Goal: Transaction & Acquisition: Book appointment/travel/reservation

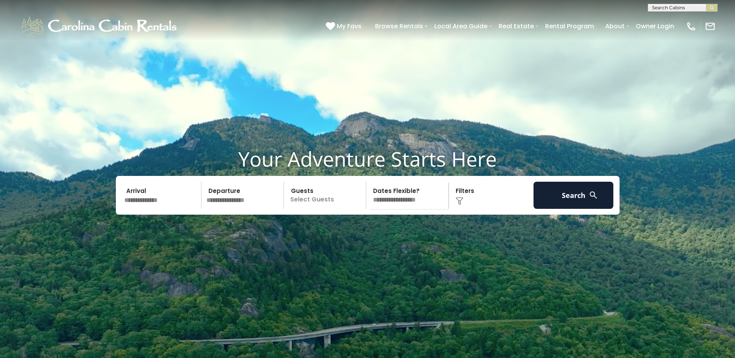
click at [152, 209] on input "text" at bounding box center [162, 195] width 80 height 27
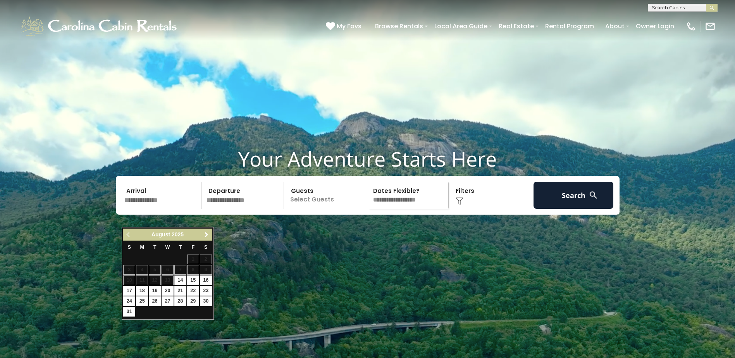
click at [208, 233] on span "Next" at bounding box center [207, 235] width 6 height 6
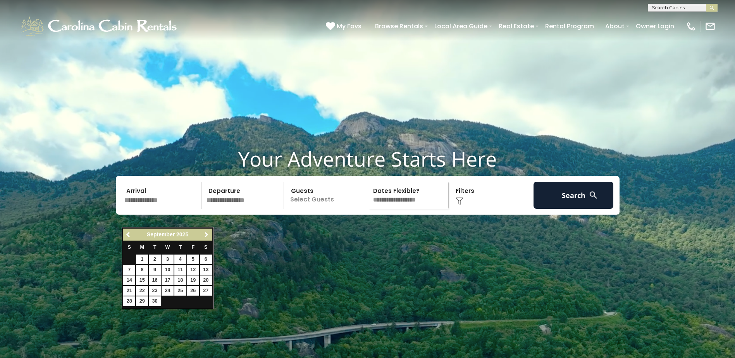
click at [209, 233] on span "Next" at bounding box center [207, 235] width 6 height 6
click at [179, 270] on link "8" at bounding box center [180, 270] width 12 height 10
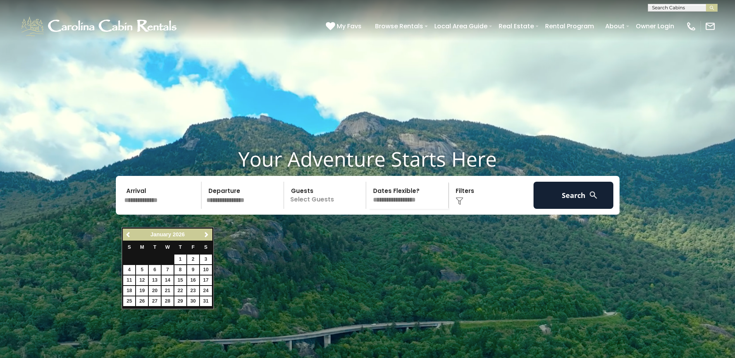
type input "******"
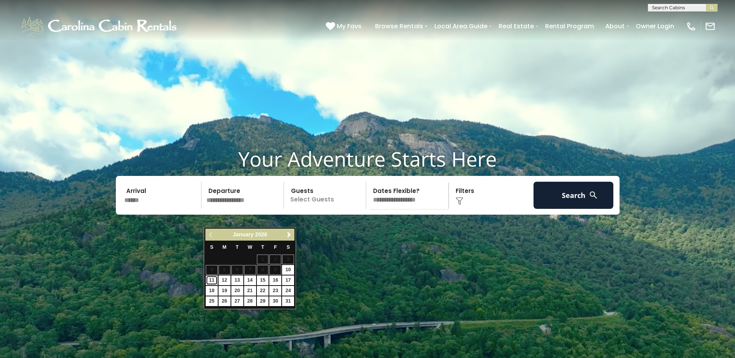
click at [211, 282] on link "11" at bounding box center [212, 281] width 12 height 10
type input "*******"
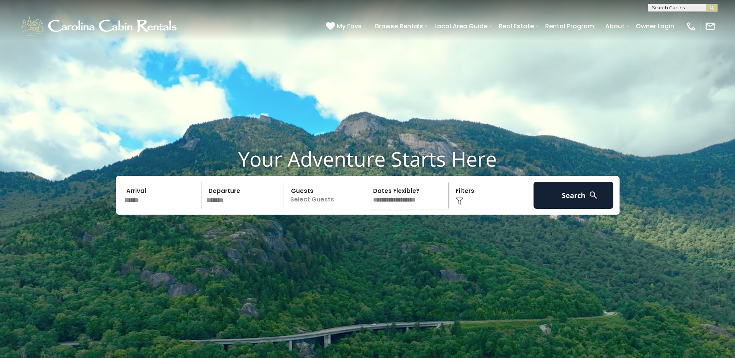
click at [307, 209] on p "Select Guests" at bounding box center [326, 195] width 80 height 27
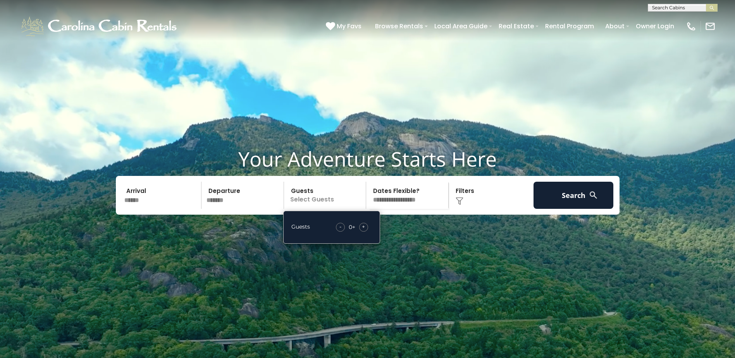
click at [364, 231] on span "+" at bounding box center [363, 227] width 3 height 8
click at [391, 209] on select "**********" at bounding box center [409, 195] width 80 height 27
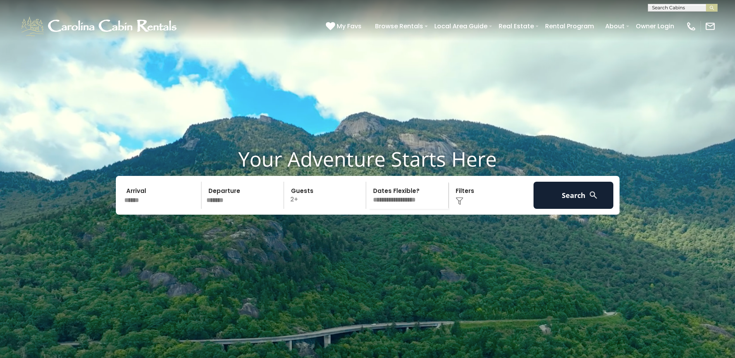
click at [474, 209] on div "Click to Choose" at bounding box center [491, 195] width 80 height 27
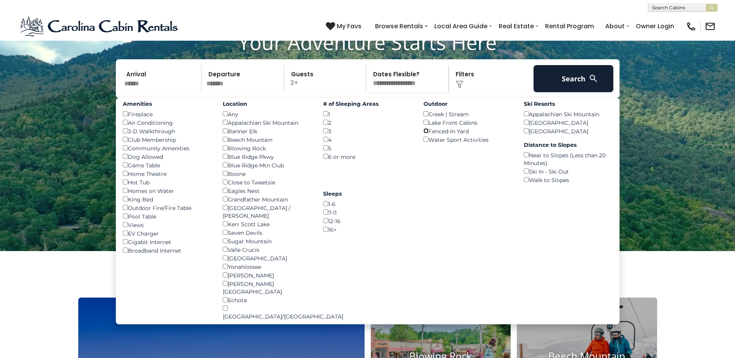
scroll to position [116, 0]
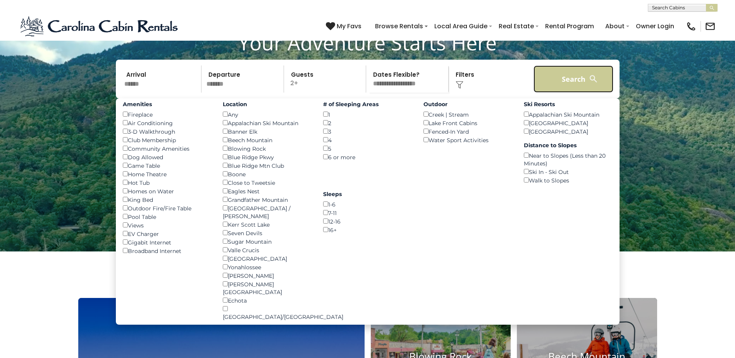
click at [576, 93] on button "Search" at bounding box center [574, 79] width 80 height 27
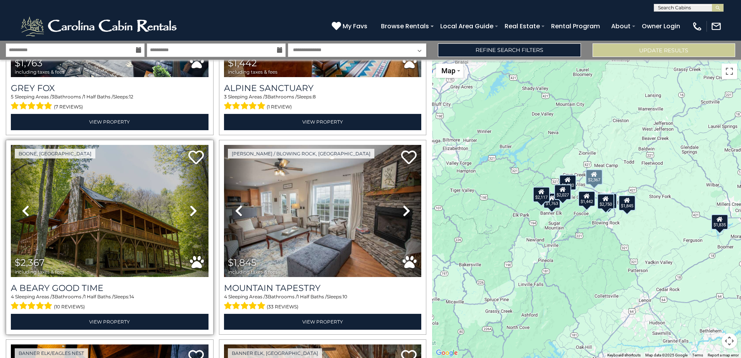
scroll to position [310, 0]
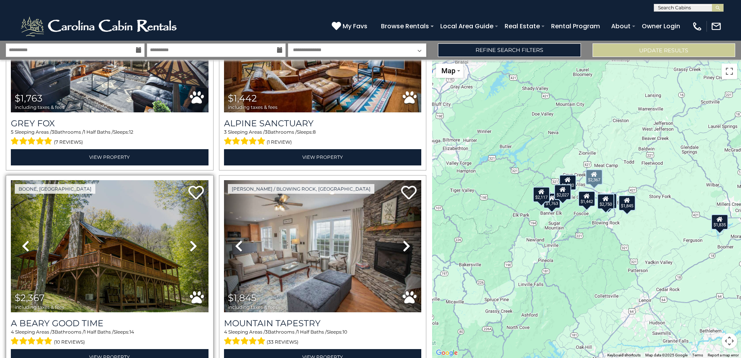
click at [191, 242] on icon at bounding box center [194, 246] width 8 height 12
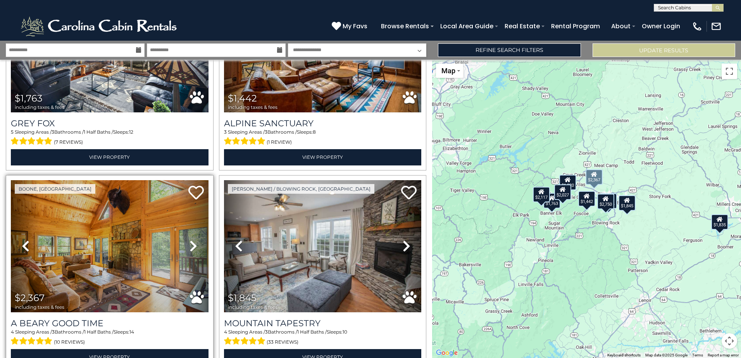
click at [191, 242] on icon at bounding box center [194, 246] width 8 height 12
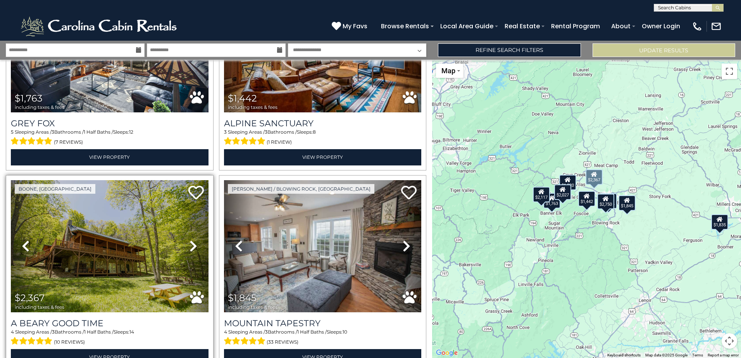
click at [191, 242] on icon at bounding box center [194, 246] width 8 height 12
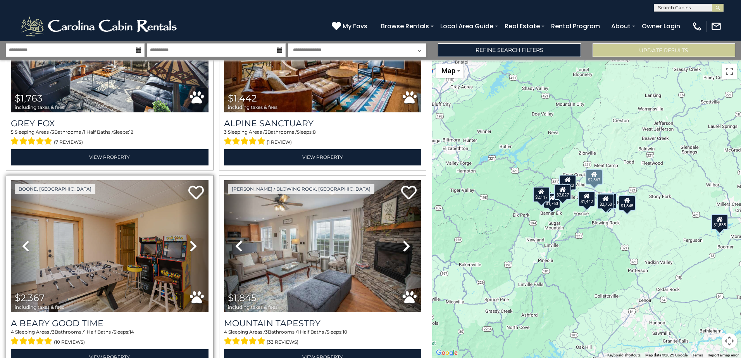
click at [191, 242] on icon at bounding box center [194, 246] width 8 height 12
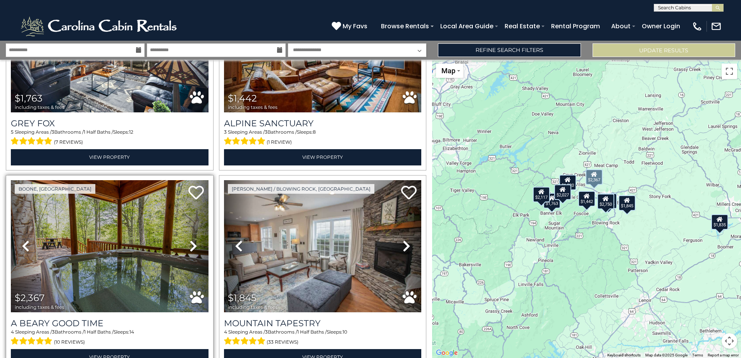
click at [191, 242] on icon at bounding box center [194, 246] width 8 height 12
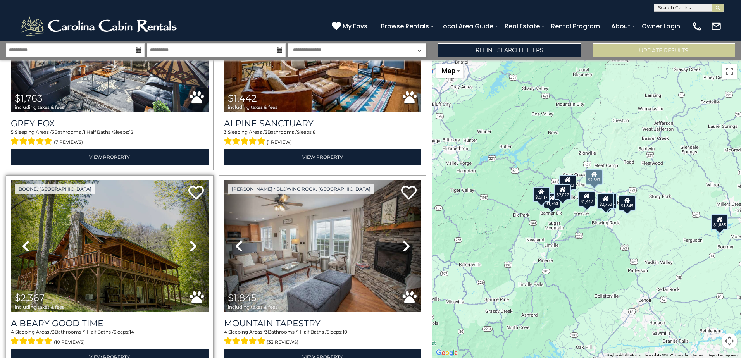
click at [191, 242] on icon at bounding box center [194, 246] width 8 height 12
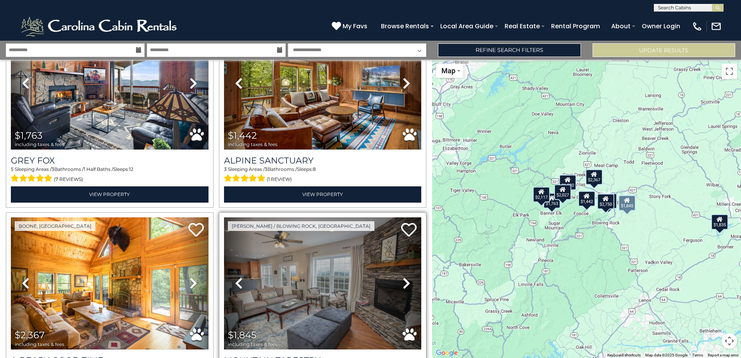
scroll to position [194, 0]
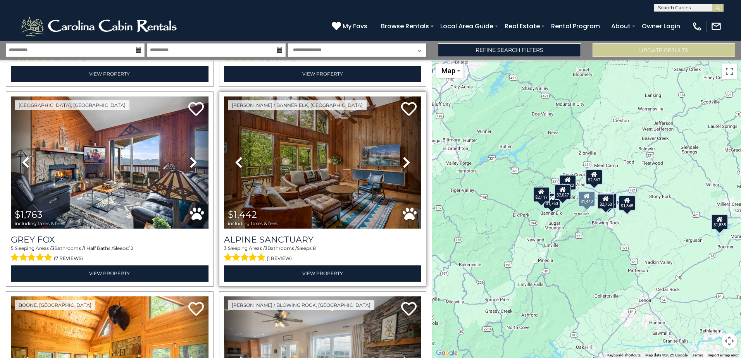
click at [403, 162] on icon at bounding box center [407, 162] width 8 height 12
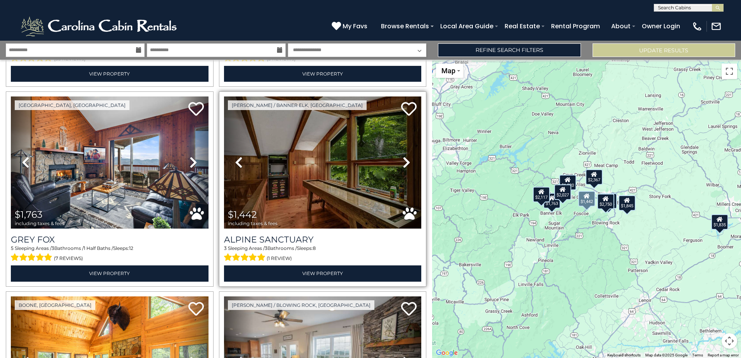
click at [403, 162] on icon at bounding box center [407, 162] width 8 height 12
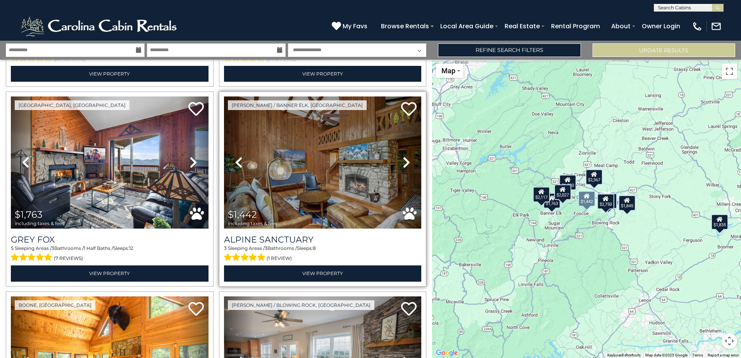
click at [403, 162] on icon at bounding box center [407, 162] width 8 height 12
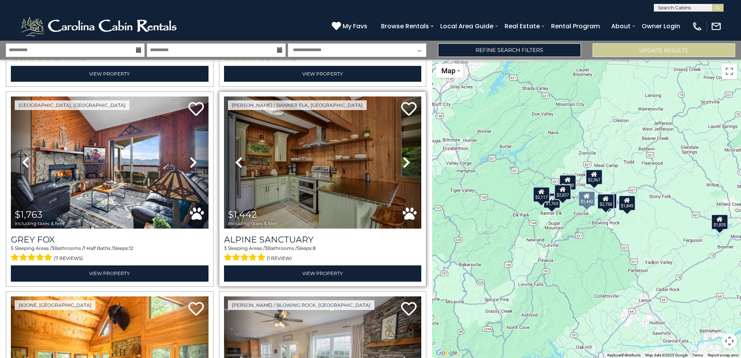
click at [403, 162] on icon at bounding box center [407, 162] width 8 height 12
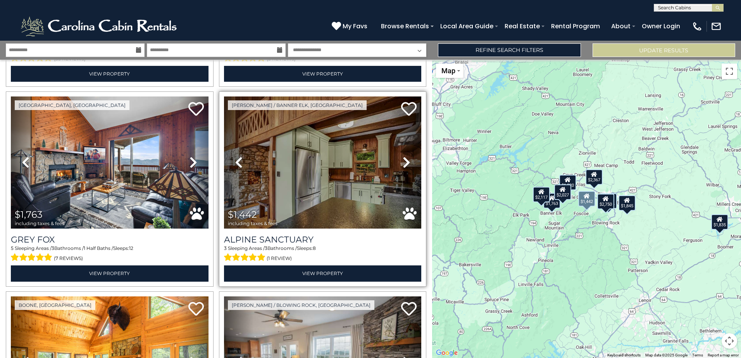
click at [403, 162] on icon at bounding box center [407, 162] width 8 height 12
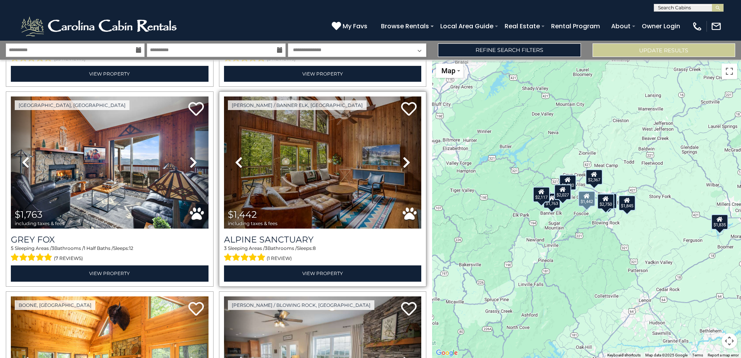
click at [403, 162] on icon at bounding box center [407, 162] width 8 height 12
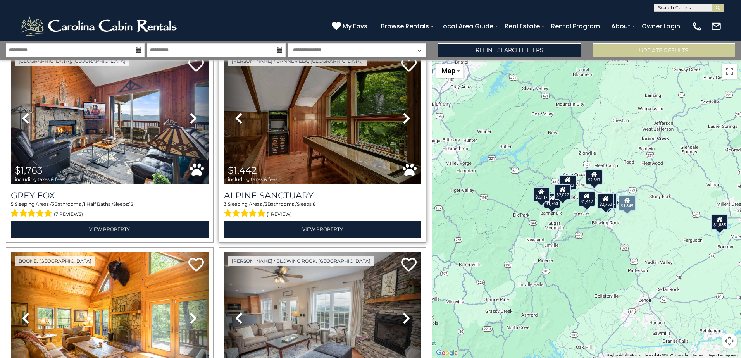
scroll to position [233, 0]
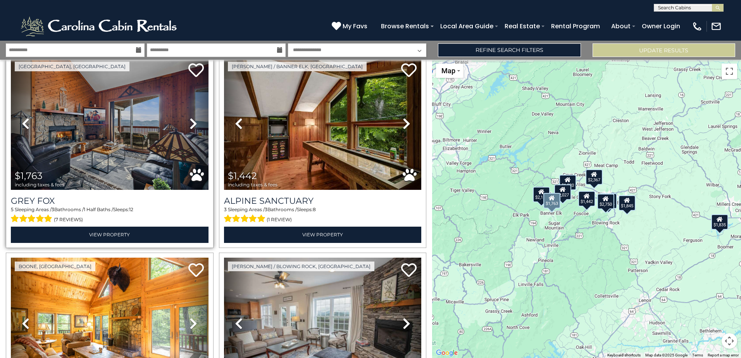
click at [191, 121] on icon at bounding box center [194, 123] width 8 height 12
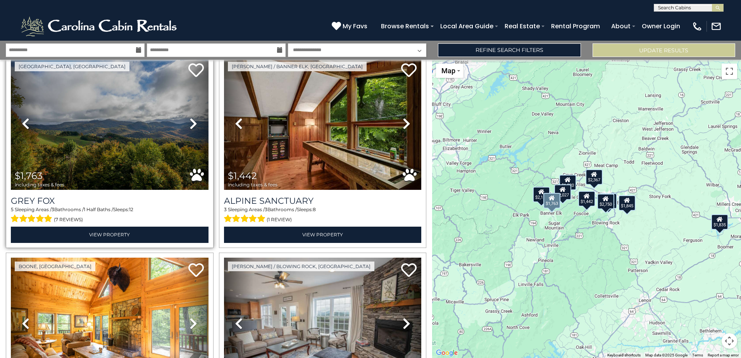
click at [191, 121] on icon at bounding box center [194, 123] width 8 height 12
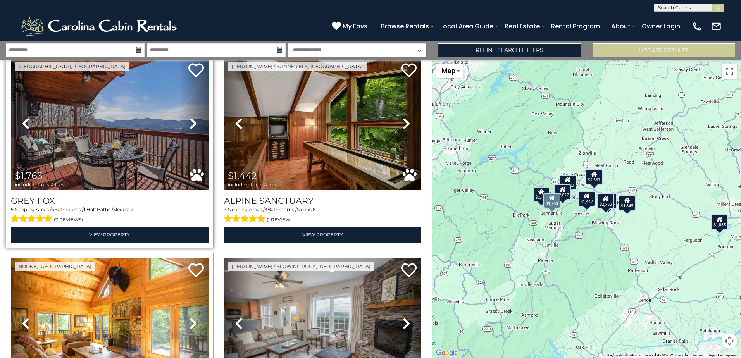
click at [191, 121] on icon at bounding box center [194, 123] width 8 height 12
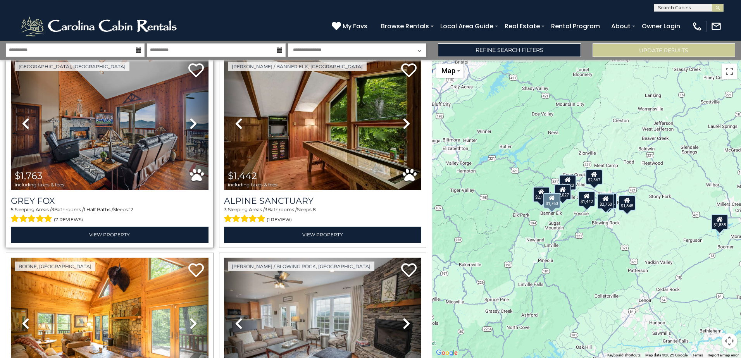
click at [191, 121] on icon at bounding box center [194, 123] width 8 height 12
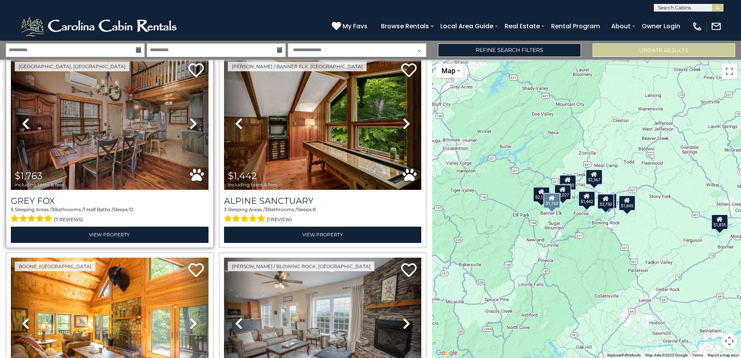
click at [191, 121] on icon at bounding box center [194, 123] width 8 height 12
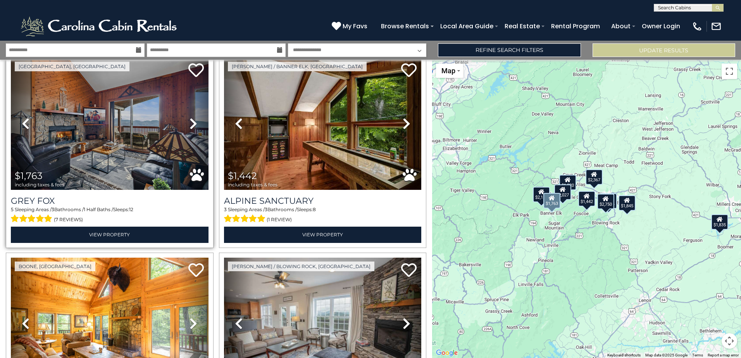
click at [191, 121] on icon at bounding box center [194, 123] width 8 height 12
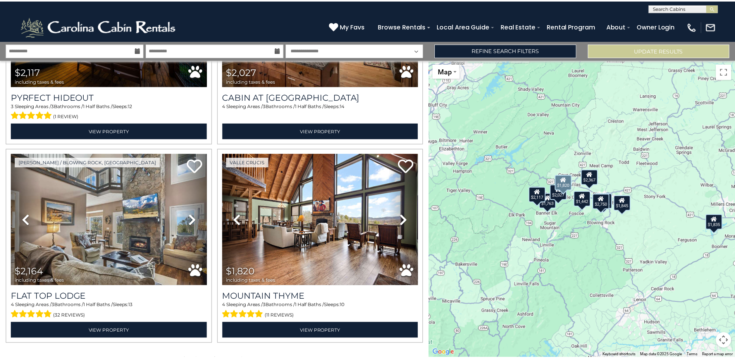
scroll to position [747, 0]
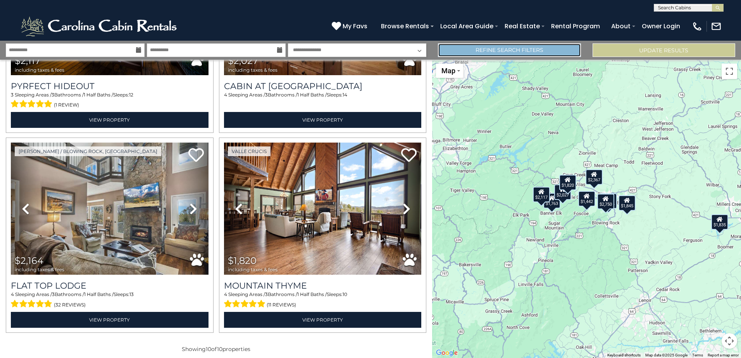
click at [495, 53] on link "Refine Search Filters" at bounding box center [509, 50] width 143 height 14
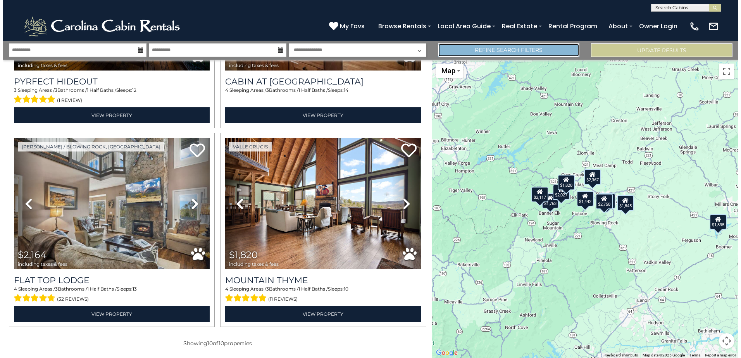
scroll to position [742, 0]
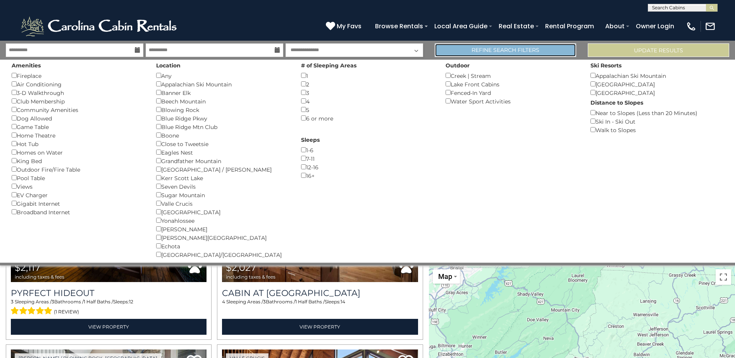
click at [527, 47] on link "Refine Search Filters" at bounding box center [505, 50] width 141 height 14
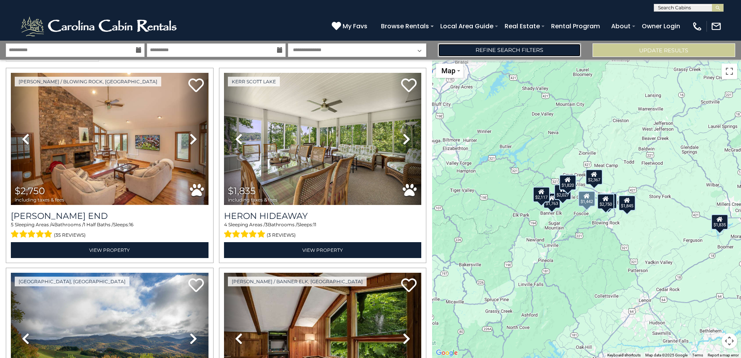
scroll to position [0, 0]
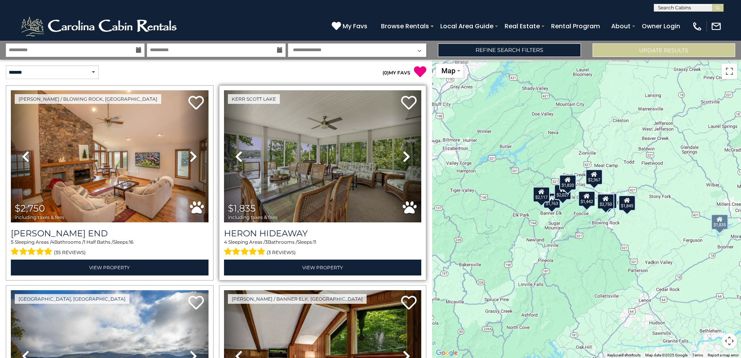
click at [403, 157] on icon at bounding box center [407, 156] width 8 height 12
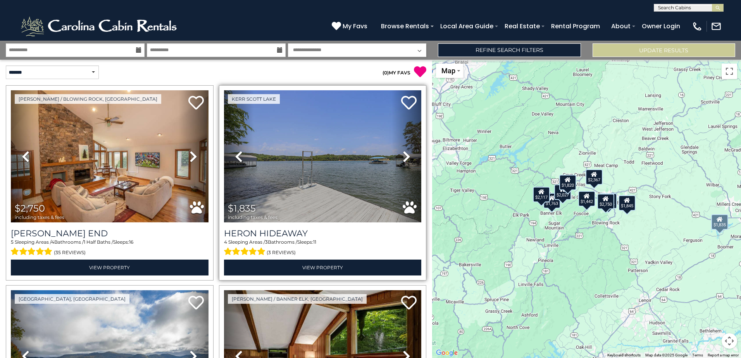
click at [403, 157] on icon at bounding box center [407, 156] width 8 height 12
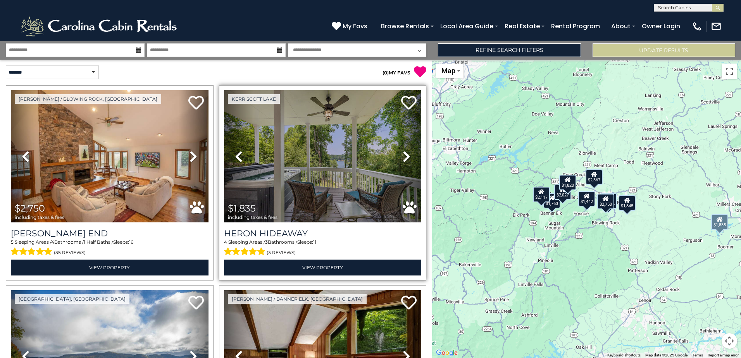
click at [403, 157] on icon at bounding box center [407, 156] width 8 height 12
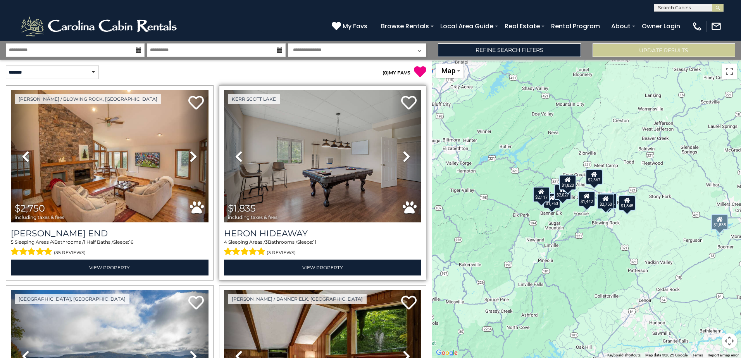
click at [403, 157] on icon at bounding box center [407, 156] width 8 height 12
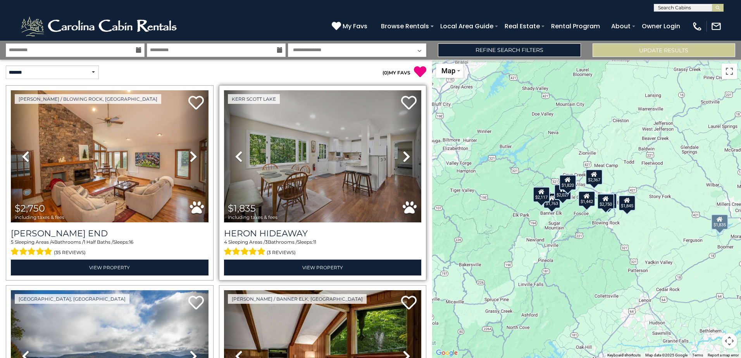
click at [403, 157] on icon at bounding box center [407, 156] width 8 height 12
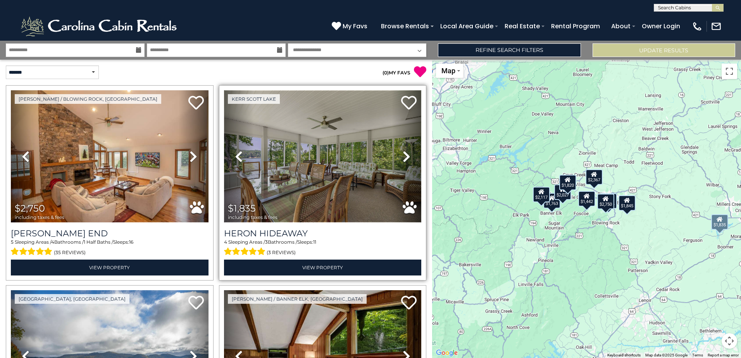
click at [275, 156] on img at bounding box center [323, 156] width 198 height 132
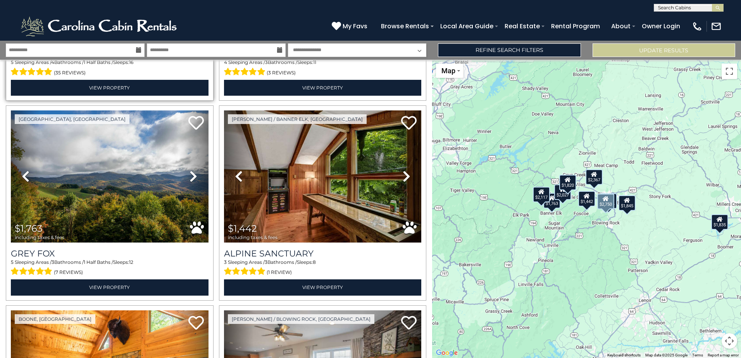
scroll to position [194, 0]
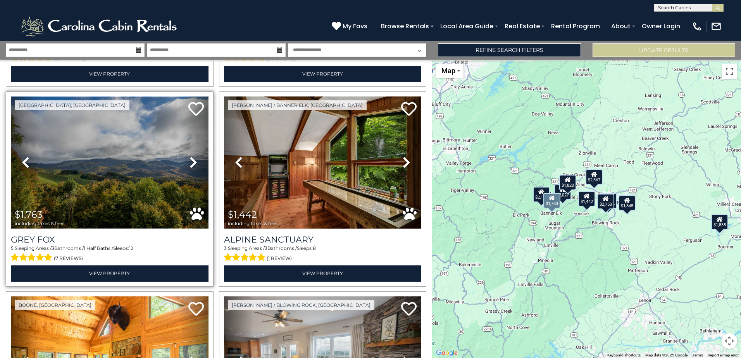
click at [129, 159] on img at bounding box center [110, 163] width 198 height 132
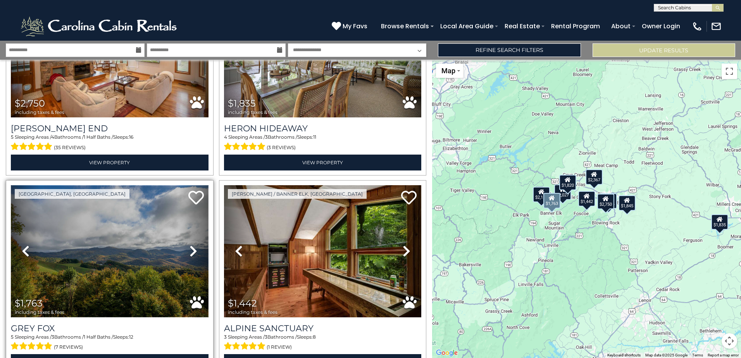
scroll to position [0, 0]
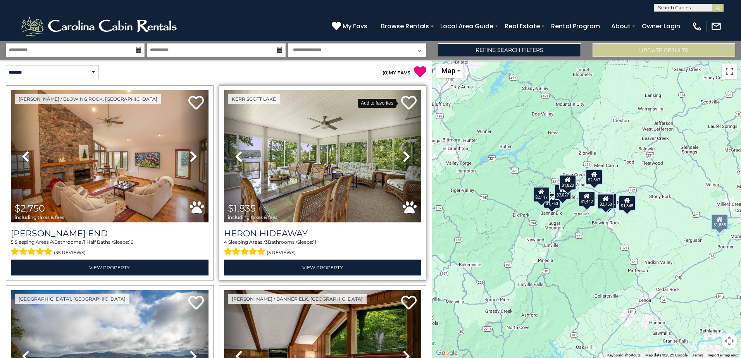
click at [406, 106] on icon at bounding box center [409, 103] width 16 height 16
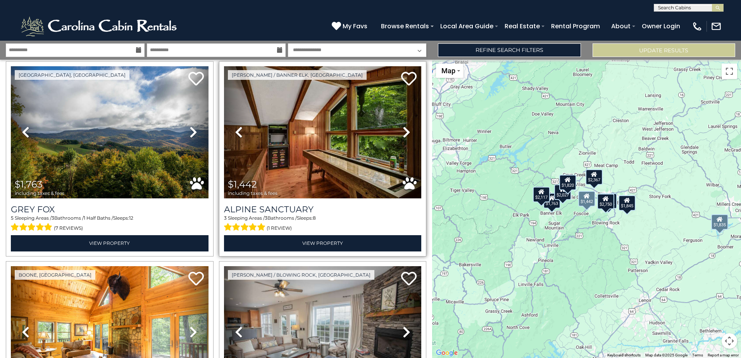
scroll to position [233, 0]
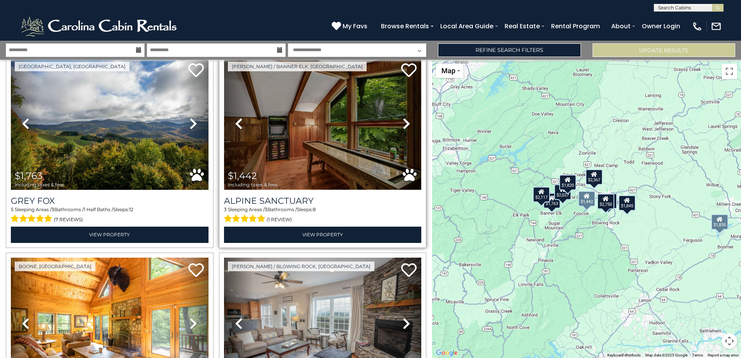
click at [333, 156] on img at bounding box center [323, 124] width 198 height 132
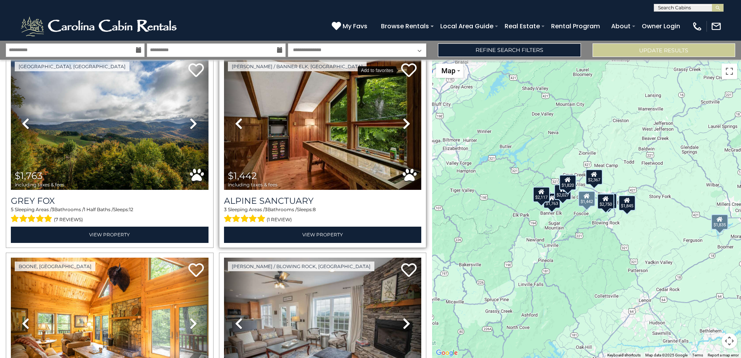
click at [405, 65] on icon at bounding box center [409, 70] width 16 height 16
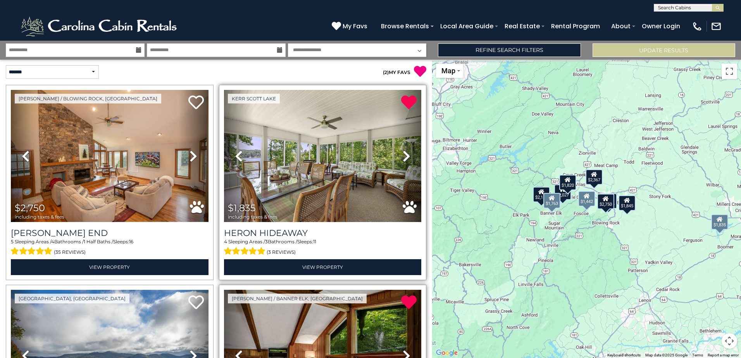
scroll to position [0, 0]
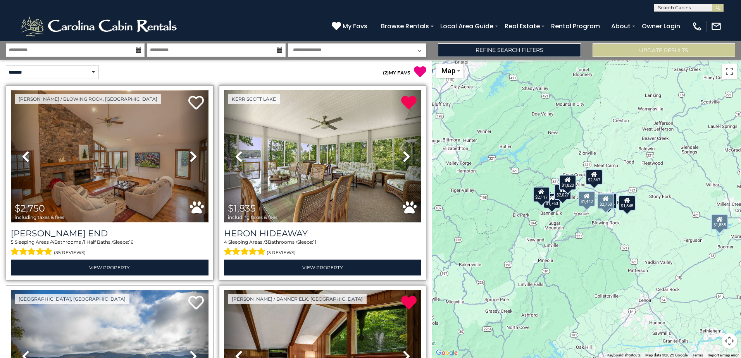
click at [97, 190] on img at bounding box center [110, 156] width 198 height 132
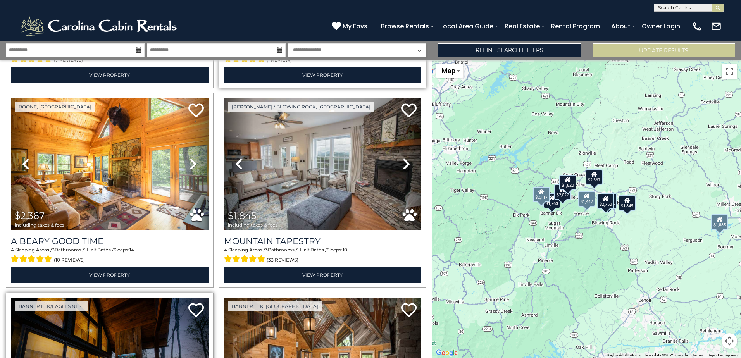
scroll to position [388, 0]
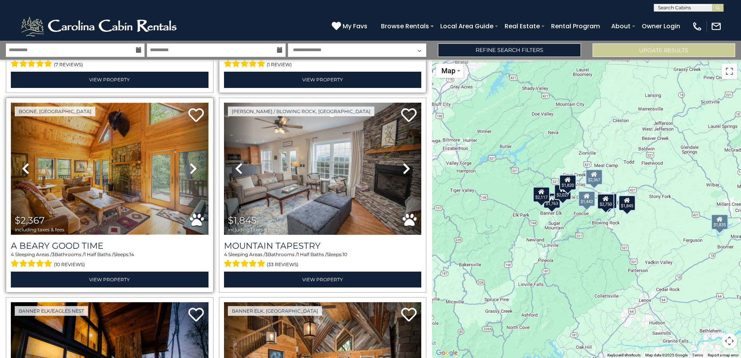
click at [145, 197] on img at bounding box center [110, 169] width 198 height 132
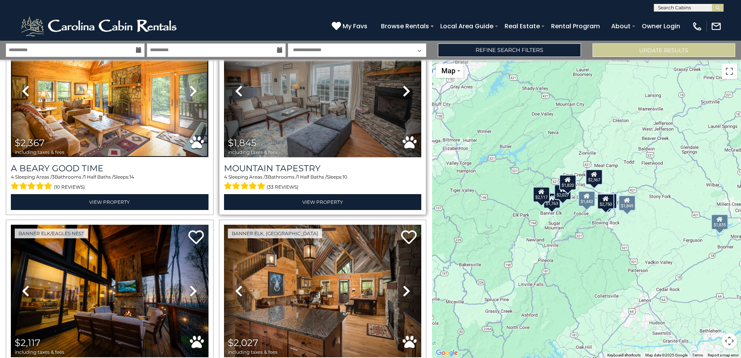
scroll to position [426, 0]
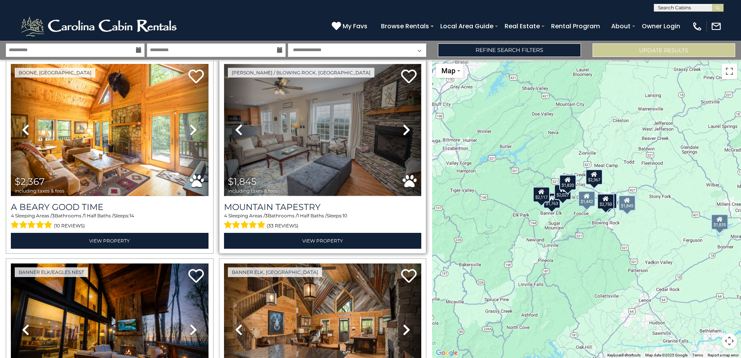
click at [319, 147] on img at bounding box center [323, 130] width 198 height 132
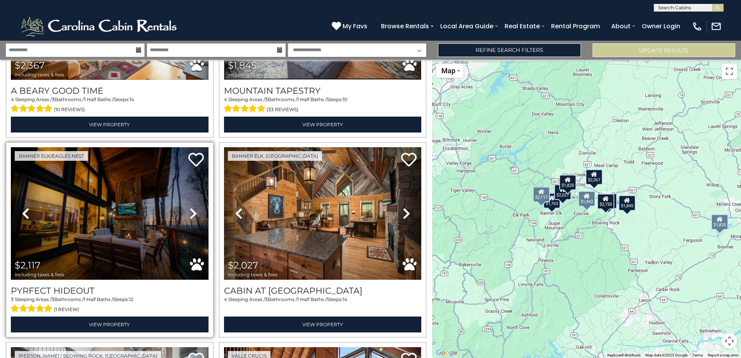
scroll to position [582, 0]
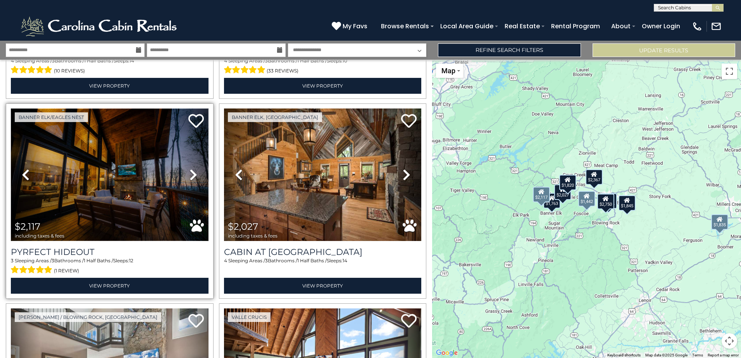
click at [117, 183] on img at bounding box center [110, 175] width 198 height 132
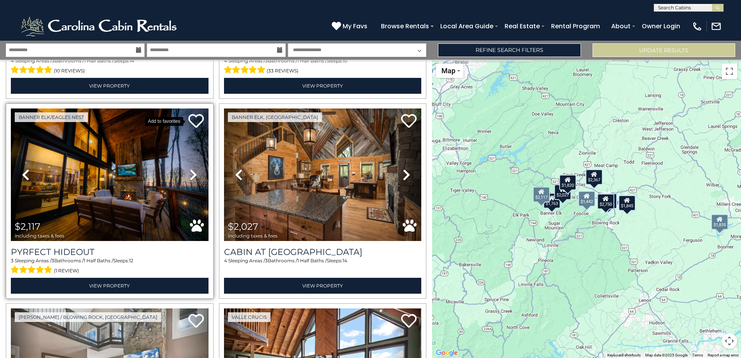
click at [191, 115] on icon at bounding box center [196, 121] width 16 height 16
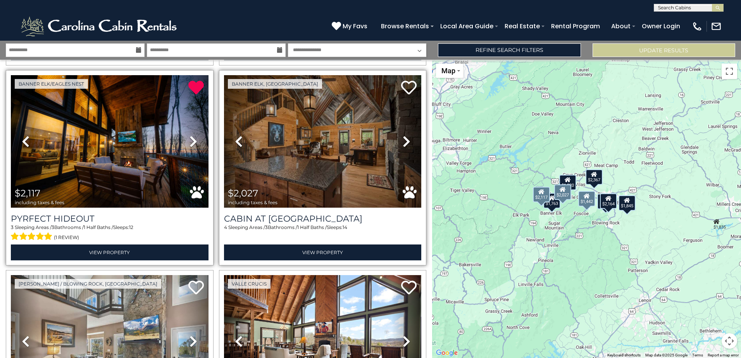
scroll to position [620, 0]
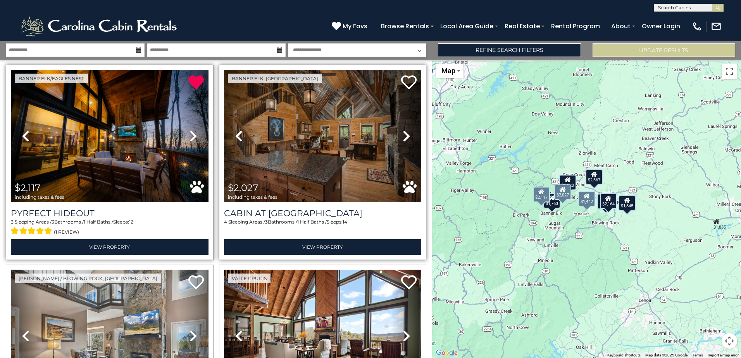
click at [333, 160] on img at bounding box center [323, 136] width 198 height 132
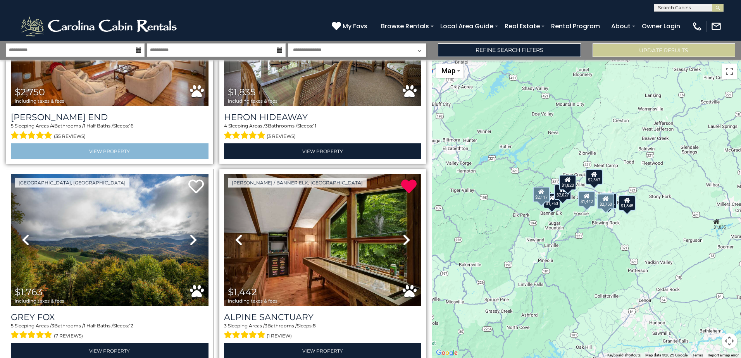
scroll to position [155, 0]
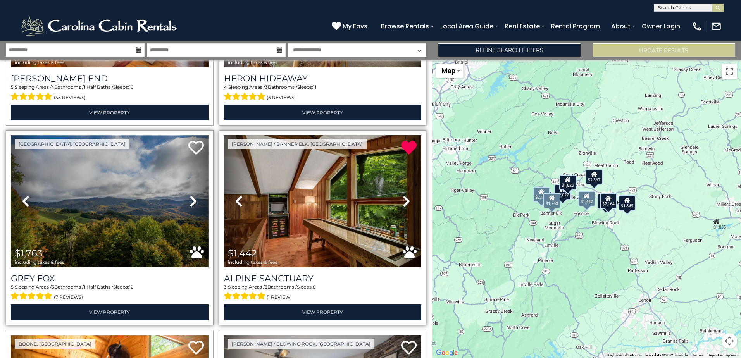
click at [164, 259] on img at bounding box center [110, 201] width 198 height 132
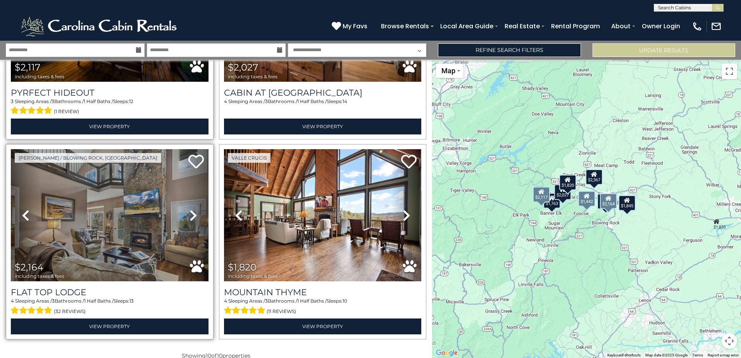
scroll to position [747, 0]
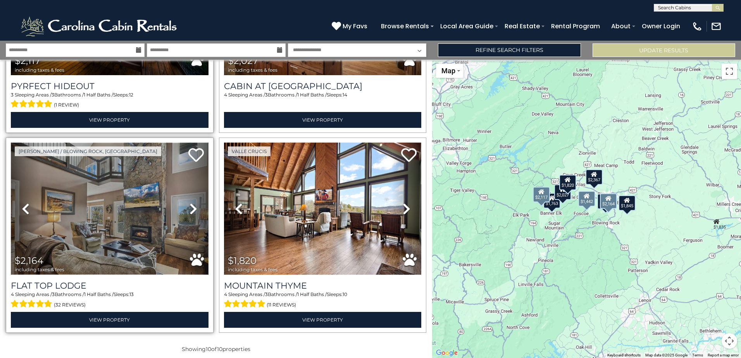
click at [117, 229] on img at bounding box center [110, 209] width 198 height 132
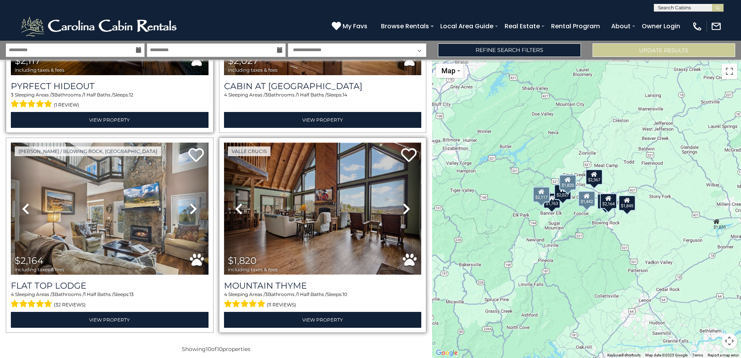
click at [302, 223] on img at bounding box center [323, 209] width 198 height 132
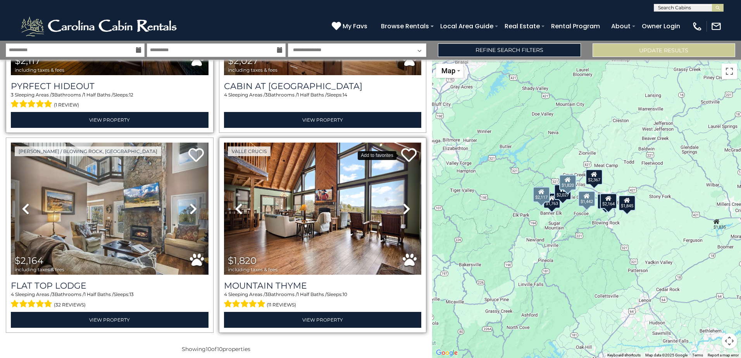
click at [407, 148] on icon at bounding box center [409, 155] width 16 height 16
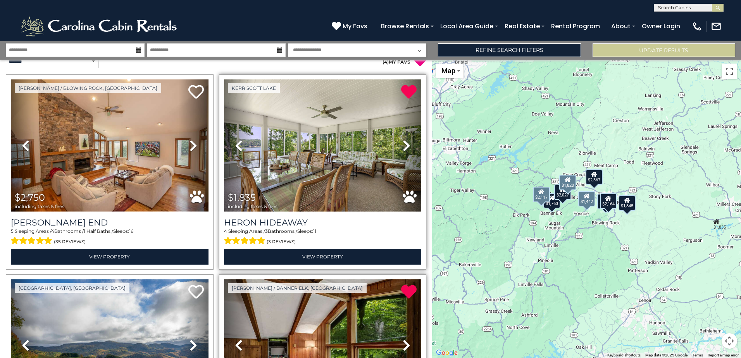
scroll to position [0, 0]
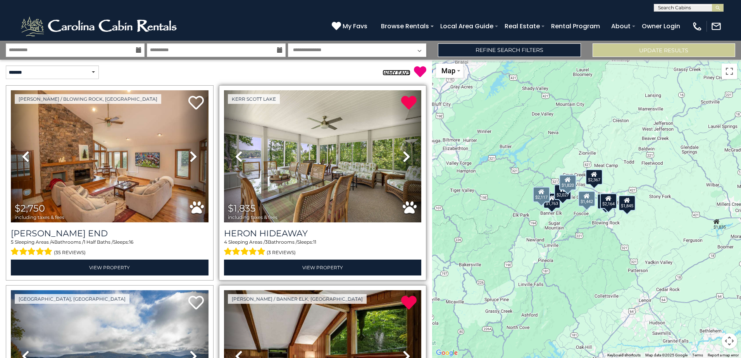
click at [404, 71] on link "( 4 ) MY FAVS" at bounding box center [397, 73] width 28 height 6
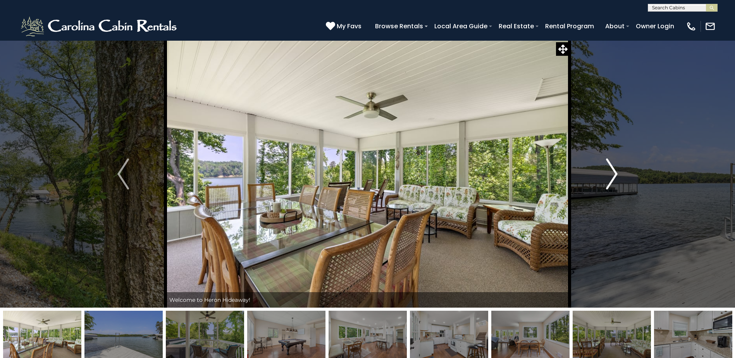
click at [610, 172] on img "Next" at bounding box center [612, 174] width 12 height 31
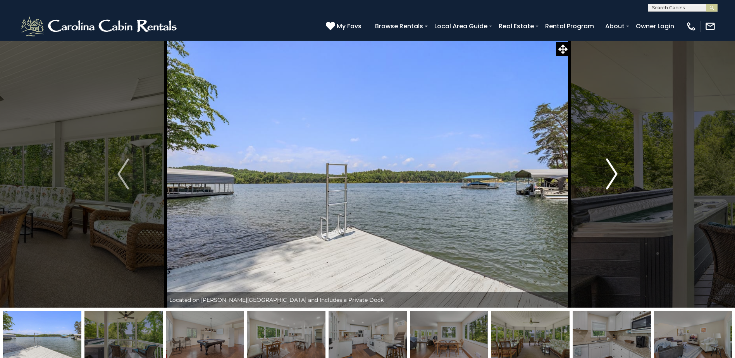
click at [610, 172] on img "Next" at bounding box center [612, 174] width 12 height 31
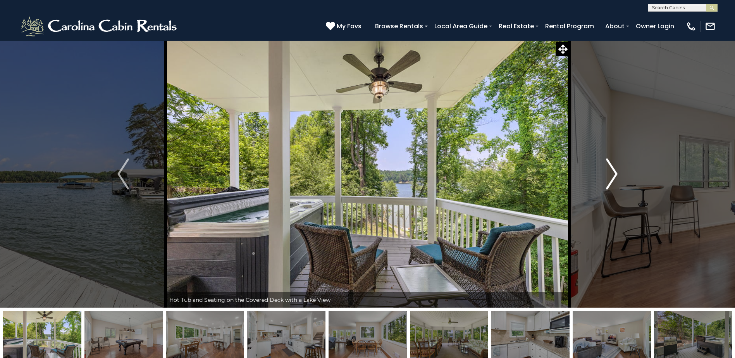
click at [610, 172] on img "Next" at bounding box center [612, 174] width 12 height 31
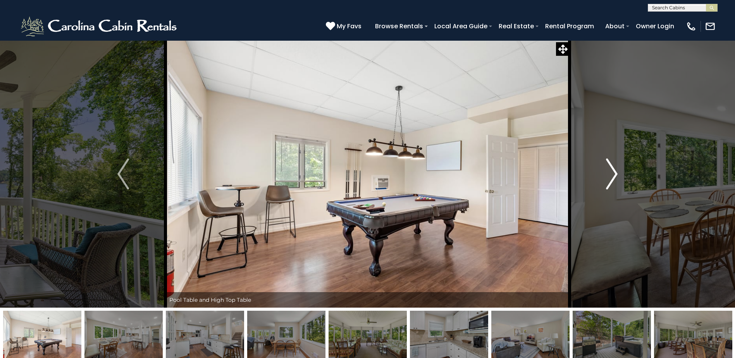
click at [610, 172] on img "Next" at bounding box center [612, 174] width 12 height 31
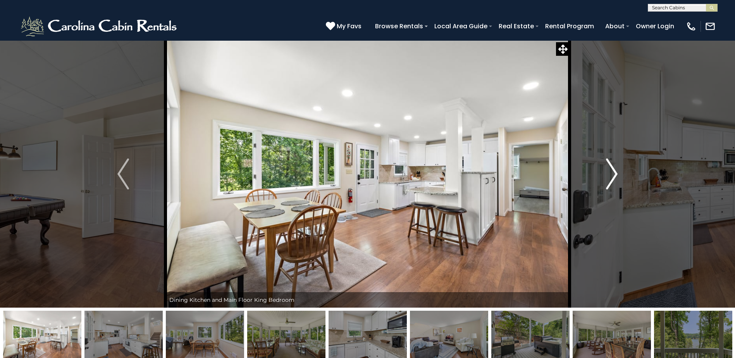
click at [610, 172] on img "Next" at bounding box center [612, 174] width 12 height 31
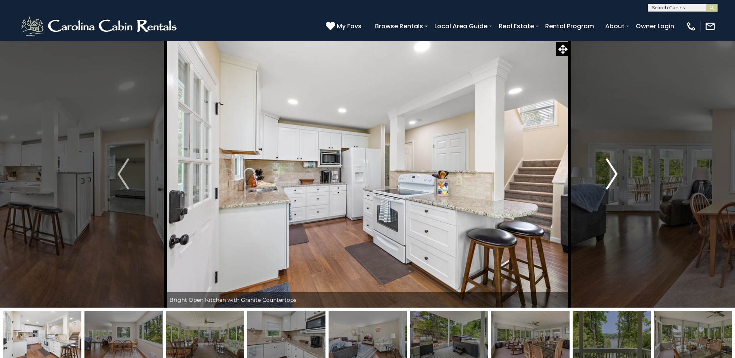
click at [610, 172] on img "Next" at bounding box center [612, 174] width 12 height 31
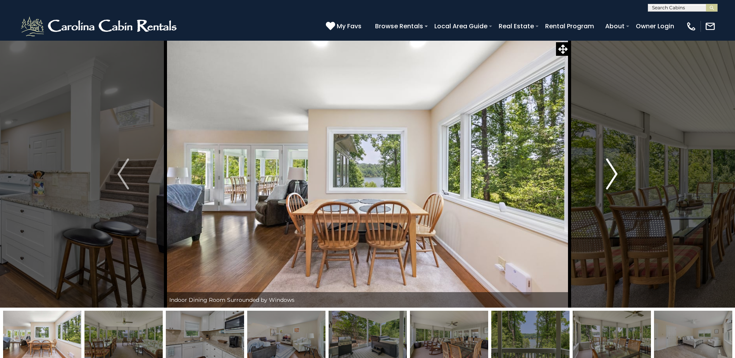
click at [610, 172] on img "Next" at bounding box center [612, 174] width 12 height 31
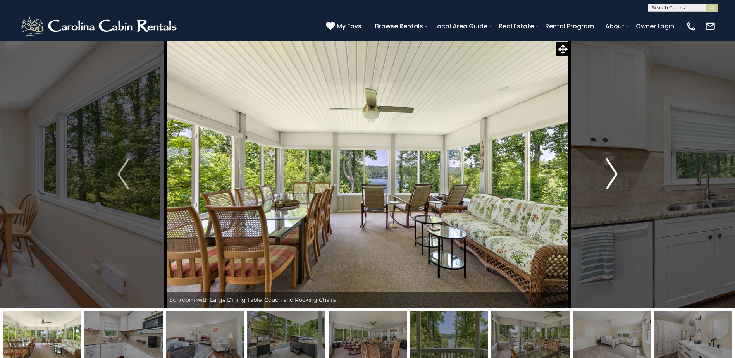
click at [610, 172] on img "Next" at bounding box center [612, 174] width 12 height 31
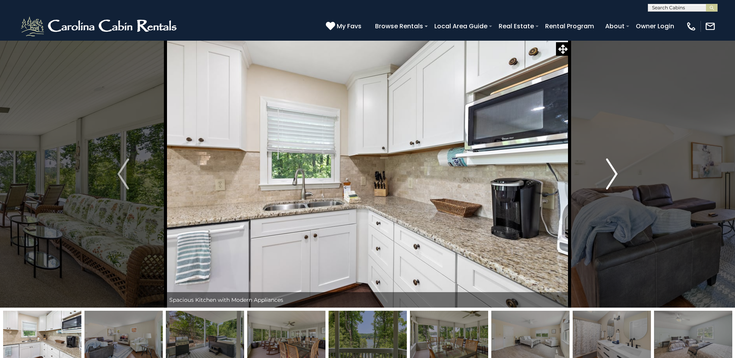
click at [610, 172] on img "Next" at bounding box center [612, 174] width 12 height 31
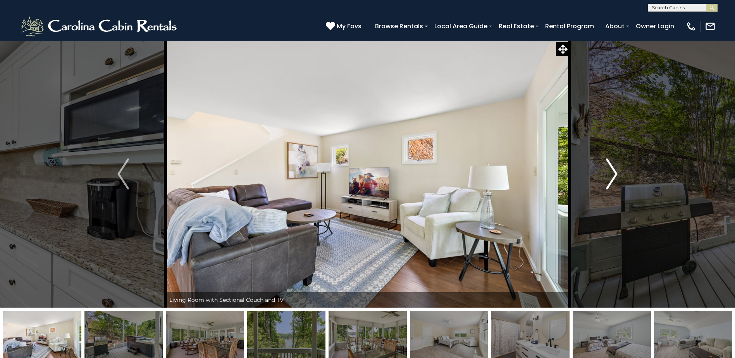
click at [610, 172] on img "Next" at bounding box center [612, 174] width 12 height 31
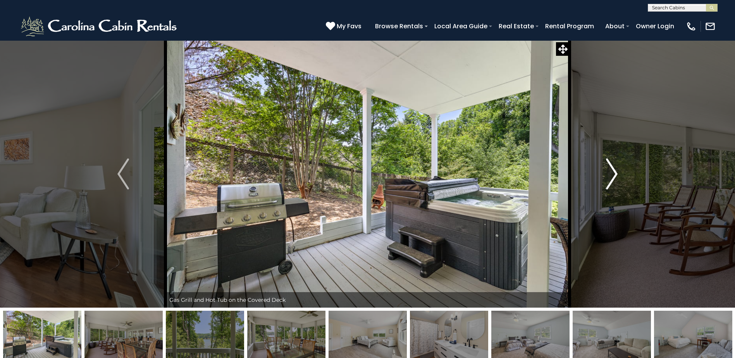
click at [610, 172] on img "Next" at bounding box center [612, 174] width 12 height 31
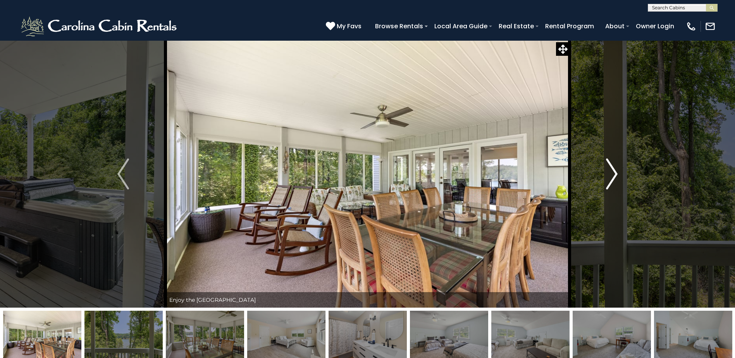
click at [610, 172] on img "Next" at bounding box center [612, 174] width 12 height 31
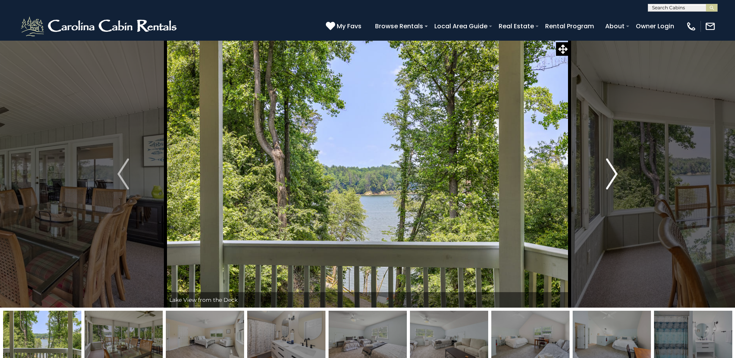
click at [610, 172] on img "Next" at bounding box center [612, 174] width 12 height 31
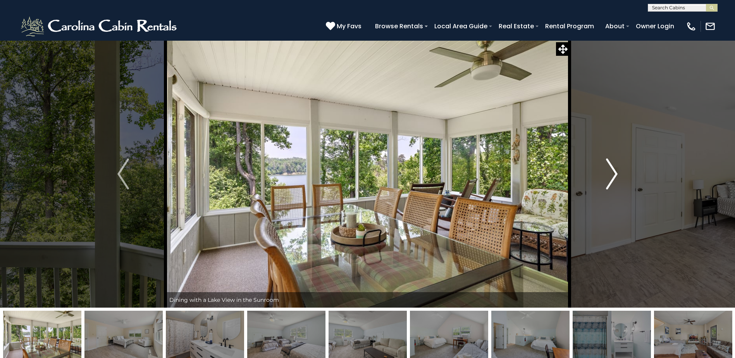
click at [610, 172] on img "Next" at bounding box center [612, 174] width 12 height 31
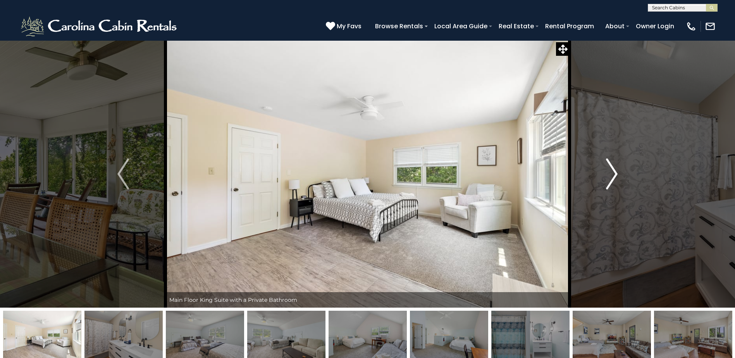
click at [610, 172] on img "Next" at bounding box center [612, 174] width 12 height 31
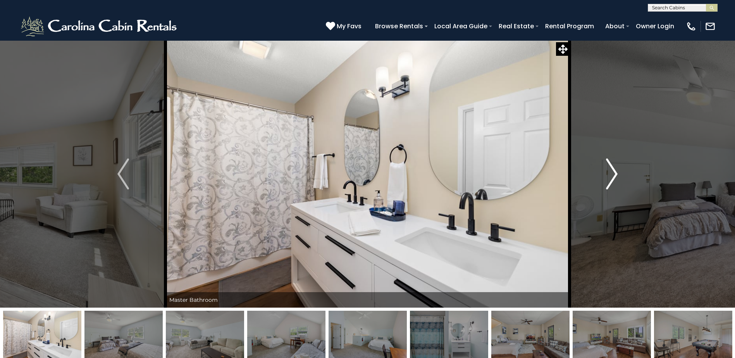
click at [610, 172] on img "Next" at bounding box center [612, 174] width 12 height 31
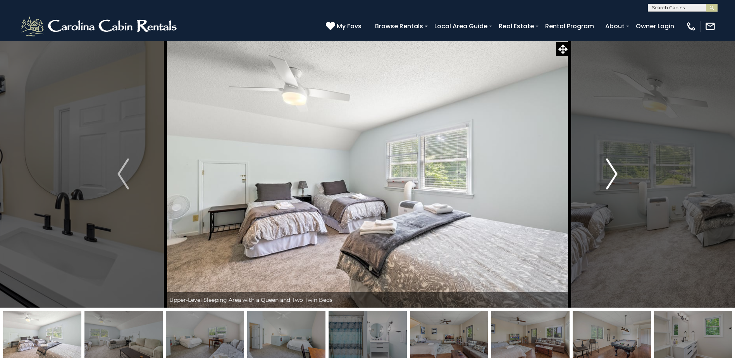
click at [610, 172] on img "Next" at bounding box center [612, 174] width 12 height 31
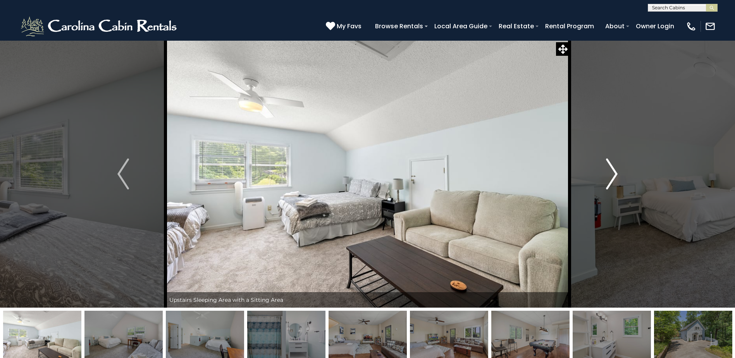
click at [610, 172] on img "Next" at bounding box center [612, 174] width 12 height 31
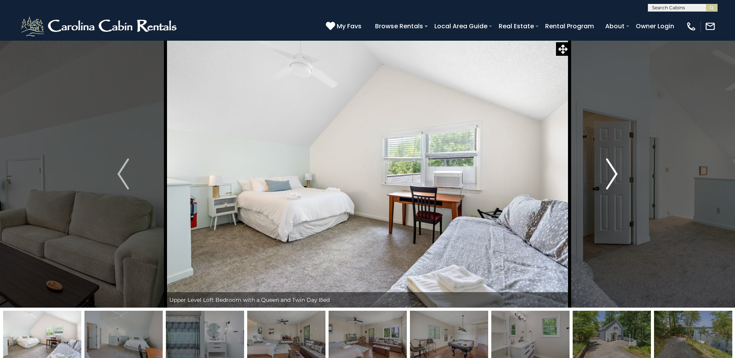
click at [610, 172] on img "Next" at bounding box center [612, 174] width 12 height 31
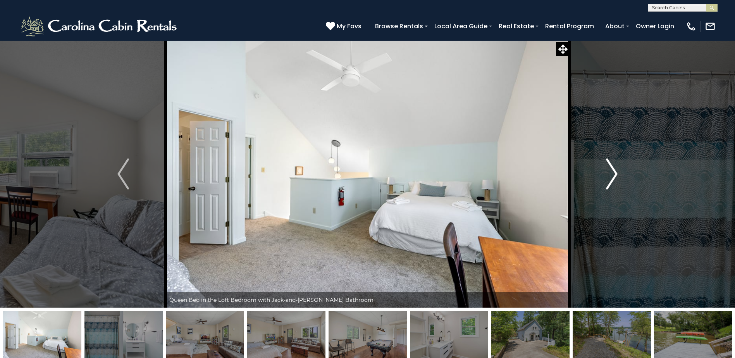
click at [610, 172] on img "Next" at bounding box center [612, 174] width 12 height 31
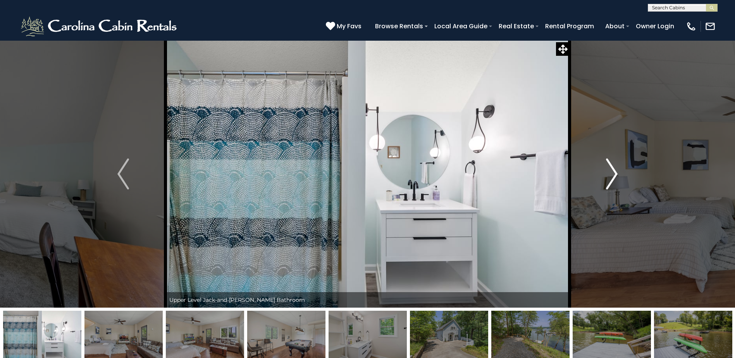
click at [610, 172] on img "Next" at bounding box center [612, 174] width 12 height 31
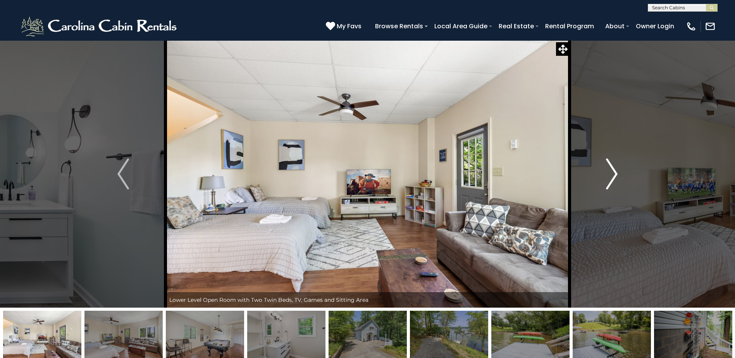
click at [610, 172] on img "Next" at bounding box center [612, 174] width 12 height 31
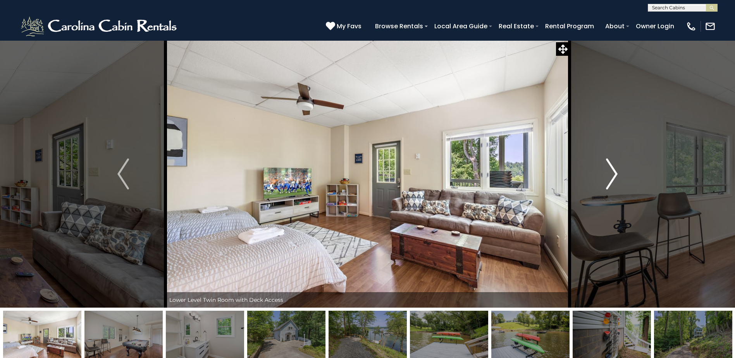
click at [610, 172] on img "Next" at bounding box center [612, 174] width 12 height 31
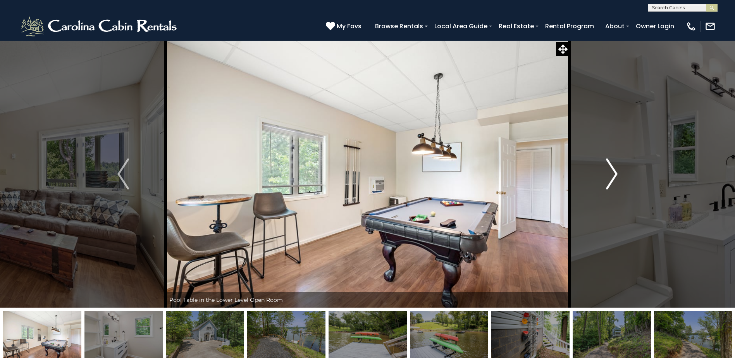
click at [610, 172] on img "Next" at bounding box center [612, 174] width 12 height 31
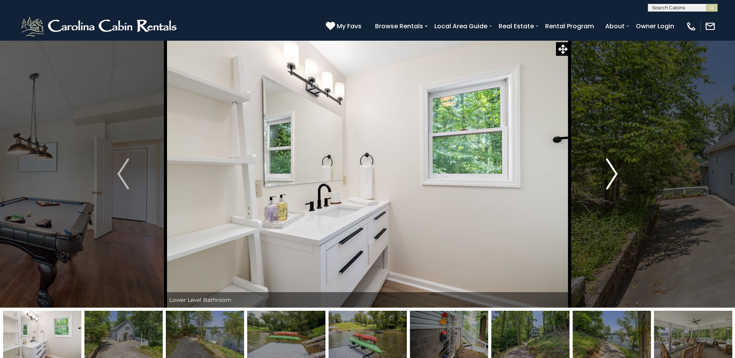
click at [610, 172] on img "Next" at bounding box center [612, 174] width 12 height 31
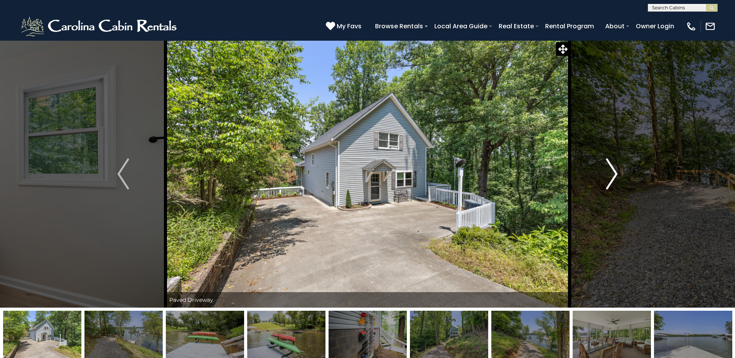
click at [610, 172] on img "Next" at bounding box center [612, 174] width 12 height 31
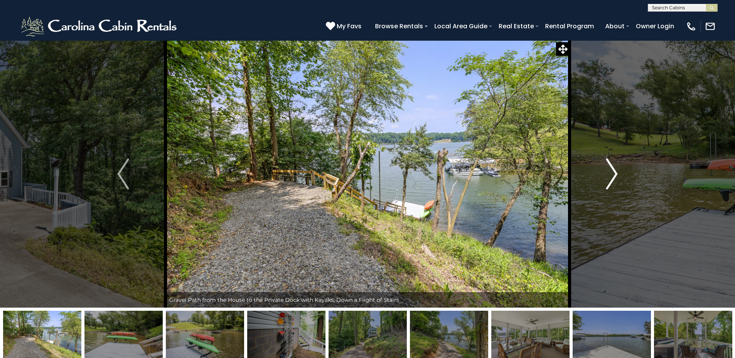
click at [610, 172] on img "Next" at bounding box center [612, 174] width 12 height 31
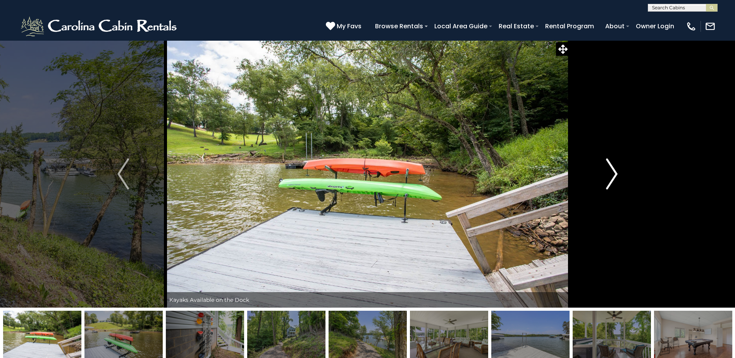
click at [610, 172] on img "Next" at bounding box center [612, 174] width 12 height 31
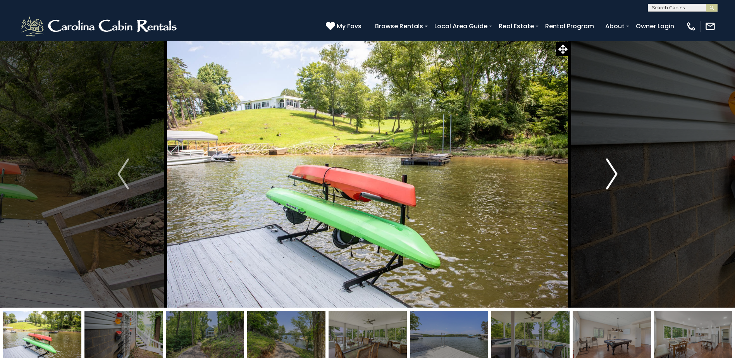
click at [610, 172] on img "Next" at bounding box center [612, 174] width 12 height 31
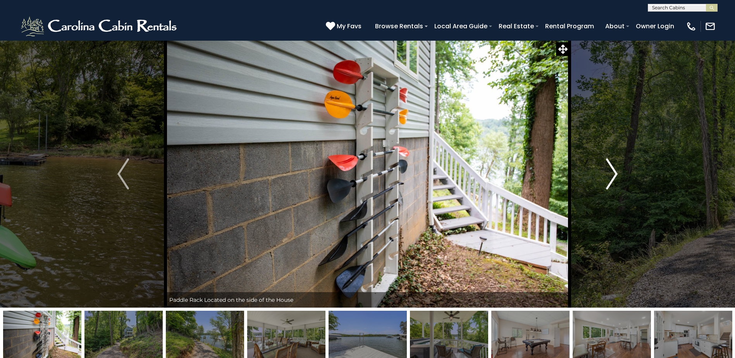
click at [610, 172] on img "Next" at bounding box center [612, 174] width 12 height 31
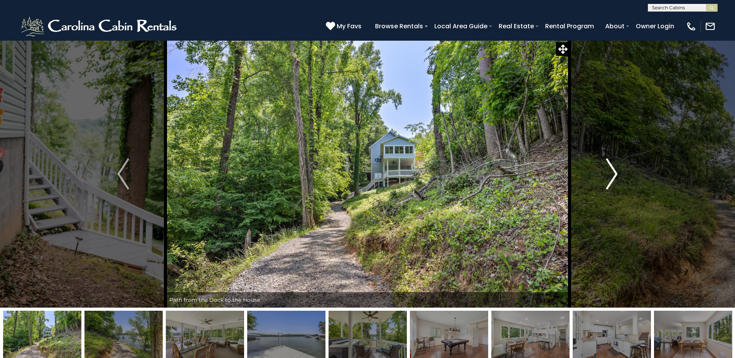
click at [610, 172] on img "Next" at bounding box center [612, 174] width 12 height 31
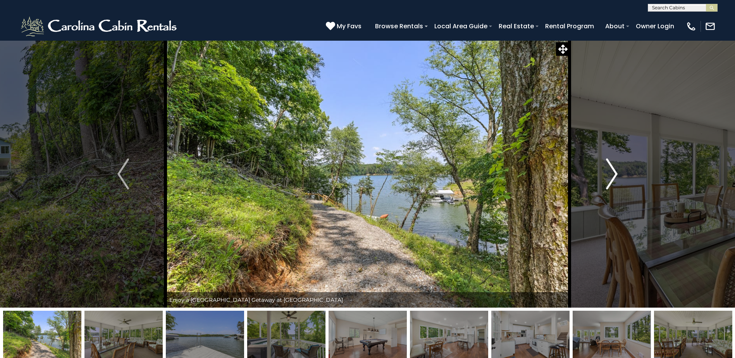
click at [610, 172] on img "Next" at bounding box center [612, 174] width 12 height 31
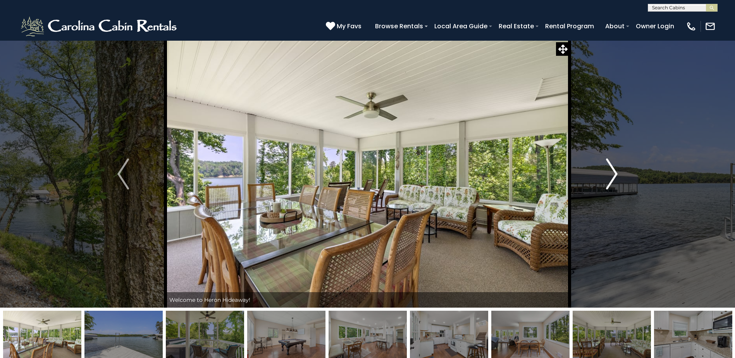
click at [610, 172] on img "Next" at bounding box center [612, 174] width 12 height 31
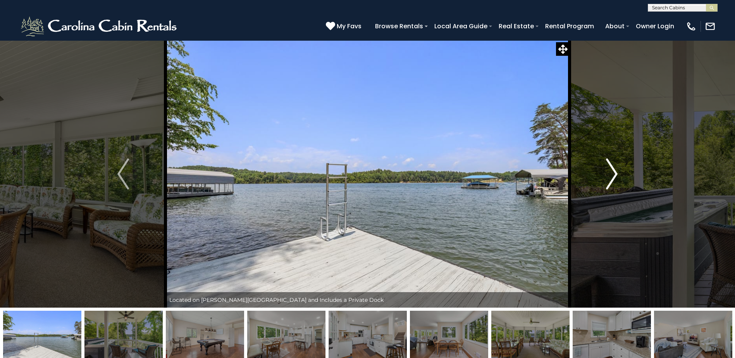
click at [610, 172] on img "Next" at bounding box center [612, 174] width 12 height 31
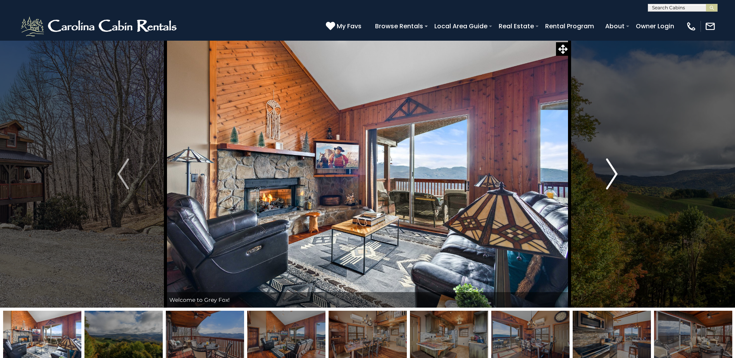
click at [613, 174] on img "Next" at bounding box center [612, 174] width 12 height 31
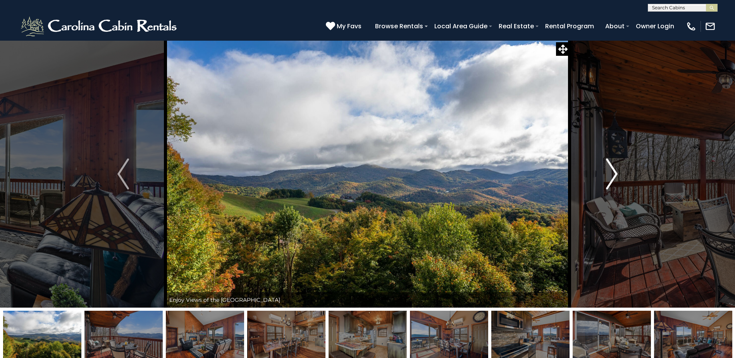
click at [613, 174] on img "Next" at bounding box center [612, 174] width 12 height 31
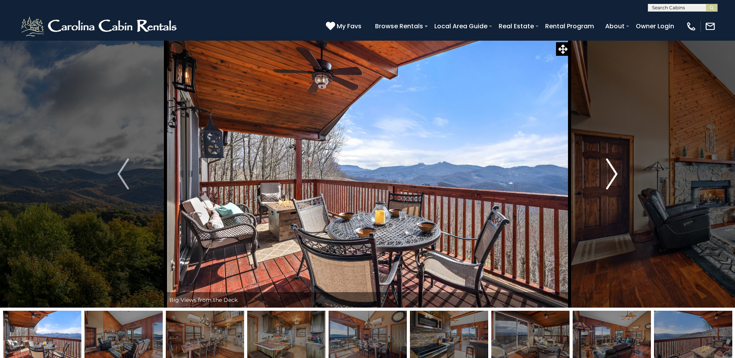
click at [613, 174] on img "Next" at bounding box center [612, 174] width 12 height 31
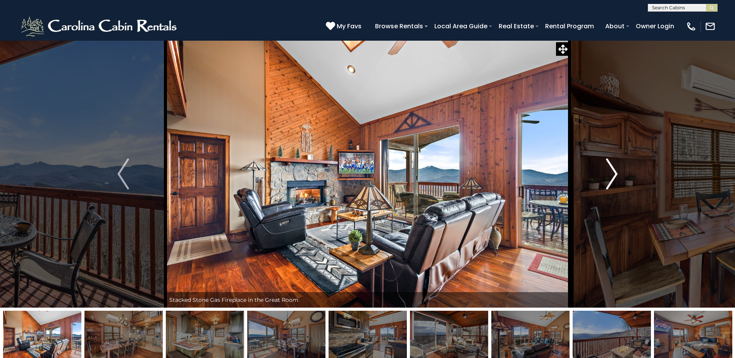
click at [613, 174] on img "Next" at bounding box center [612, 174] width 12 height 31
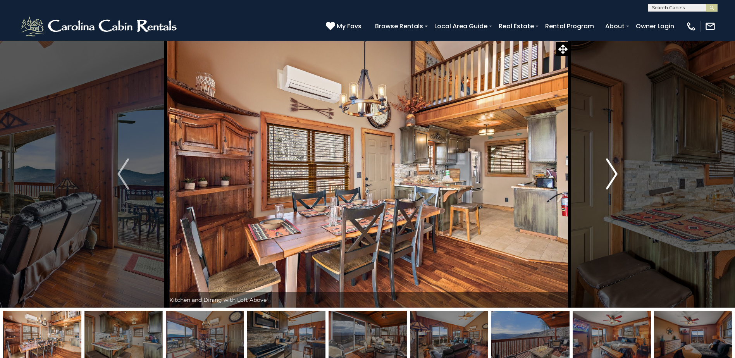
click at [613, 174] on img "Next" at bounding box center [612, 174] width 12 height 31
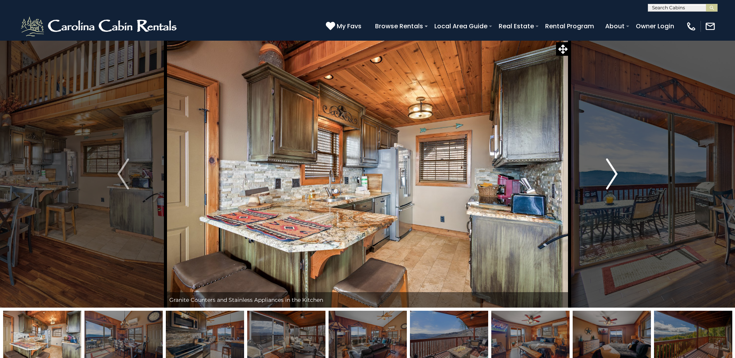
click at [613, 174] on img "Next" at bounding box center [612, 174] width 12 height 31
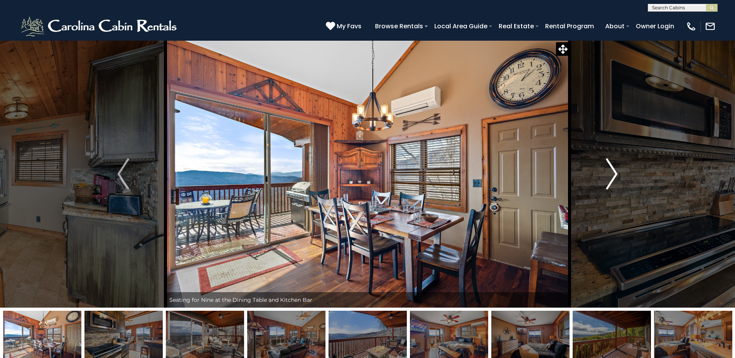
click at [613, 174] on img "Next" at bounding box center [612, 174] width 12 height 31
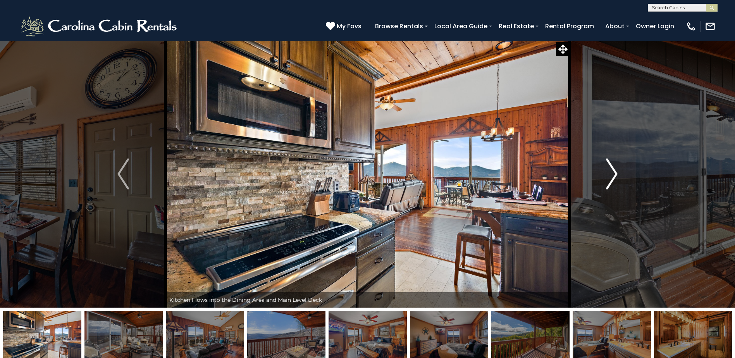
click at [613, 174] on img "Next" at bounding box center [612, 174] width 12 height 31
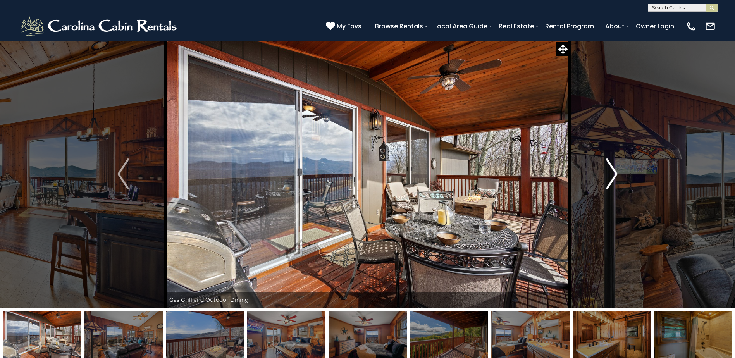
click at [613, 174] on img "Next" at bounding box center [612, 174] width 12 height 31
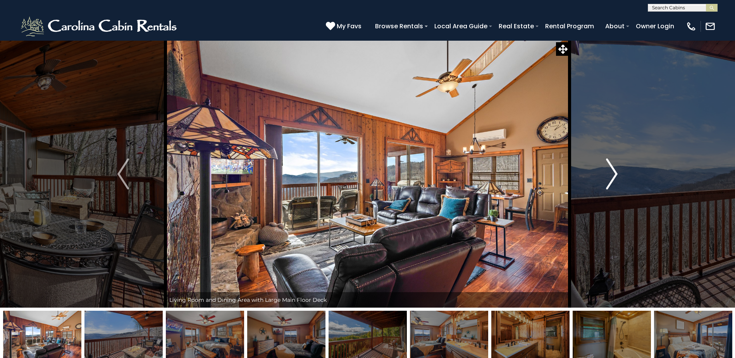
click at [613, 174] on img "Next" at bounding box center [612, 174] width 12 height 31
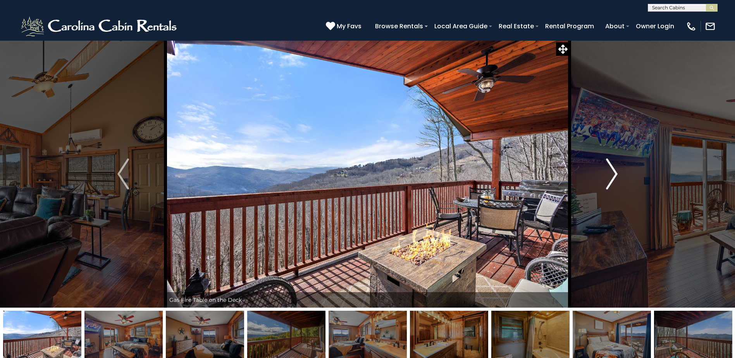
click at [613, 174] on img "Next" at bounding box center [612, 174] width 12 height 31
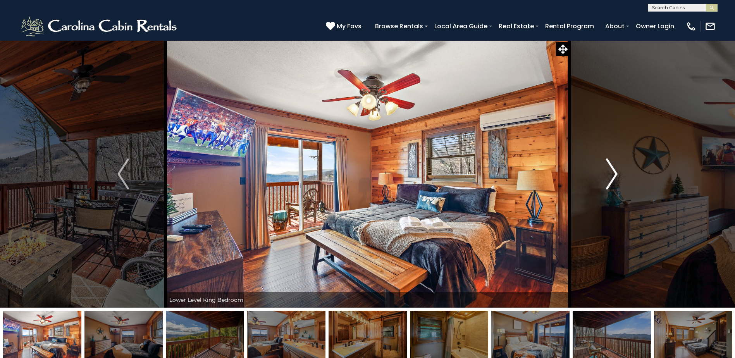
click at [613, 174] on img "Next" at bounding box center [612, 174] width 12 height 31
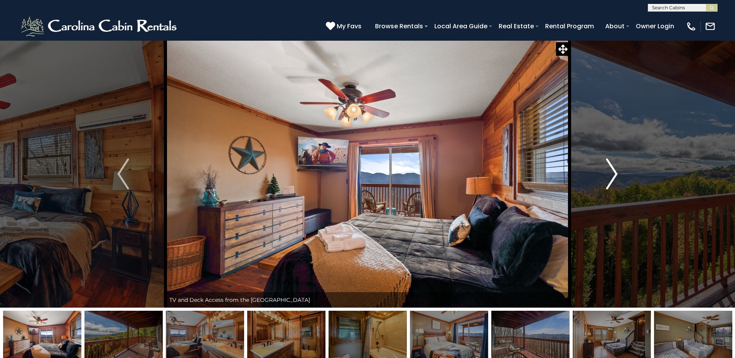
click at [613, 174] on img "Next" at bounding box center [612, 174] width 12 height 31
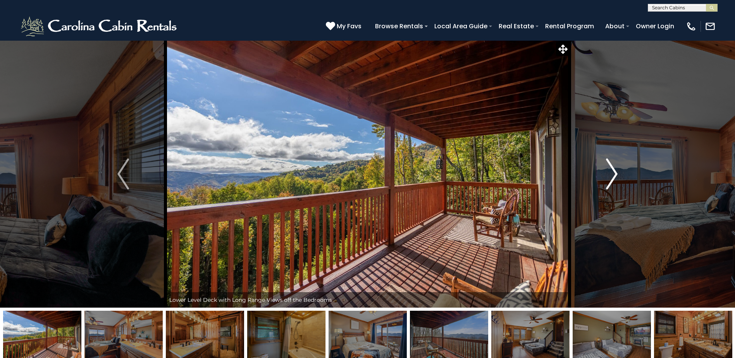
click at [613, 174] on img "Next" at bounding box center [612, 174] width 12 height 31
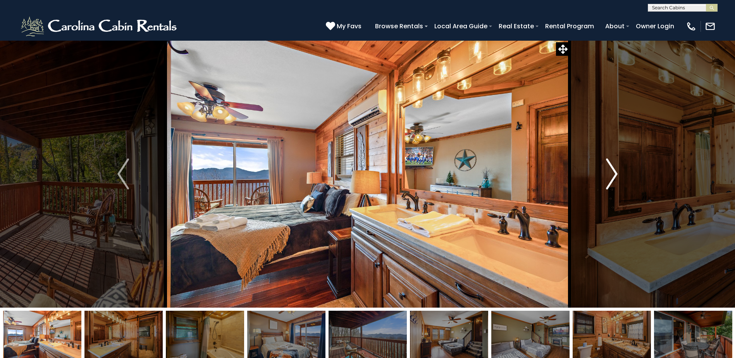
click at [613, 174] on img "Next" at bounding box center [612, 174] width 12 height 31
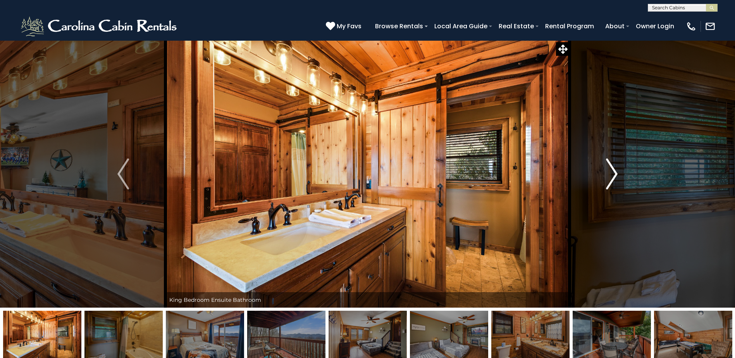
click at [613, 174] on img "Next" at bounding box center [612, 174] width 12 height 31
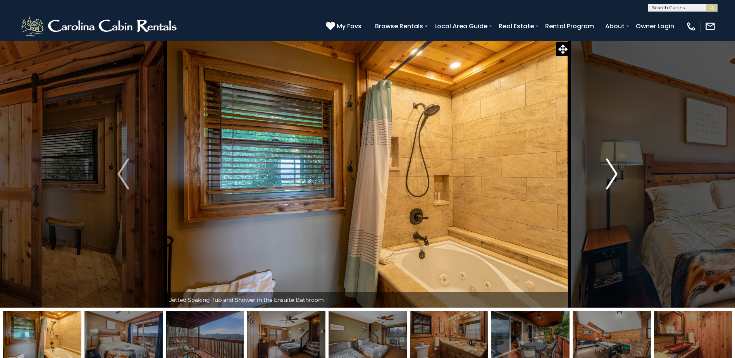
click at [613, 174] on img "Next" at bounding box center [612, 174] width 12 height 31
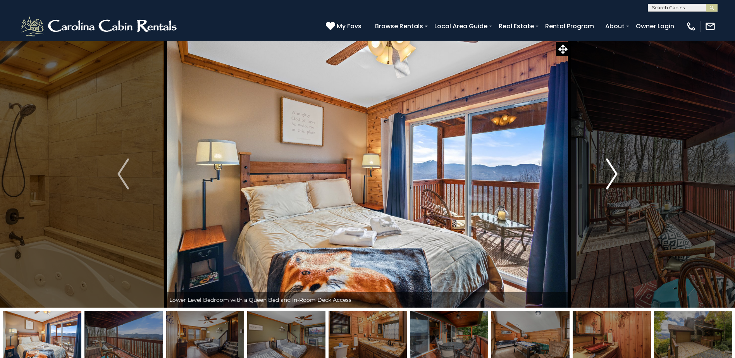
click at [613, 174] on img "Next" at bounding box center [612, 174] width 12 height 31
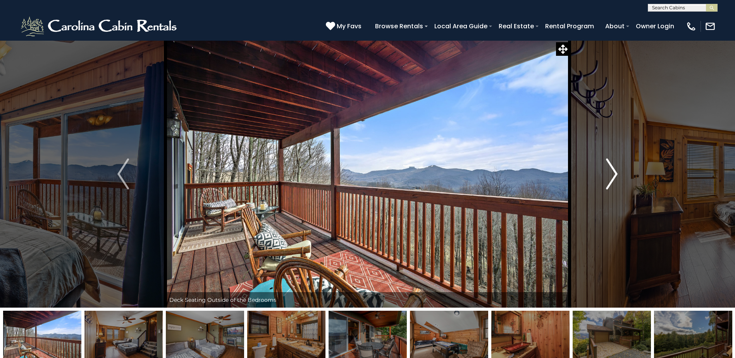
click at [613, 174] on img "Next" at bounding box center [612, 174] width 12 height 31
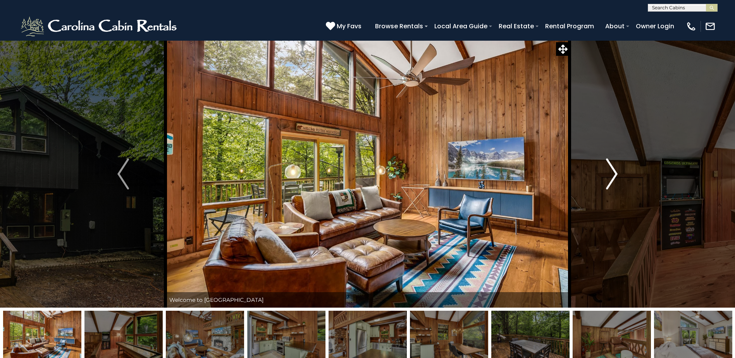
click at [614, 177] on img "Next" at bounding box center [612, 174] width 12 height 31
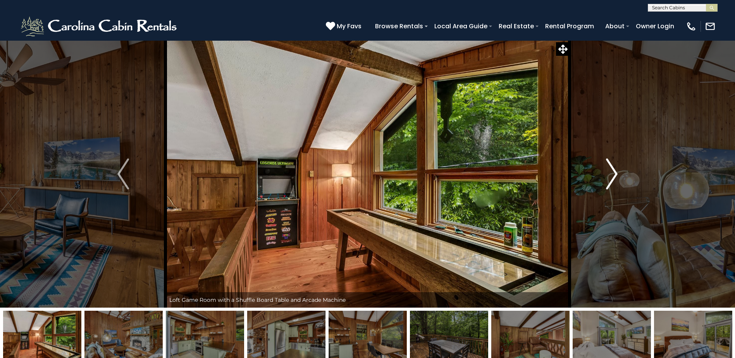
click at [614, 177] on img "Next" at bounding box center [612, 174] width 12 height 31
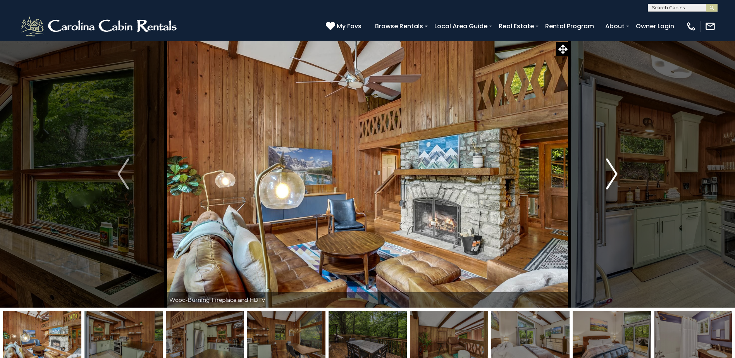
click at [614, 173] on img "Next" at bounding box center [612, 174] width 12 height 31
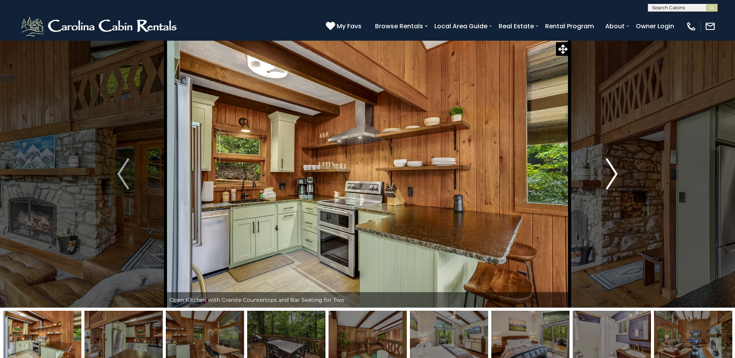
click at [614, 173] on img "Next" at bounding box center [612, 174] width 12 height 31
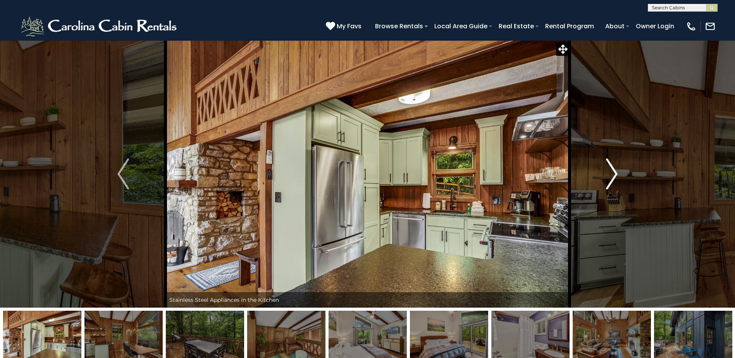
click at [614, 173] on img "Next" at bounding box center [612, 174] width 12 height 31
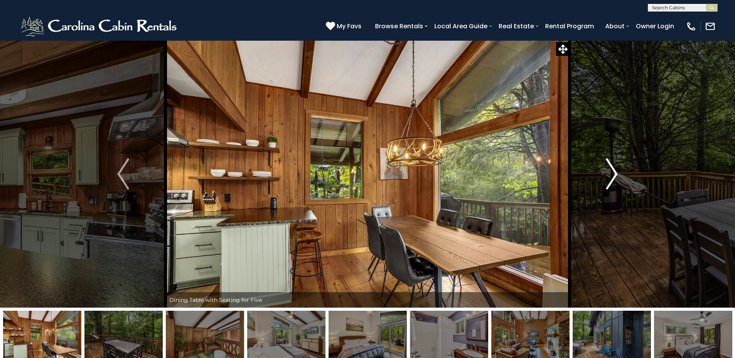
click at [614, 173] on img "Next" at bounding box center [612, 174] width 12 height 31
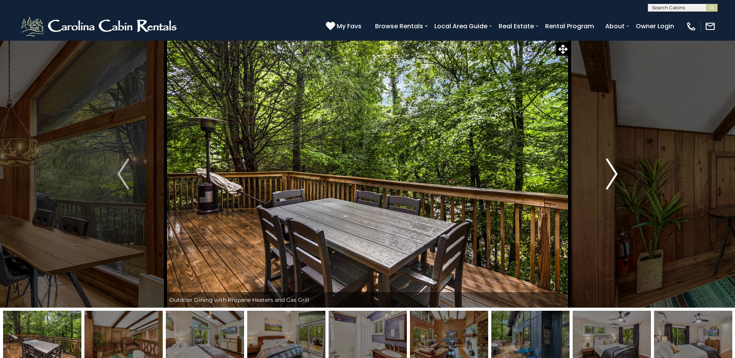
click at [614, 173] on img "Next" at bounding box center [612, 174] width 12 height 31
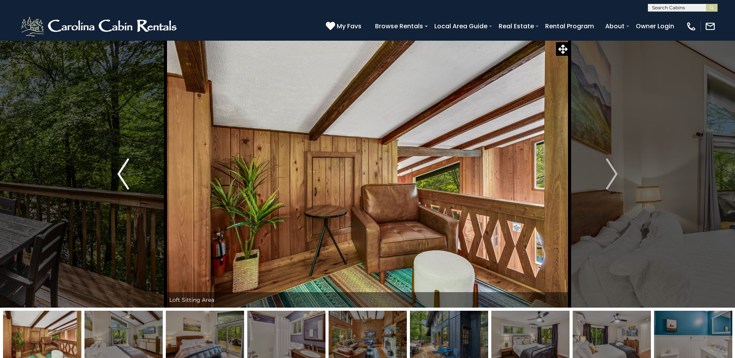
click at [123, 183] on img "Previous" at bounding box center [123, 174] width 12 height 31
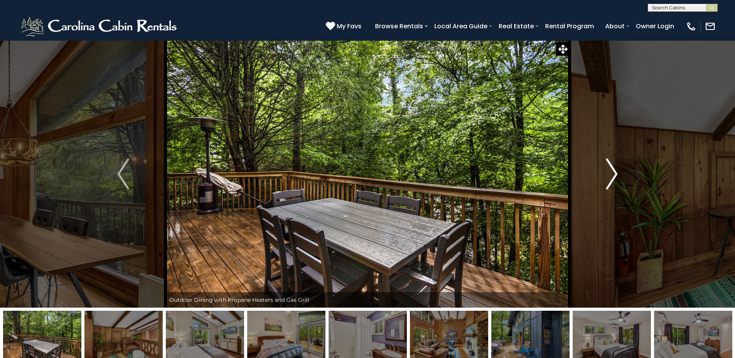
click at [616, 172] on img "Next" at bounding box center [612, 174] width 12 height 31
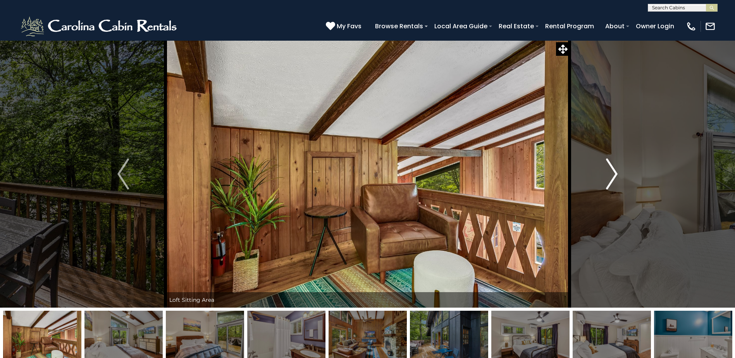
click at [616, 172] on img "Next" at bounding box center [612, 174] width 12 height 31
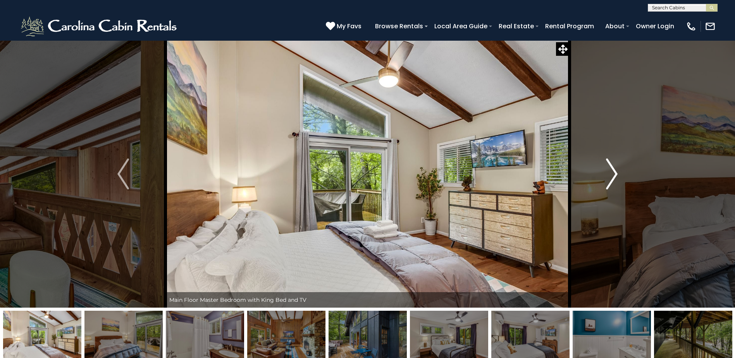
click at [616, 172] on img "Next" at bounding box center [612, 174] width 12 height 31
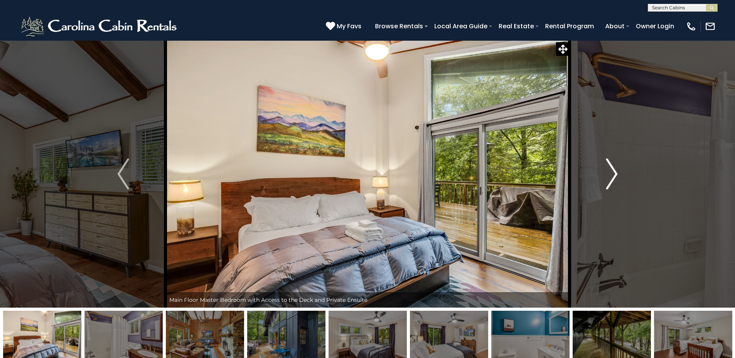
click at [616, 172] on img "Next" at bounding box center [612, 174] width 12 height 31
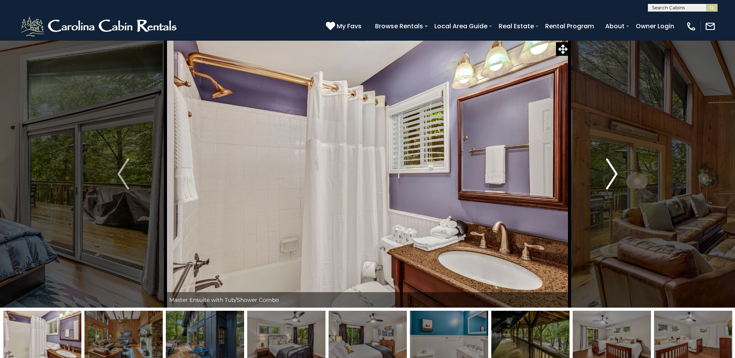
click at [616, 172] on img "Next" at bounding box center [612, 174] width 12 height 31
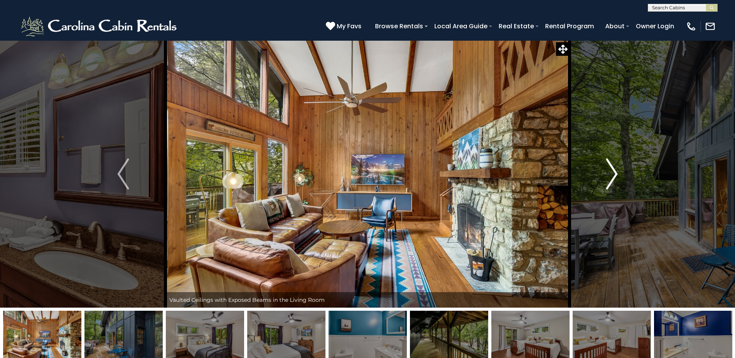
click at [616, 172] on img "Next" at bounding box center [612, 174] width 12 height 31
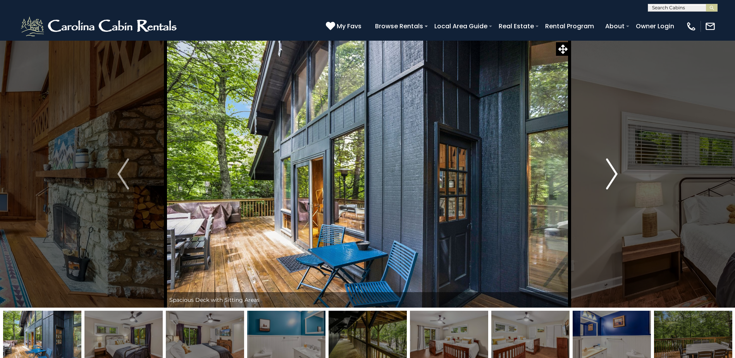
click at [616, 173] on img "Next" at bounding box center [612, 174] width 12 height 31
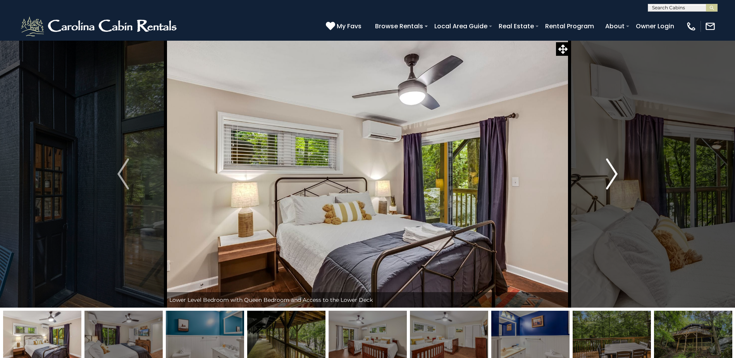
click at [616, 173] on img "Next" at bounding box center [612, 174] width 12 height 31
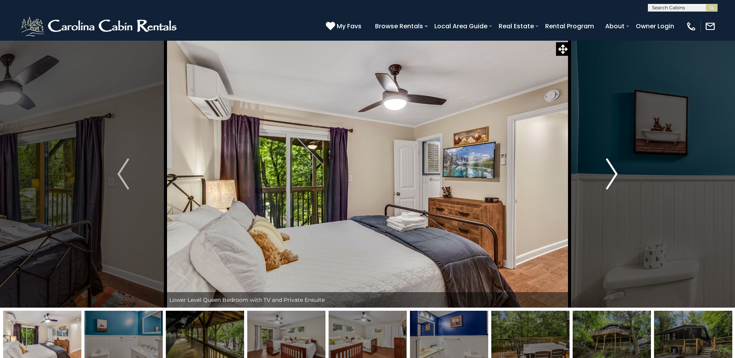
click at [616, 173] on img "Next" at bounding box center [612, 174] width 12 height 31
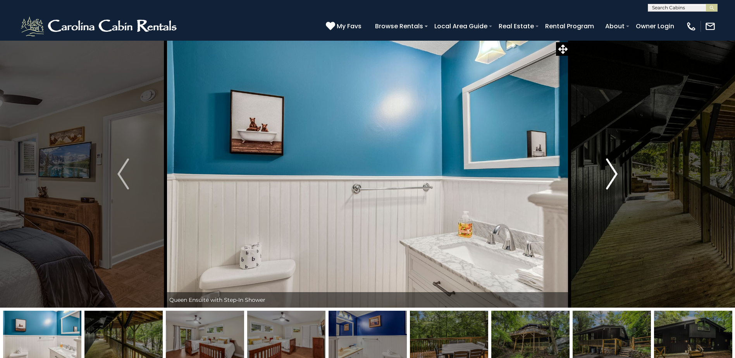
click at [616, 173] on img "Next" at bounding box center [612, 174] width 12 height 31
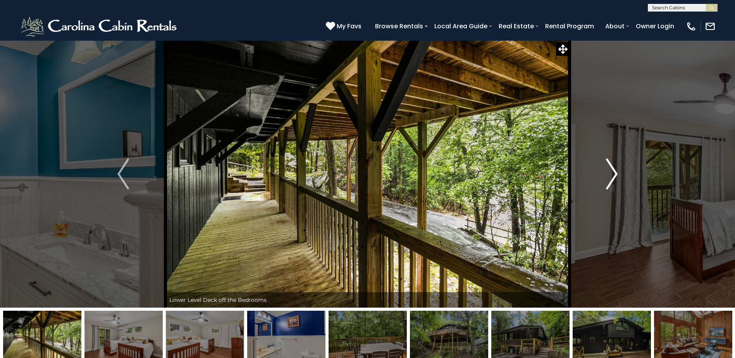
click at [616, 173] on img "Next" at bounding box center [612, 174] width 12 height 31
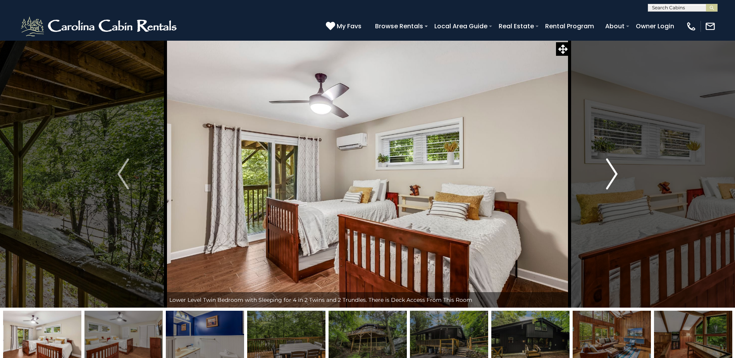
click at [616, 173] on img "Next" at bounding box center [612, 174] width 12 height 31
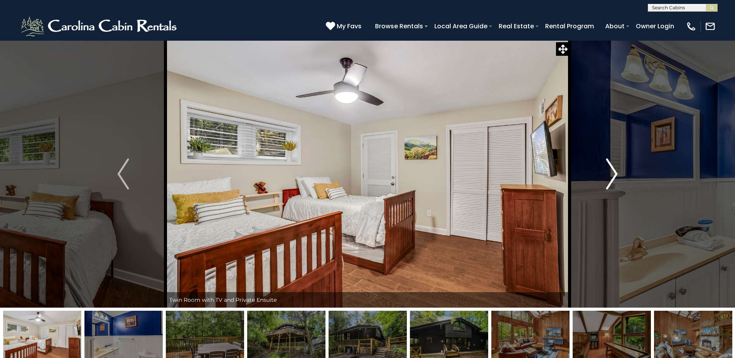
click at [616, 173] on img "Next" at bounding box center [612, 174] width 12 height 31
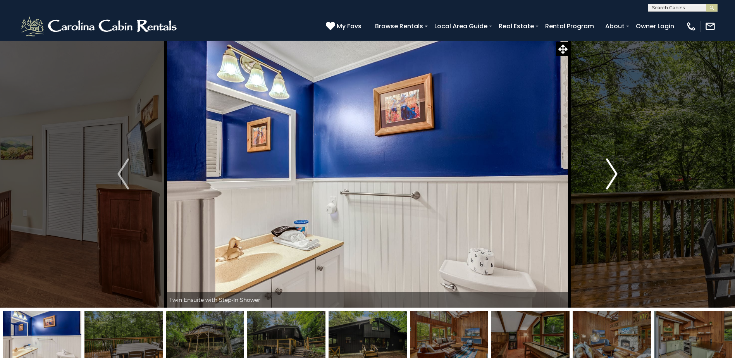
click at [616, 173] on img "Next" at bounding box center [612, 174] width 12 height 31
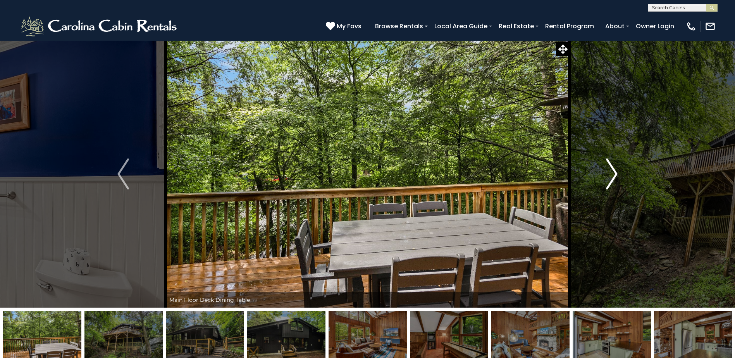
click at [616, 173] on img "Next" at bounding box center [612, 174] width 12 height 31
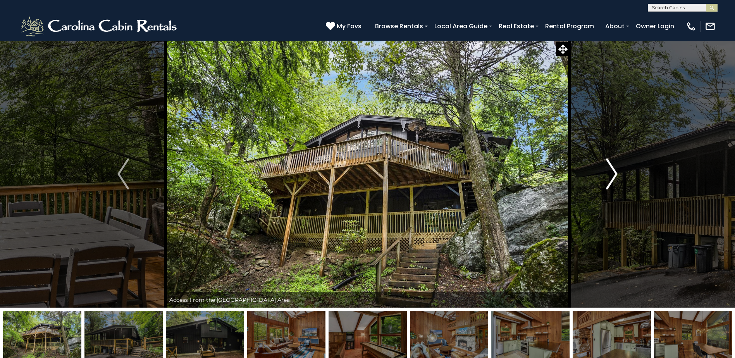
click at [616, 173] on img "Next" at bounding box center [612, 174] width 12 height 31
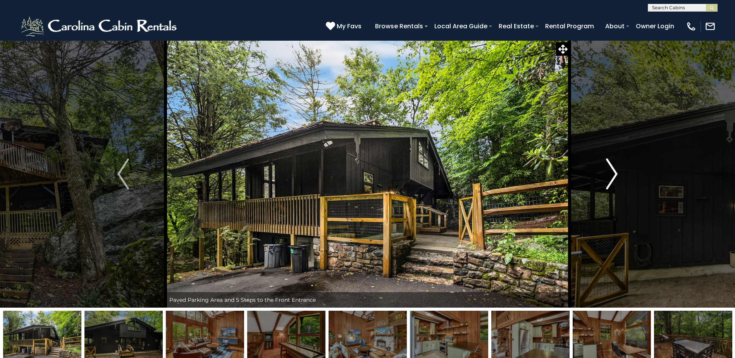
click at [616, 173] on img "Next" at bounding box center [612, 174] width 12 height 31
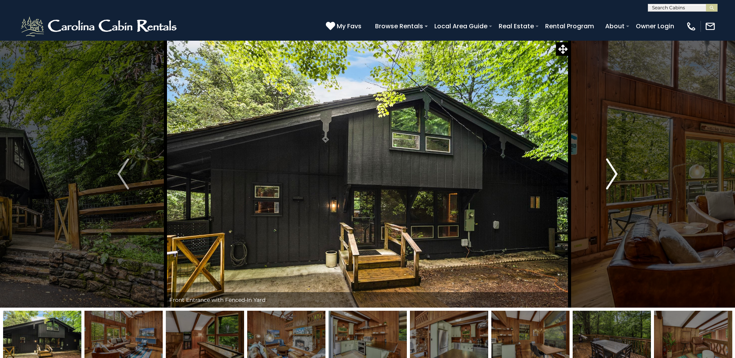
click at [616, 173] on img "Next" at bounding box center [612, 174] width 12 height 31
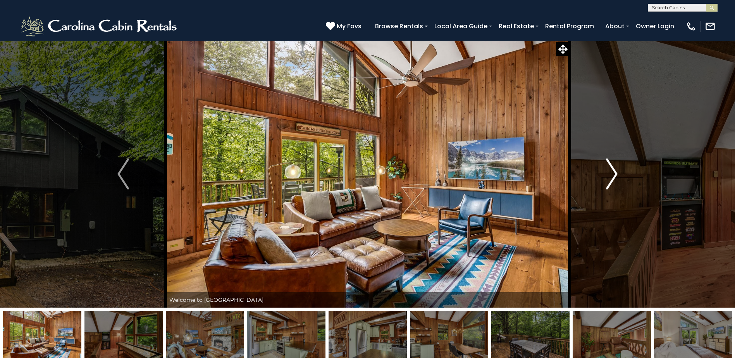
click at [616, 173] on img "Next" at bounding box center [612, 174] width 12 height 31
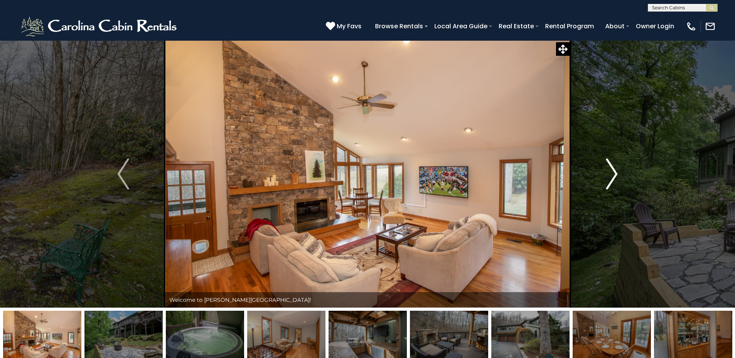
click at [609, 177] on img "Next" at bounding box center [612, 174] width 12 height 31
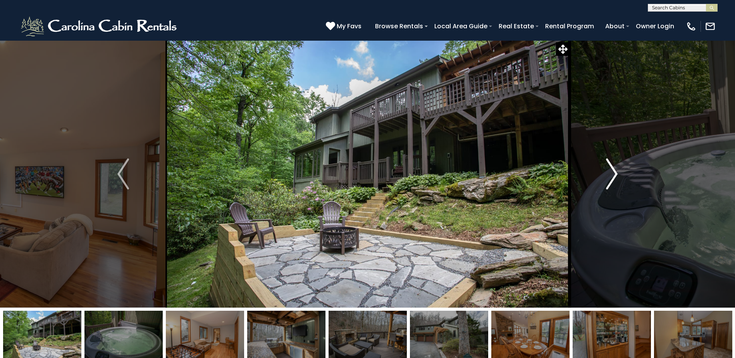
click at [609, 177] on img "Next" at bounding box center [612, 174] width 12 height 31
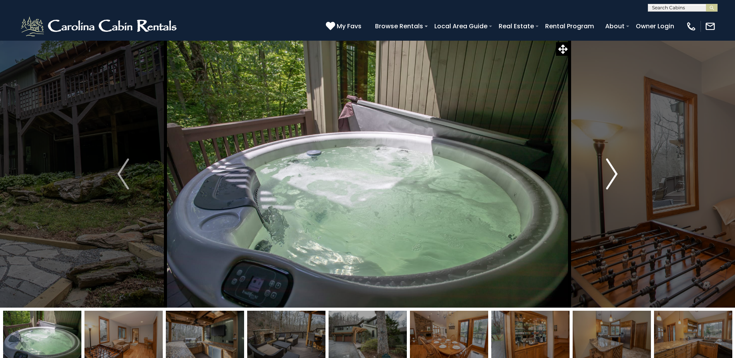
click at [609, 177] on img "Next" at bounding box center [612, 174] width 12 height 31
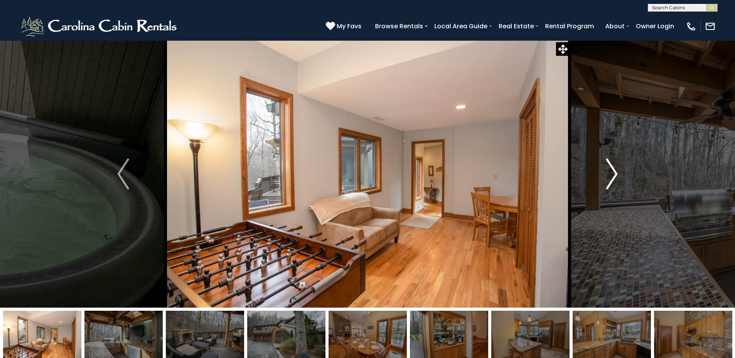
click at [609, 177] on img "Next" at bounding box center [612, 174] width 12 height 31
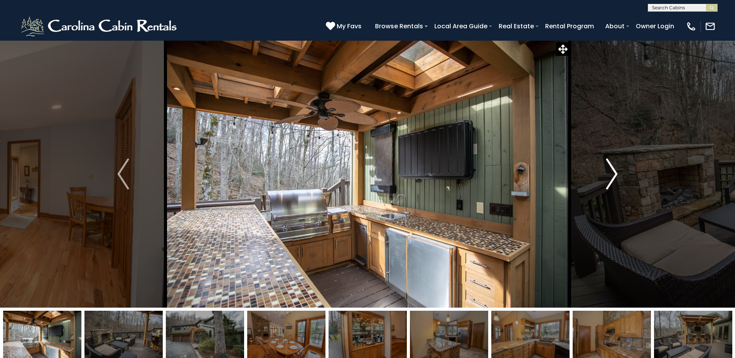
click at [609, 177] on img "Next" at bounding box center [612, 174] width 12 height 31
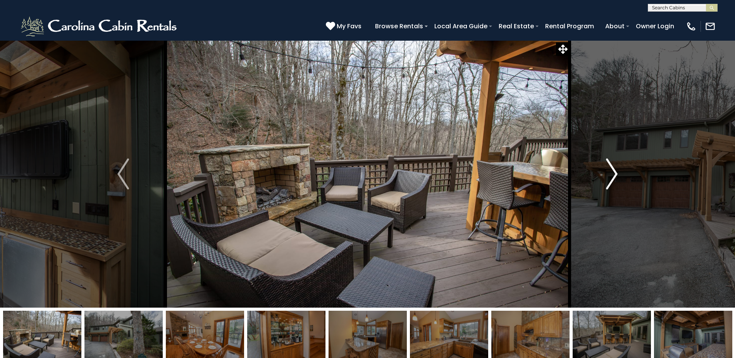
click at [609, 177] on img "Next" at bounding box center [612, 174] width 12 height 31
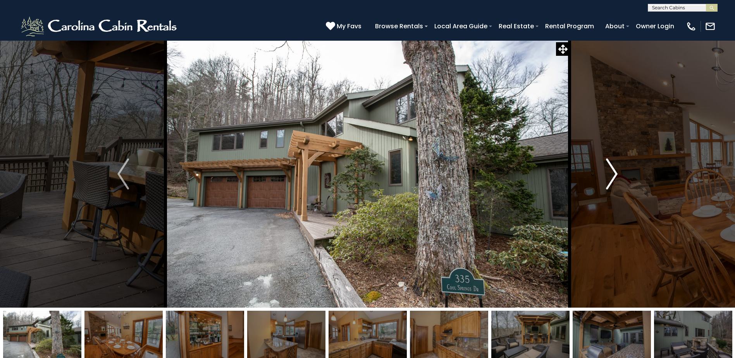
click at [609, 177] on img "Next" at bounding box center [612, 174] width 12 height 31
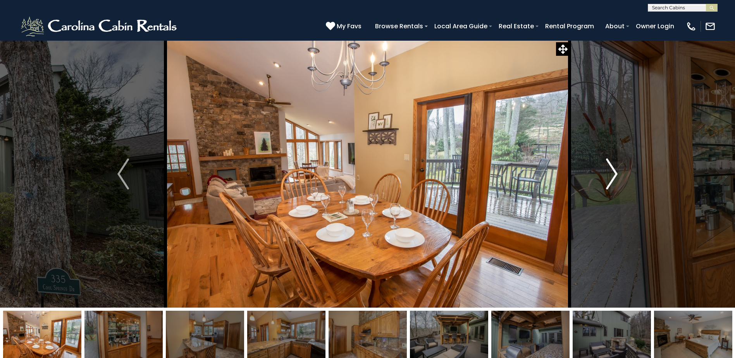
click at [609, 177] on img "Next" at bounding box center [612, 174] width 12 height 31
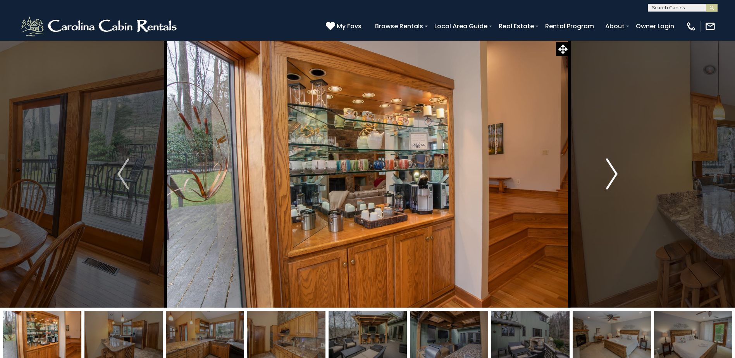
click at [609, 181] on img "Next" at bounding box center [612, 174] width 12 height 31
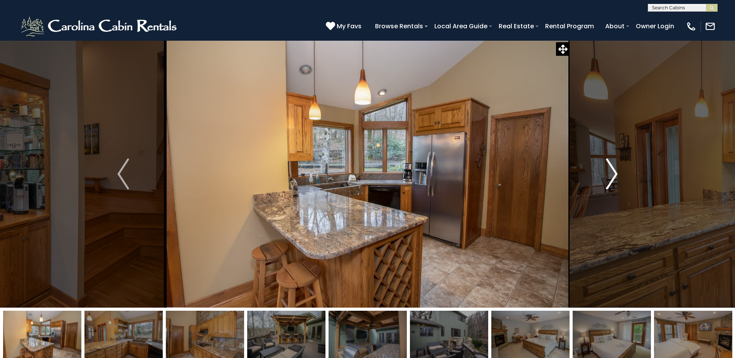
click at [613, 175] on img "Next" at bounding box center [612, 174] width 12 height 31
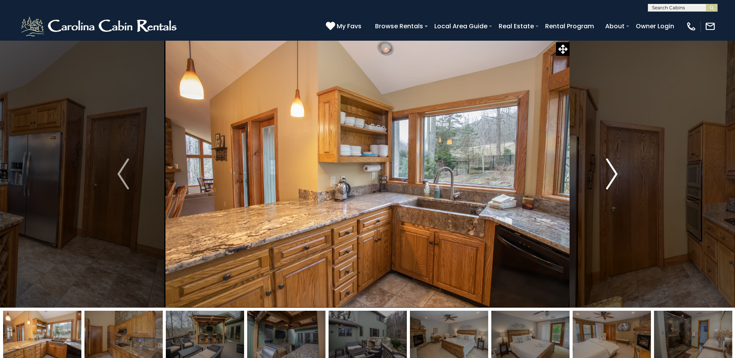
click at [613, 175] on img "Next" at bounding box center [612, 174] width 12 height 31
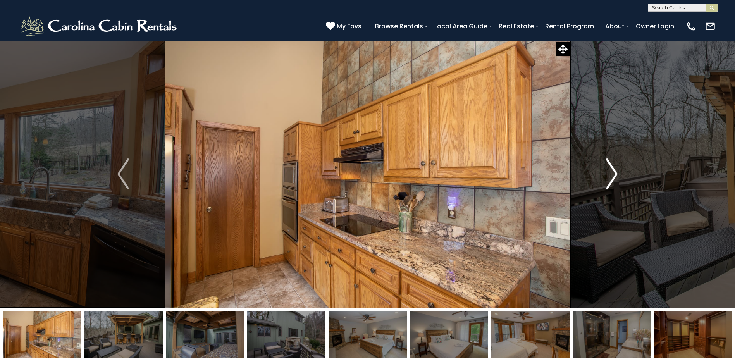
click at [613, 175] on img "Next" at bounding box center [612, 174] width 12 height 31
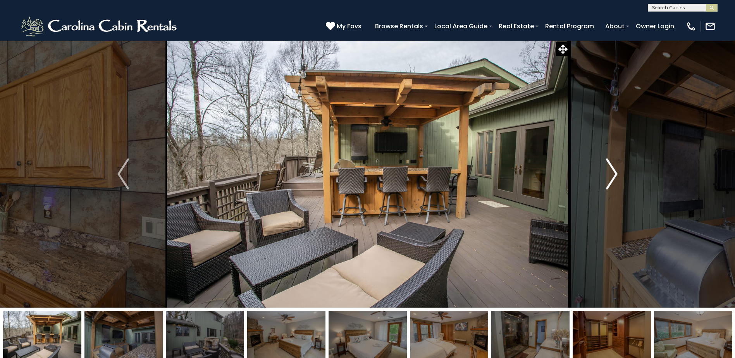
click at [613, 175] on img "Next" at bounding box center [612, 174] width 12 height 31
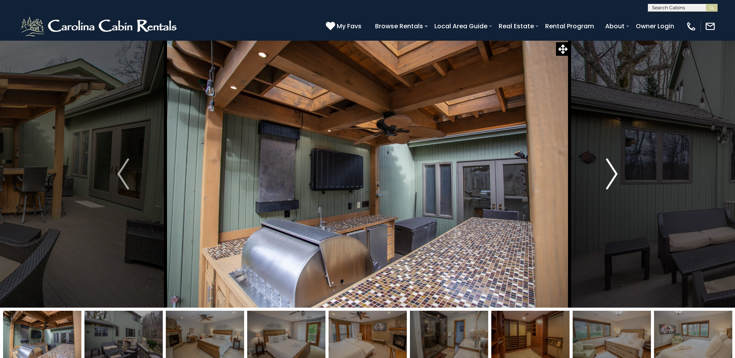
click at [613, 175] on img "Next" at bounding box center [612, 174] width 12 height 31
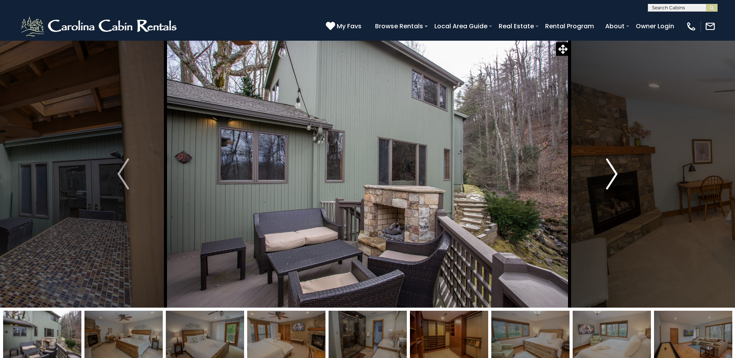
click at [613, 175] on img "Next" at bounding box center [612, 174] width 12 height 31
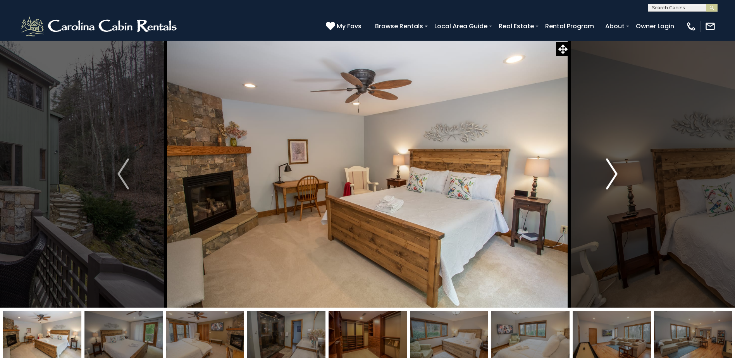
click at [613, 175] on img "Next" at bounding box center [612, 174] width 12 height 31
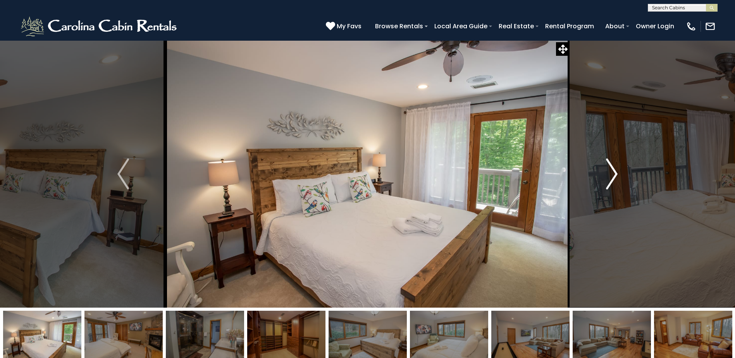
click at [613, 175] on img "Next" at bounding box center [612, 174] width 12 height 31
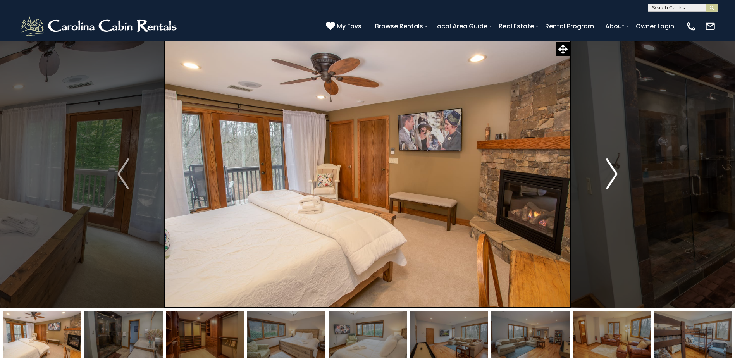
click at [613, 175] on img "Next" at bounding box center [612, 174] width 12 height 31
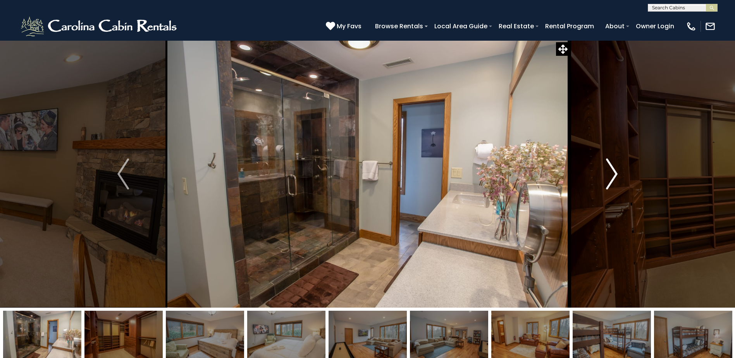
click at [613, 175] on img "Next" at bounding box center [612, 174] width 12 height 31
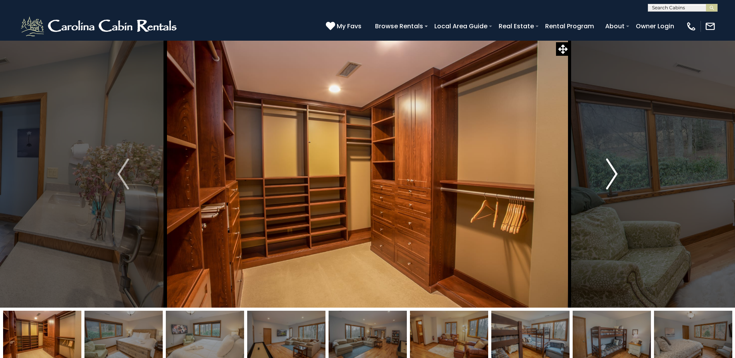
click at [613, 175] on img "Next" at bounding box center [612, 174] width 12 height 31
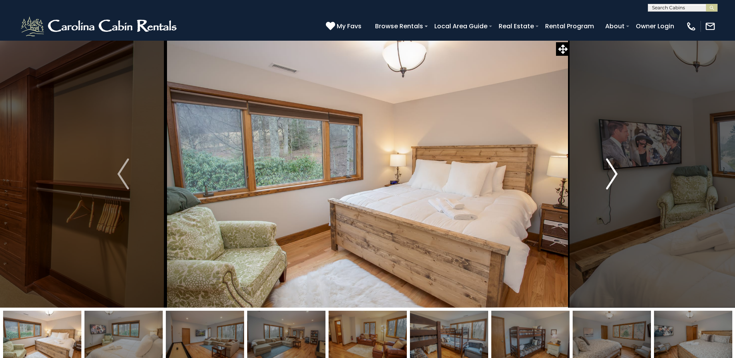
click at [613, 175] on img "Next" at bounding box center [612, 174] width 12 height 31
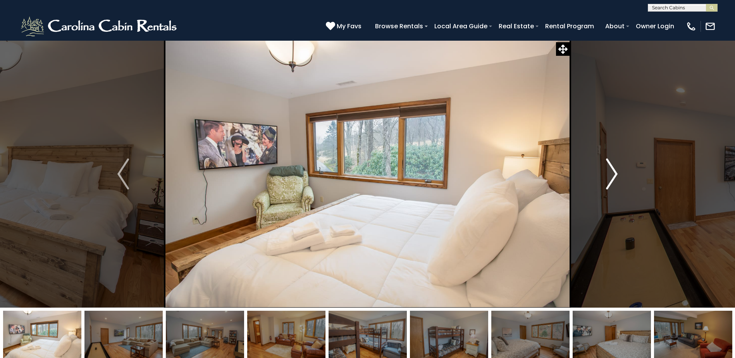
drag, startPoint x: 613, startPoint y: 175, endPoint x: 611, endPoint y: 164, distance: 11.4
click at [611, 164] on img "Next" at bounding box center [612, 174] width 12 height 31
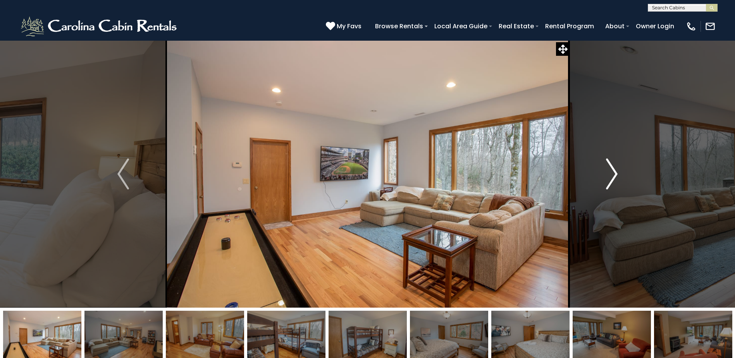
click at [611, 164] on img "Next" at bounding box center [612, 174] width 12 height 31
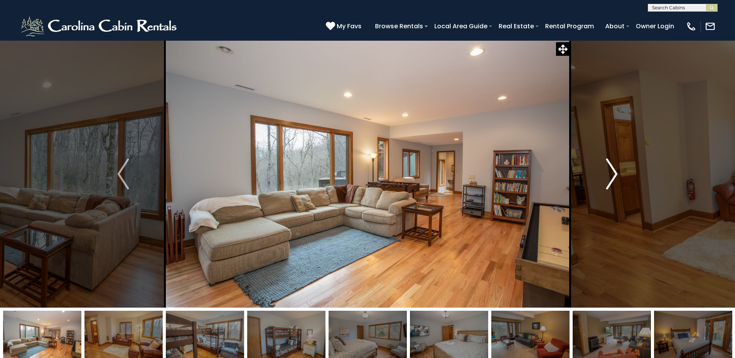
click at [611, 164] on img "Next" at bounding box center [612, 174] width 12 height 31
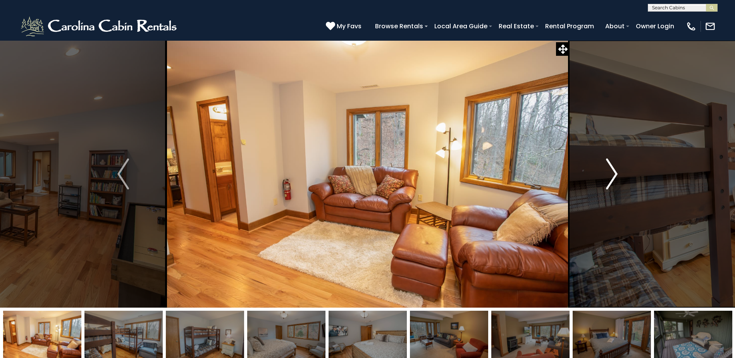
click at [611, 164] on img "Next" at bounding box center [612, 174] width 12 height 31
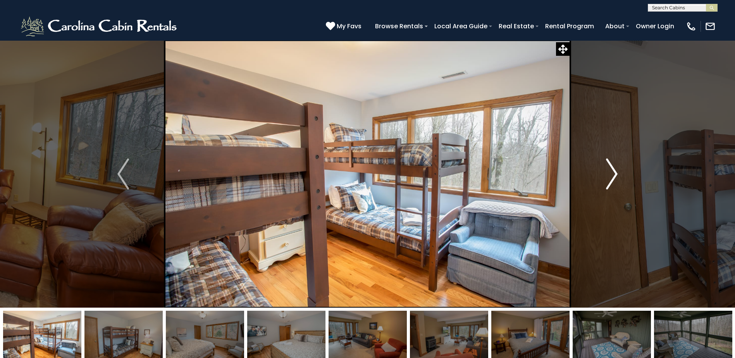
click at [611, 164] on img "Next" at bounding box center [612, 174] width 12 height 31
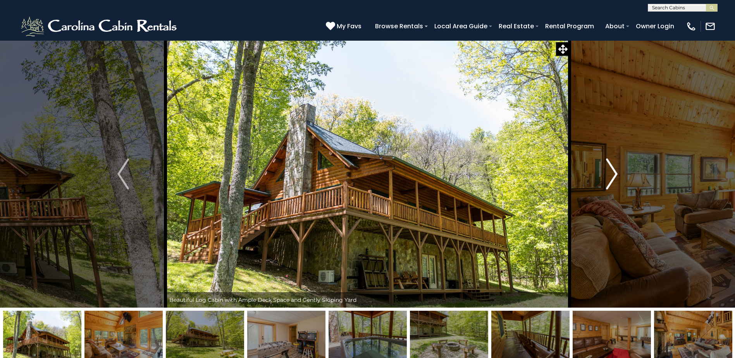
click at [611, 174] on img "Next" at bounding box center [612, 174] width 12 height 31
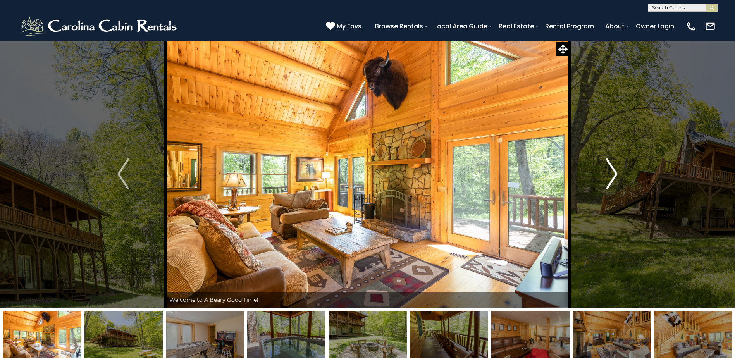
click at [611, 174] on img "Next" at bounding box center [612, 174] width 12 height 31
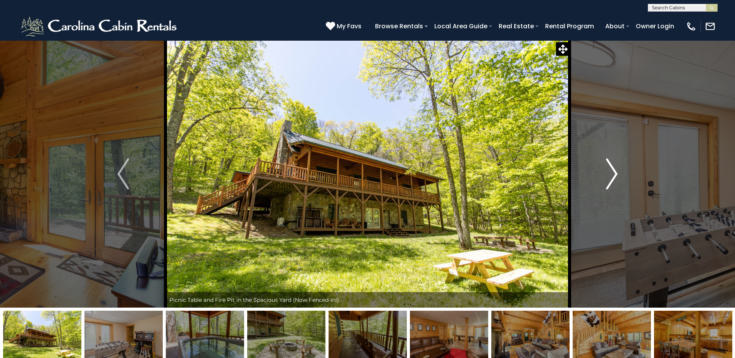
click at [611, 174] on img "Next" at bounding box center [612, 174] width 12 height 31
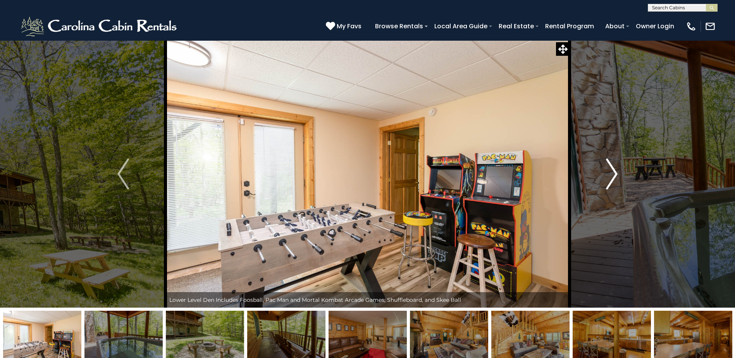
click at [611, 174] on img "Next" at bounding box center [612, 174] width 12 height 31
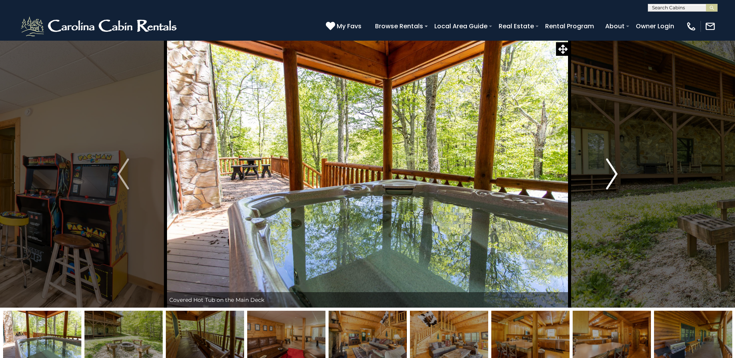
click at [611, 174] on img "Next" at bounding box center [612, 174] width 12 height 31
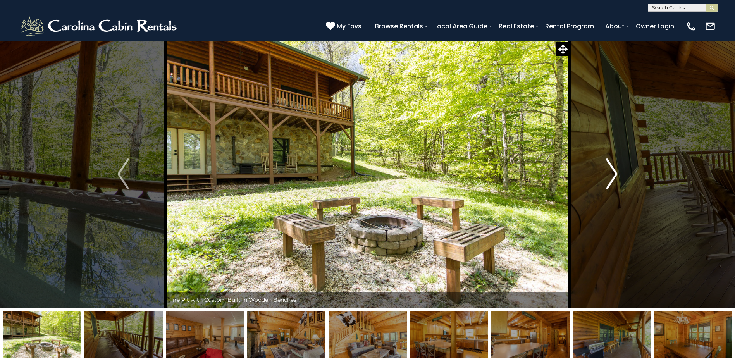
click at [611, 174] on img "Next" at bounding box center [612, 174] width 12 height 31
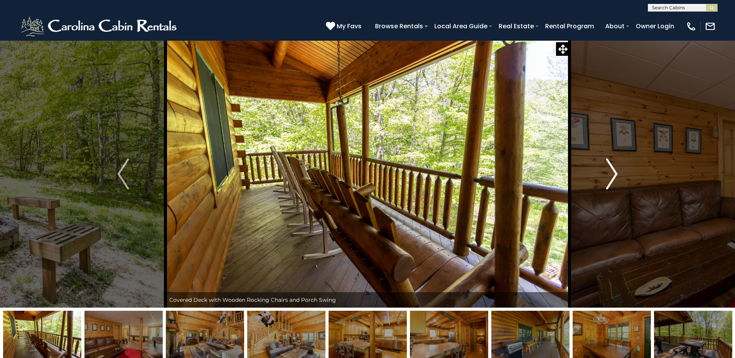
click at [611, 174] on img "Next" at bounding box center [612, 174] width 12 height 31
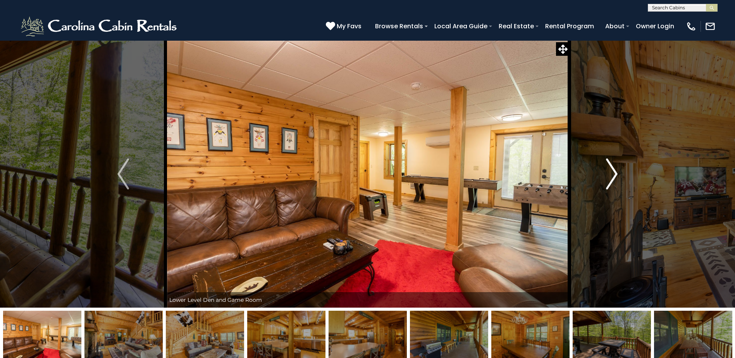
click at [611, 174] on img "Next" at bounding box center [612, 174] width 12 height 31
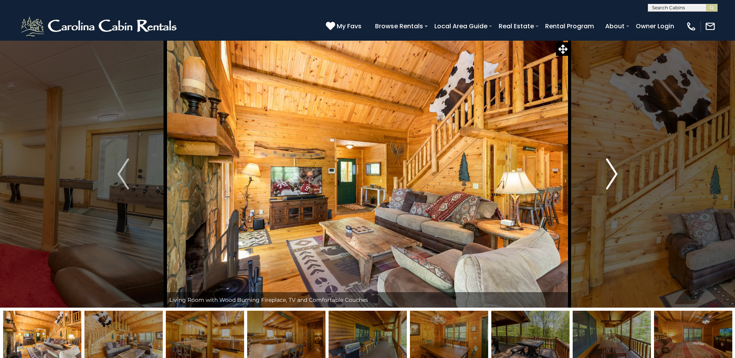
click at [611, 174] on img "Next" at bounding box center [612, 174] width 12 height 31
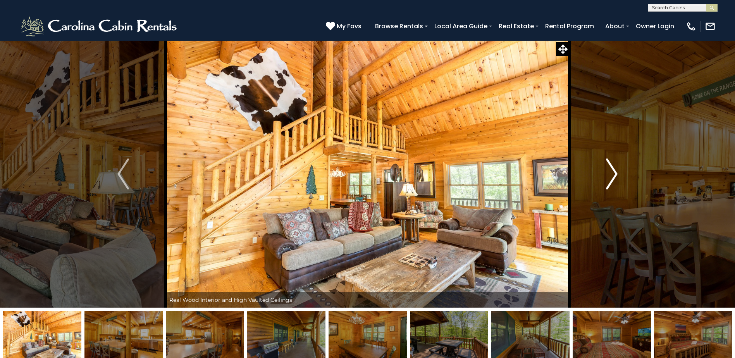
click at [611, 174] on img "Next" at bounding box center [612, 174] width 12 height 31
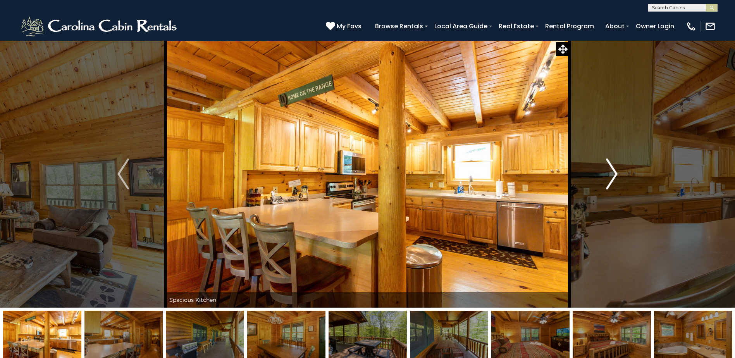
click at [611, 174] on img "Next" at bounding box center [612, 174] width 12 height 31
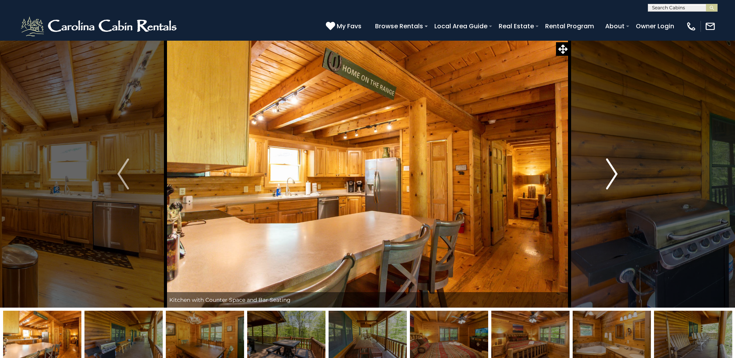
click at [611, 174] on img "Next" at bounding box center [612, 174] width 12 height 31
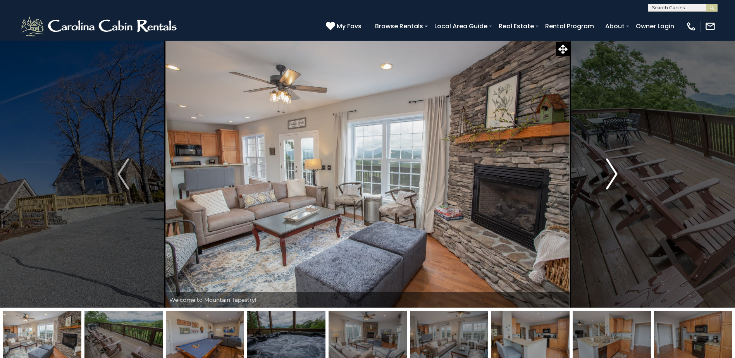
click at [611, 174] on img "Next" at bounding box center [612, 174] width 12 height 31
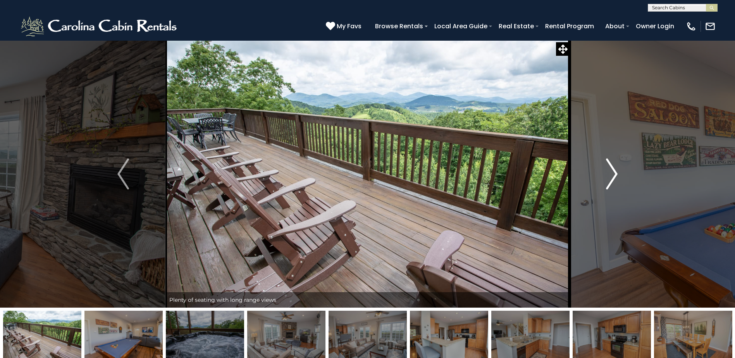
click at [611, 174] on img "Next" at bounding box center [612, 174] width 12 height 31
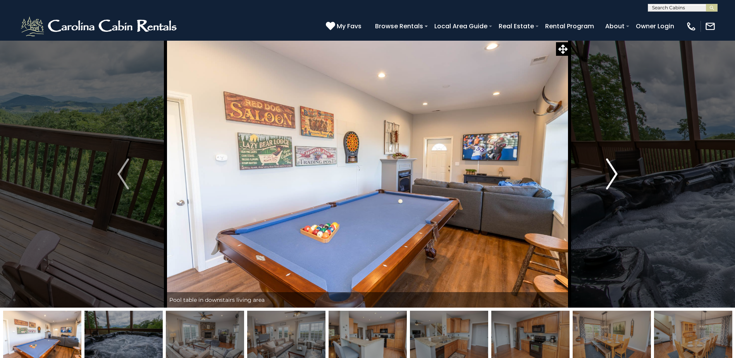
click at [611, 174] on img "Next" at bounding box center [612, 174] width 12 height 31
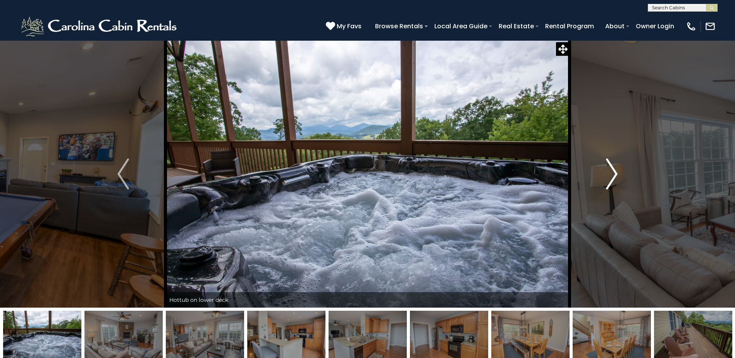
click at [611, 174] on img "Next" at bounding box center [612, 174] width 12 height 31
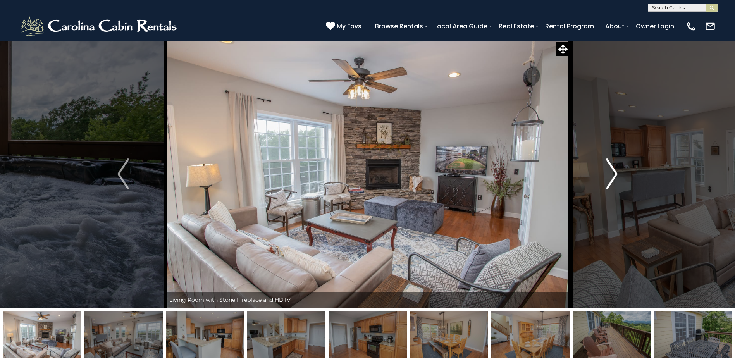
click at [611, 174] on img "Next" at bounding box center [612, 174] width 12 height 31
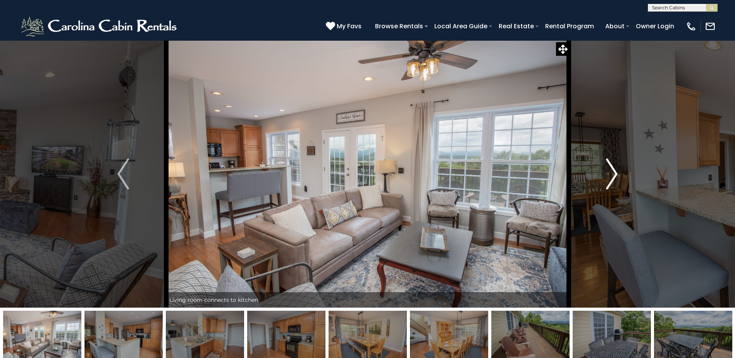
click at [611, 174] on img "Next" at bounding box center [612, 174] width 12 height 31
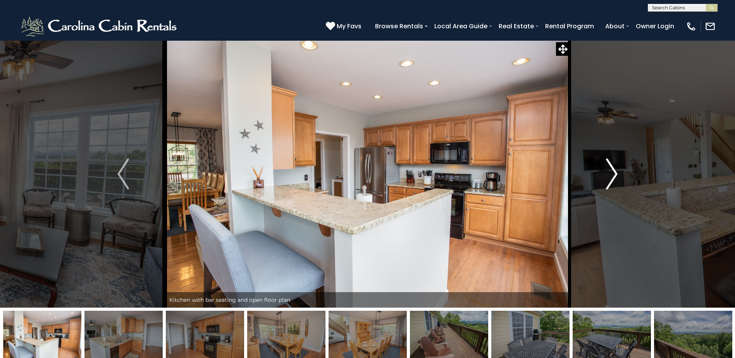
click at [611, 174] on img "Next" at bounding box center [612, 174] width 12 height 31
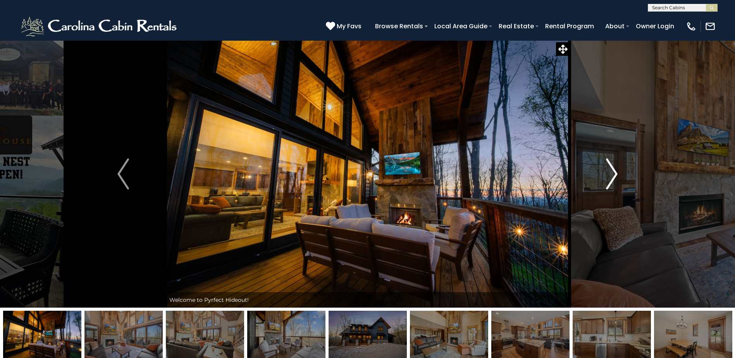
click at [614, 173] on img "Next" at bounding box center [612, 174] width 12 height 31
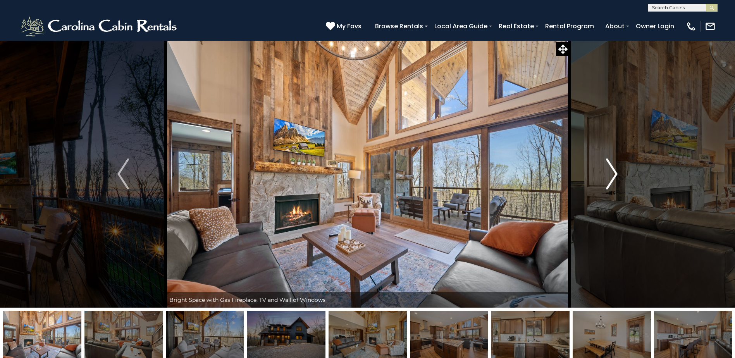
click at [614, 173] on img "Next" at bounding box center [612, 174] width 12 height 31
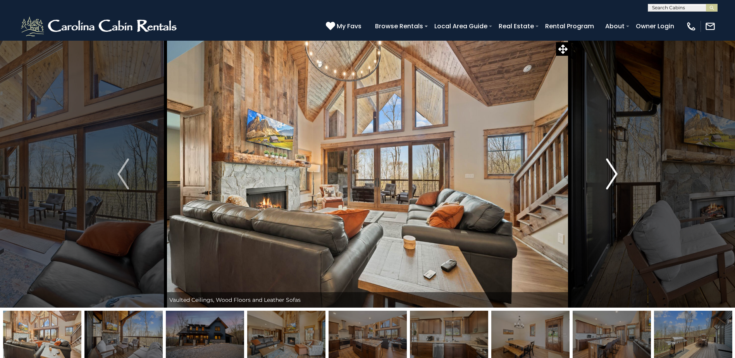
click at [614, 173] on img "Next" at bounding box center [612, 174] width 12 height 31
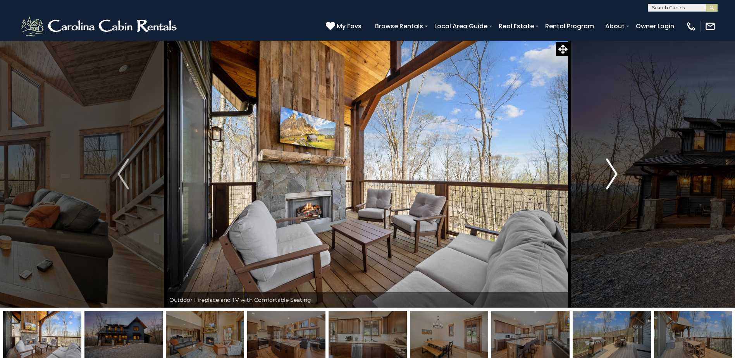
click at [614, 173] on img "Next" at bounding box center [612, 174] width 12 height 31
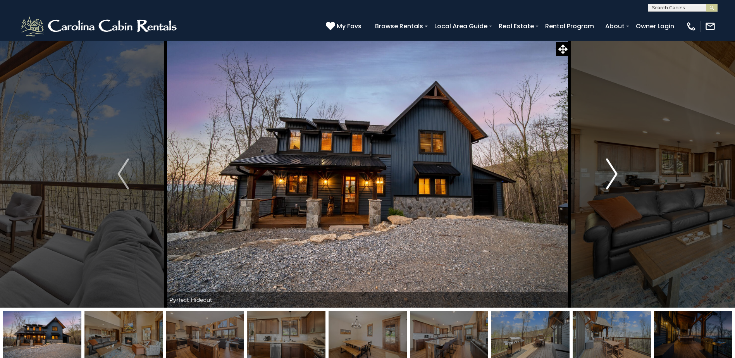
click at [614, 173] on img "Next" at bounding box center [612, 174] width 12 height 31
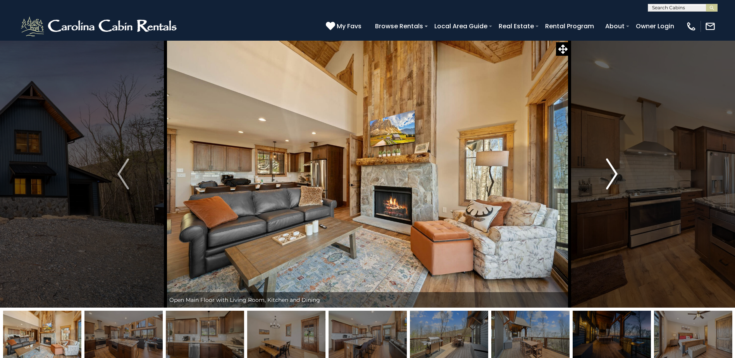
click at [614, 173] on img "Next" at bounding box center [612, 174] width 12 height 31
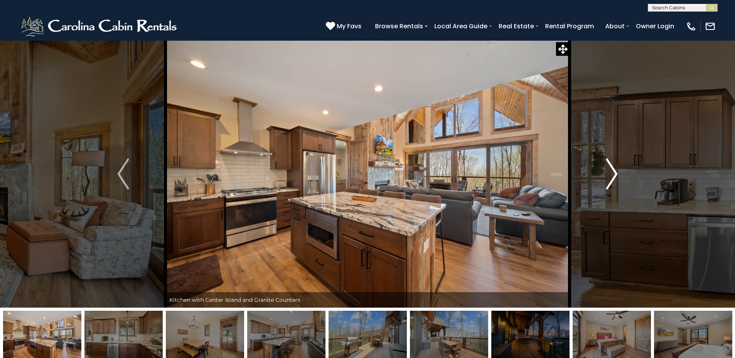
click at [614, 173] on img "Next" at bounding box center [612, 174] width 12 height 31
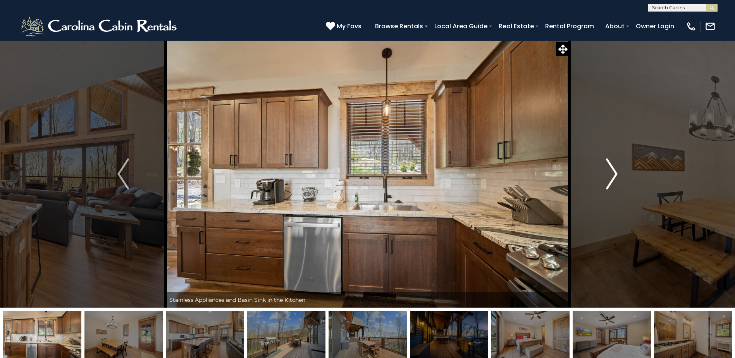
click at [614, 173] on img "Next" at bounding box center [612, 174] width 12 height 31
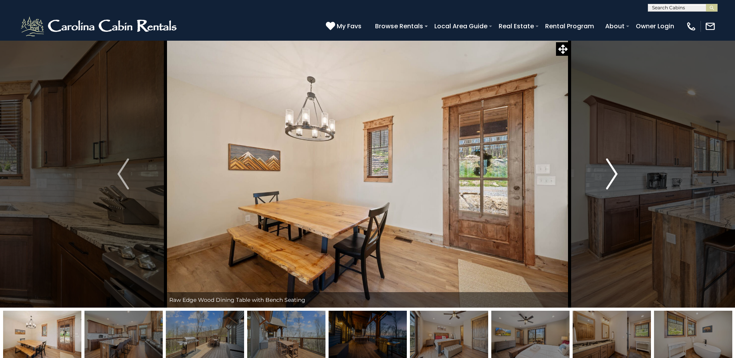
click at [614, 173] on img "Next" at bounding box center [612, 174] width 12 height 31
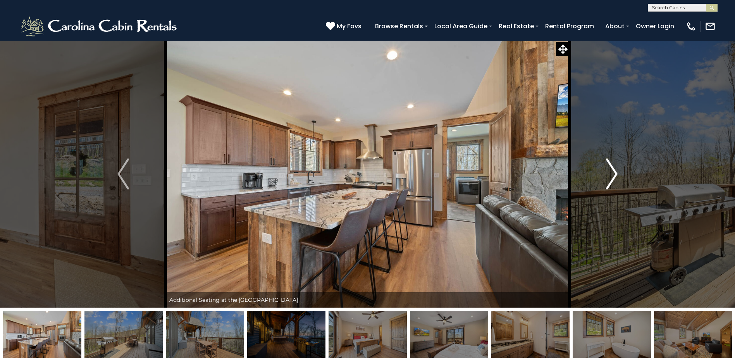
click at [614, 173] on img "Next" at bounding box center [612, 174] width 12 height 31
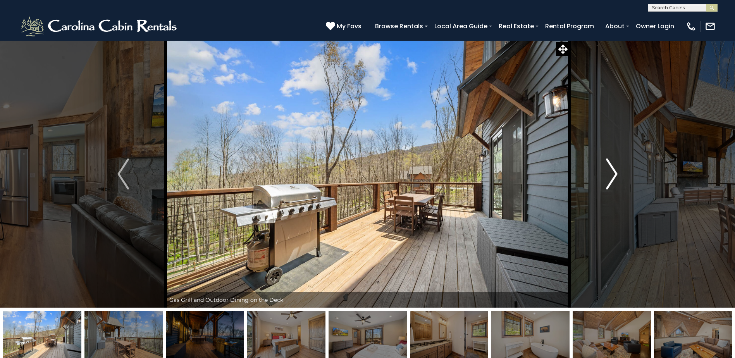
click at [614, 173] on img "Next" at bounding box center [612, 174] width 12 height 31
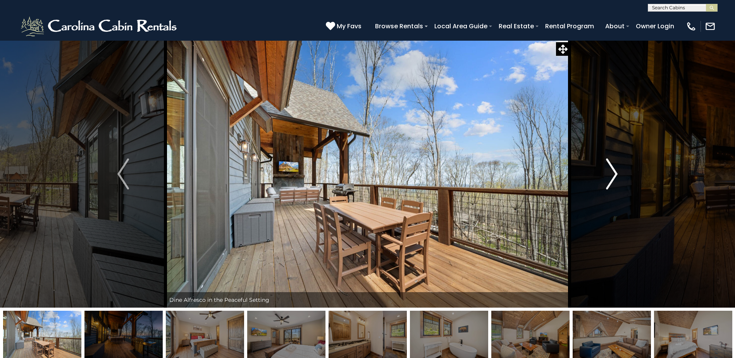
click at [614, 173] on img "Next" at bounding box center [612, 174] width 12 height 31
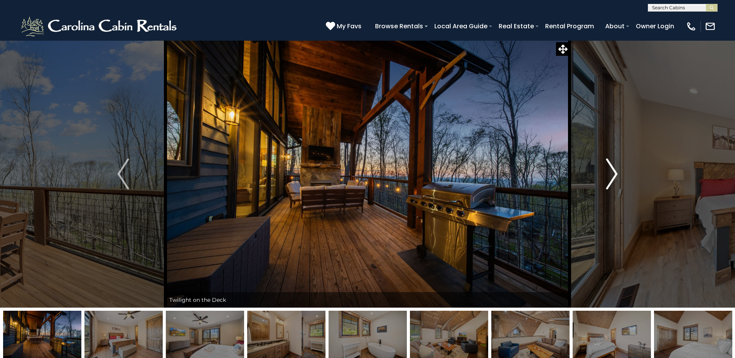
click at [614, 173] on img "Next" at bounding box center [612, 174] width 12 height 31
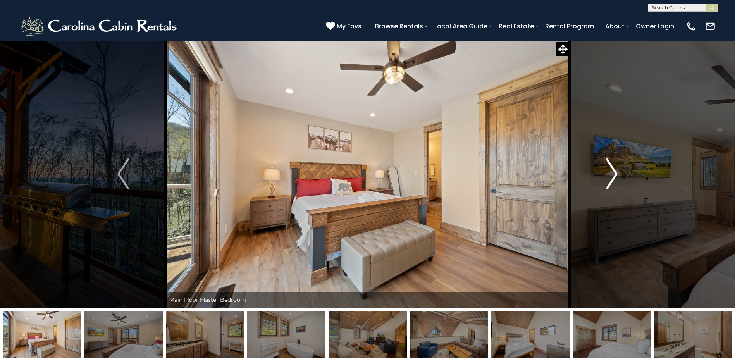
click at [614, 173] on img "Next" at bounding box center [612, 174] width 12 height 31
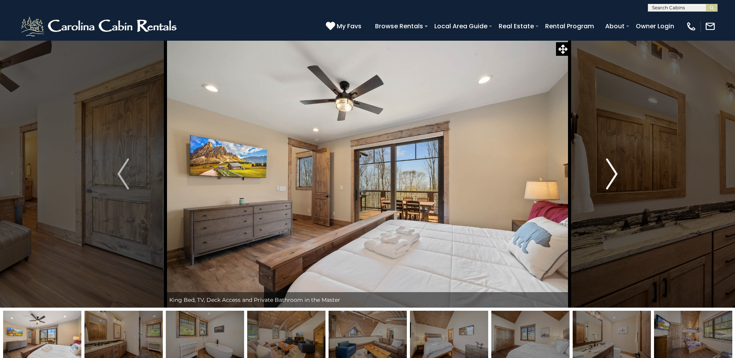
click at [614, 173] on img "Next" at bounding box center [612, 174] width 12 height 31
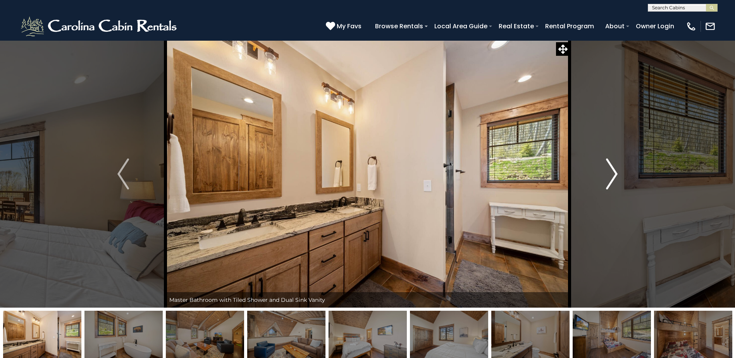
click at [614, 173] on img "Next" at bounding box center [612, 174] width 12 height 31
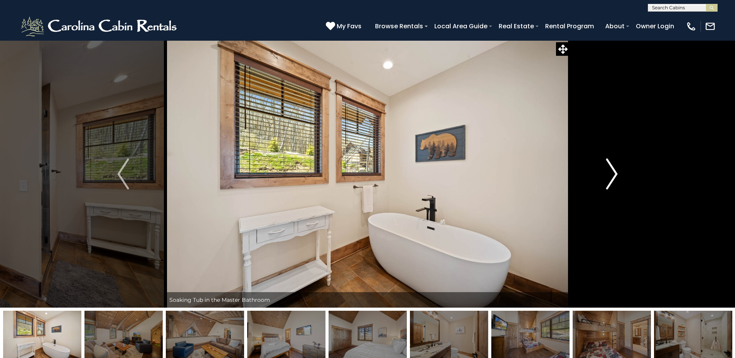
click at [614, 173] on img "Next" at bounding box center [612, 174] width 12 height 31
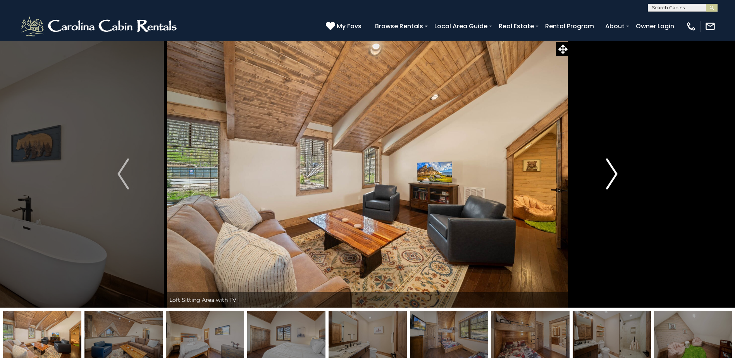
click at [614, 173] on img "Next" at bounding box center [612, 174] width 12 height 31
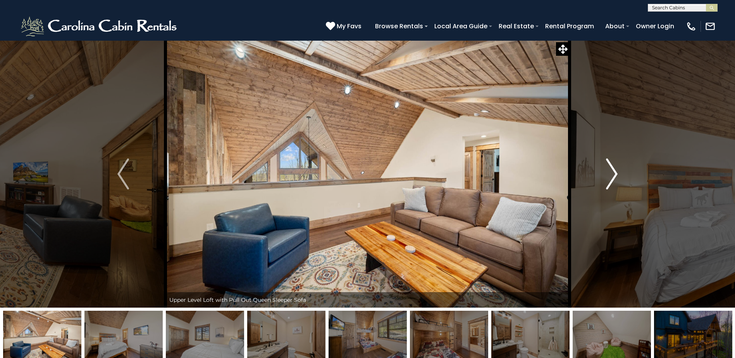
click at [614, 173] on img "Next" at bounding box center [612, 174] width 12 height 31
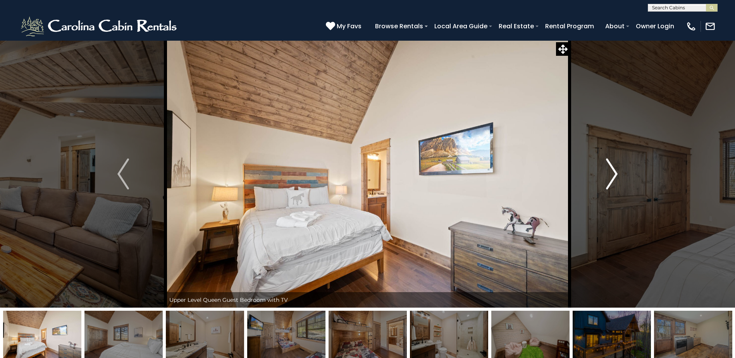
click at [614, 173] on img "Next" at bounding box center [612, 174] width 12 height 31
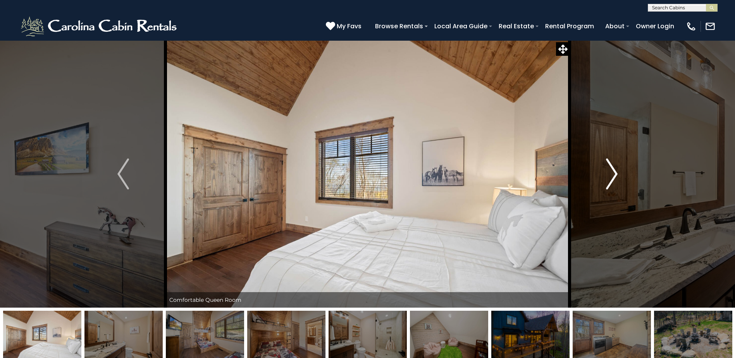
click at [614, 173] on img "Next" at bounding box center [612, 174] width 12 height 31
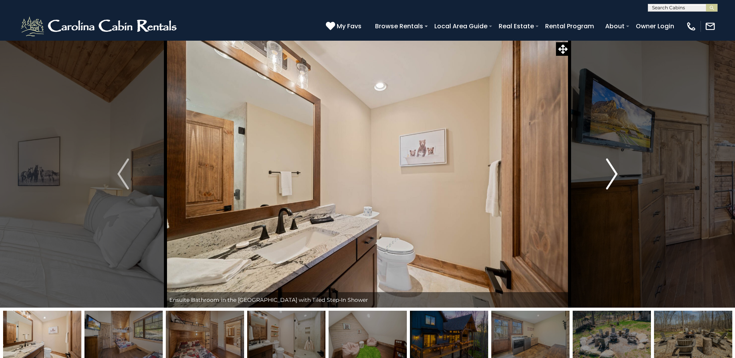
click at [614, 173] on img "Next" at bounding box center [612, 174] width 12 height 31
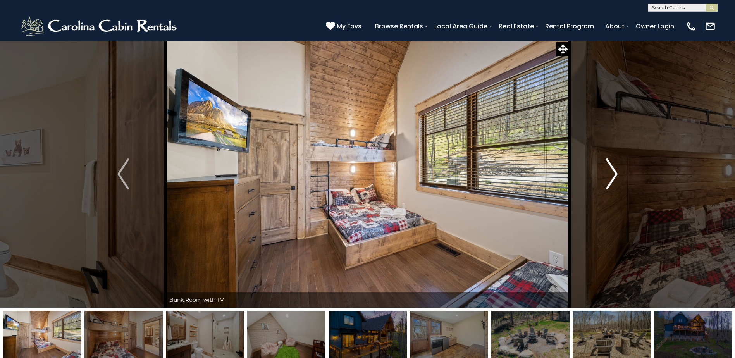
click at [614, 173] on img "Next" at bounding box center [612, 174] width 12 height 31
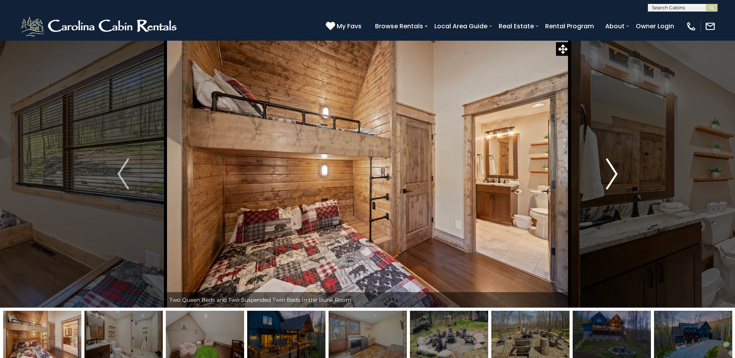
click at [614, 173] on img "Next" at bounding box center [612, 174] width 12 height 31
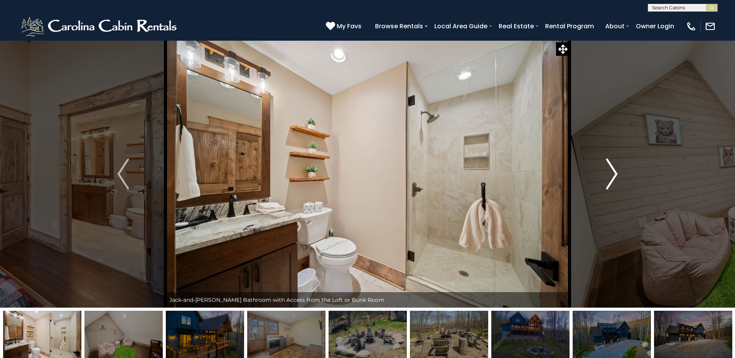
click at [614, 173] on img "Next" at bounding box center [612, 174] width 12 height 31
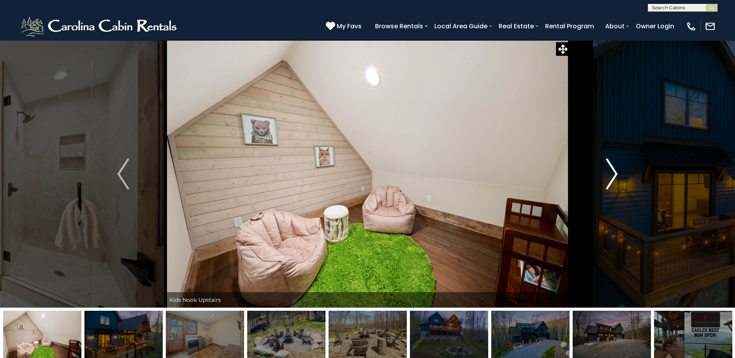
click at [614, 173] on img "Next" at bounding box center [612, 174] width 12 height 31
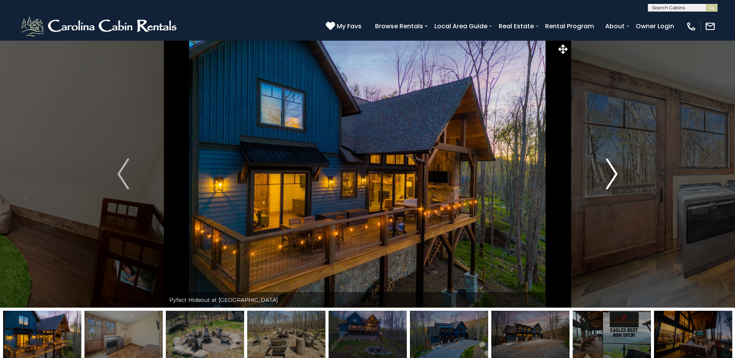
click at [614, 173] on img "Next" at bounding box center [612, 174] width 12 height 31
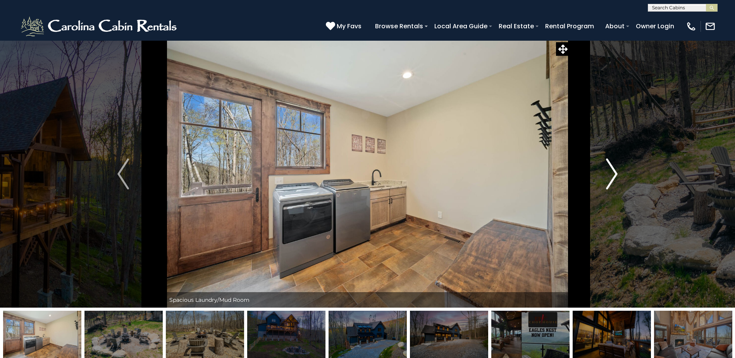
click at [614, 173] on img "Next" at bounding box center [612, 174] width 12 height 31
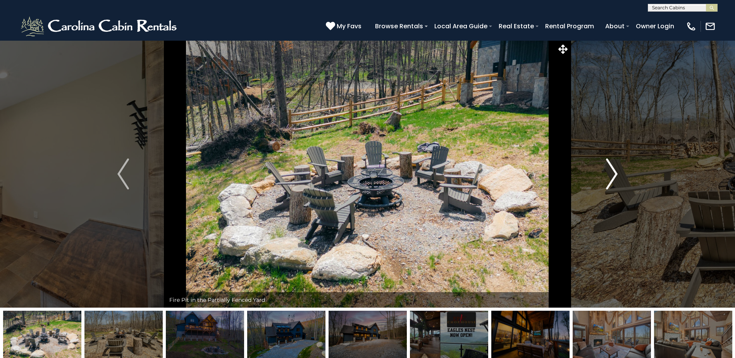
click at [614, 173] on img "Next" at bounding box center [612, 174] width 12 height 31
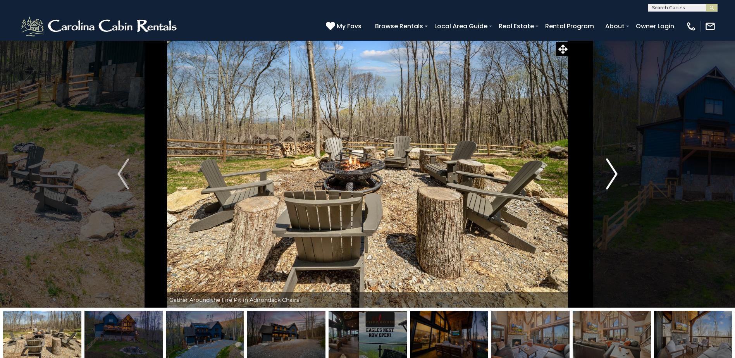
click at [614, 173] on img "Next" at bounding box center [612, 174] width 12 height 31
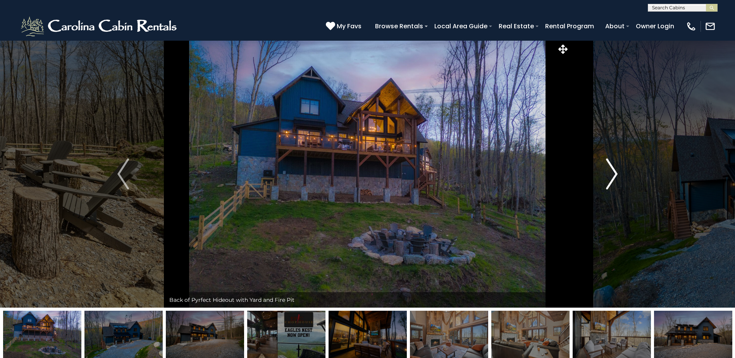
click at [614, 173] on img "Next" at bounding box center [612, 174] width 12 height 31
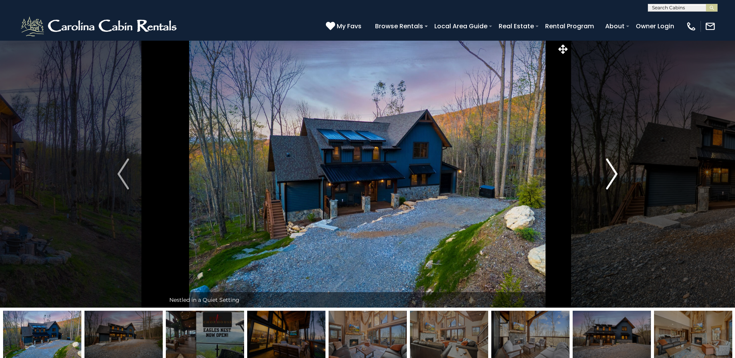
click at [614, 173] on img "Next" at bounding box center [612, 174] width 12 height 31
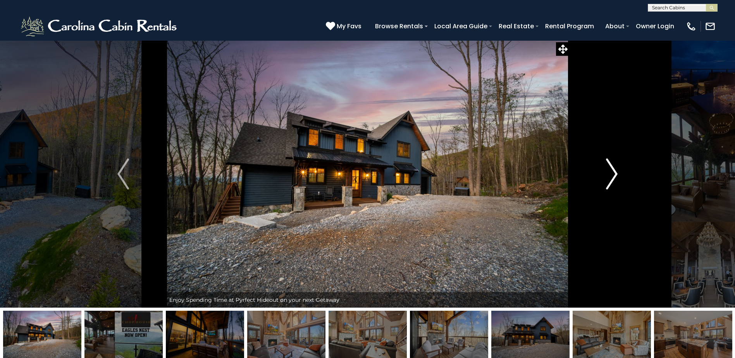
click at [614, 173] on img "Next" at bounding box center [612, 174] width 12 height 31
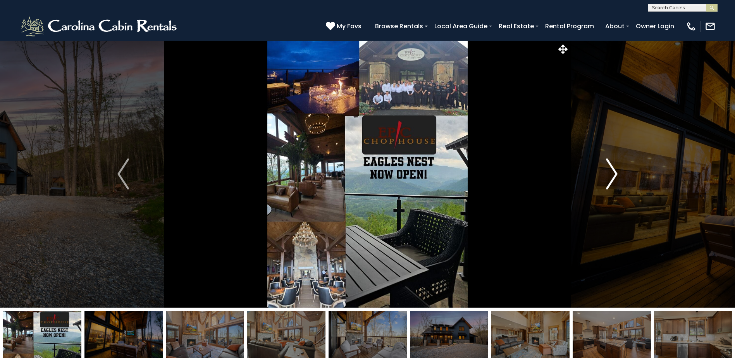
click at [614, 173] on img "Next" at bounding box center [612, 174] width 12 height 31
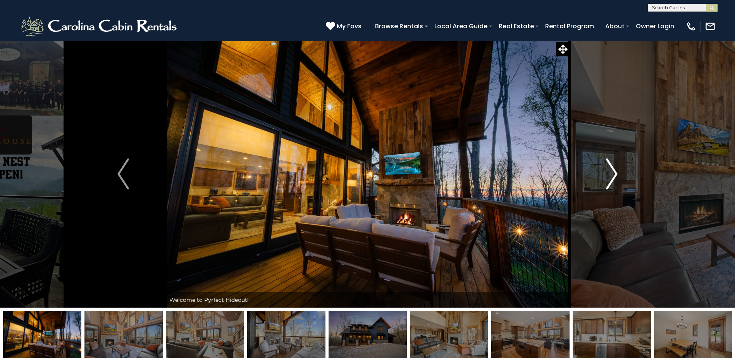
click at [614, 173] on img "Next" at bounding box center [612, 174] width 12 height 31
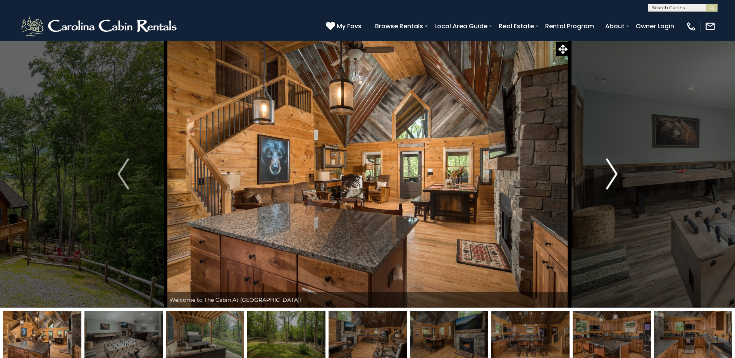
click at [615, 169] on img "Next" at bounding box center [612, 174] width 12 height 31
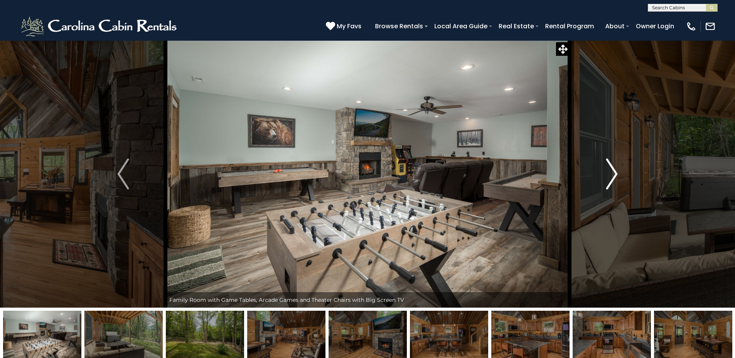
click at [615, 169] on img "Next" at bounding box center [612, 174] width 12 height 31
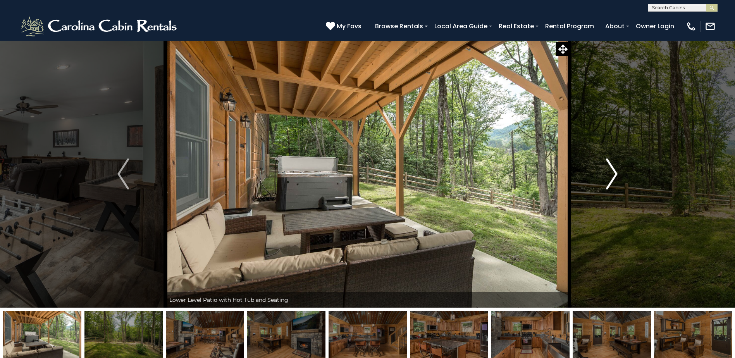
click at [615, 169] on img "Next" at bounding box center [612, 174] width 12 height 31
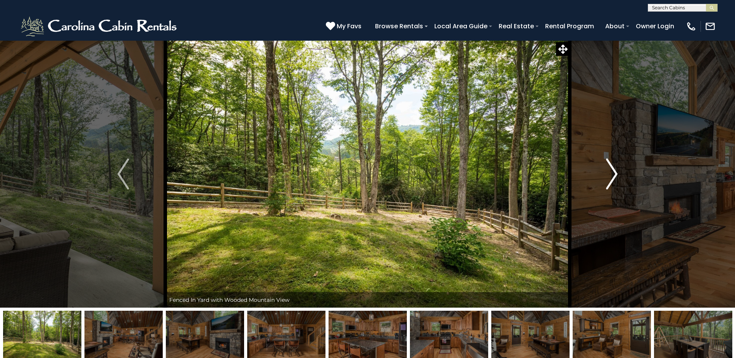
click at [615, 169] on img "Next" at bounding box center [612, 174] width 12 height 31
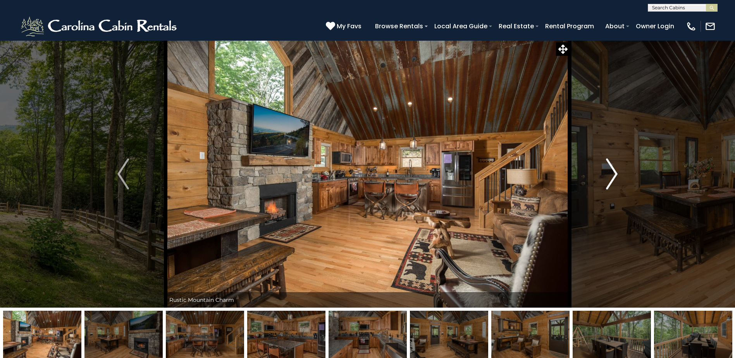
click at [610, 177] on img "Next" at bounding box center [612, 174] width 12 height 31
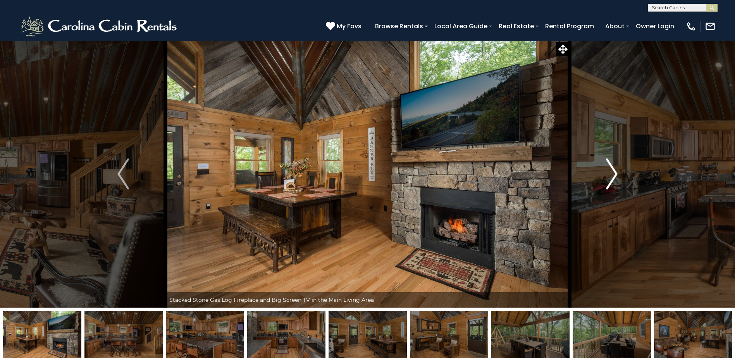
click at [610, 177] on img "Next" at bounding box center [612, 174] width 12 height 31
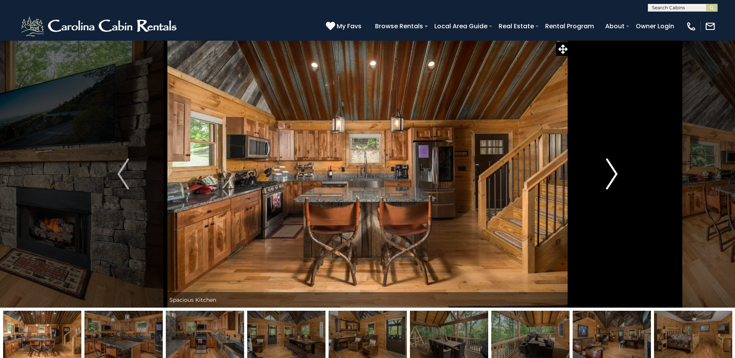
click at [610, 177] on img "Next" at bounding box center [612, 174] width 12 height 31
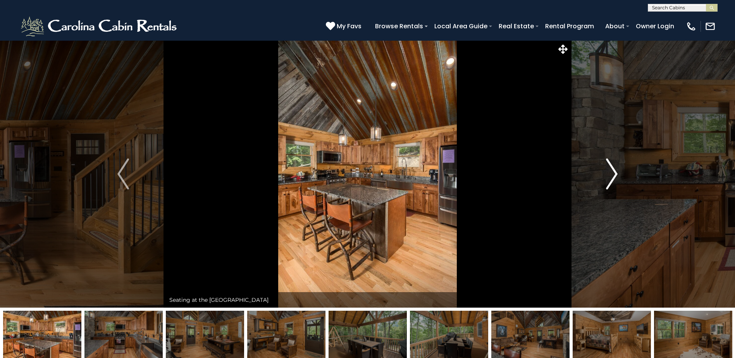
click at [609, 168] on img "Next" at bounding box center [612, 174] width 12 height 31
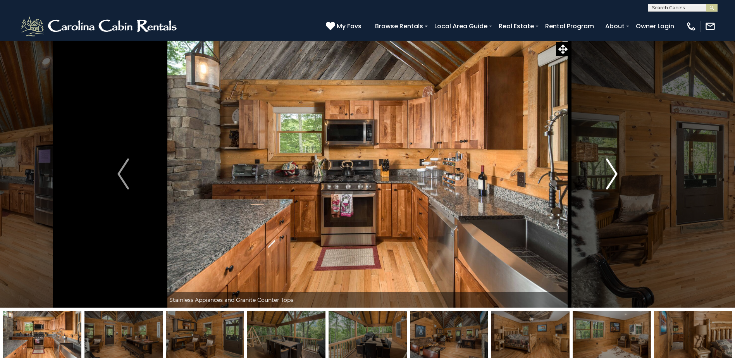
click at [609, 168] on img "Next" at bounding box center [612, 174] width 12 height 31
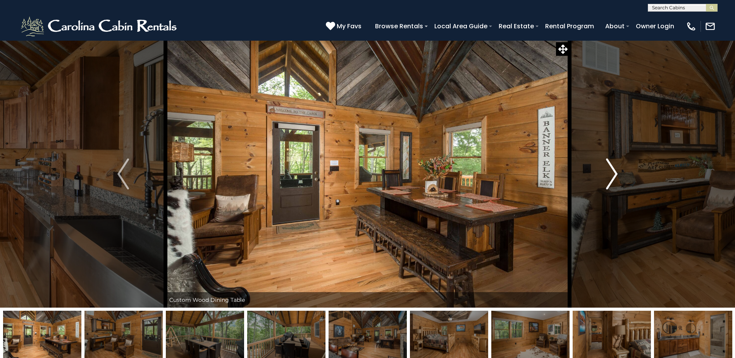
click at [609, 168] on img "Next" at bounding box center [612, 174] width 12 height 31
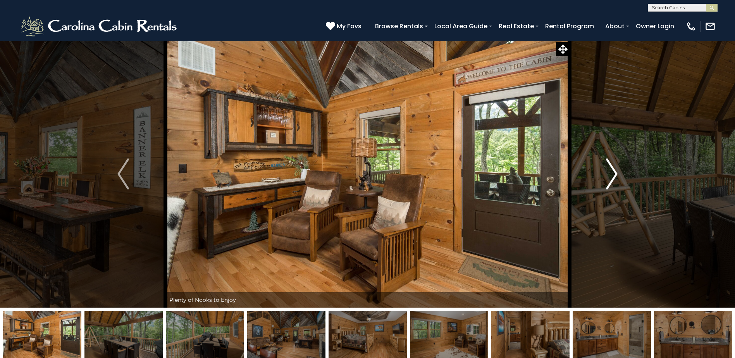
click at [609, 168] on img "Next" at bounding box center [612, 174] width 12 height 31
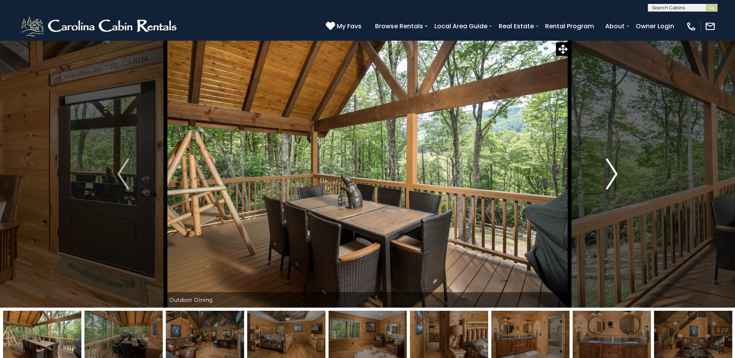
click at [609, 168] on img "Next" at bounding box center [612, 174] width 12 height 31
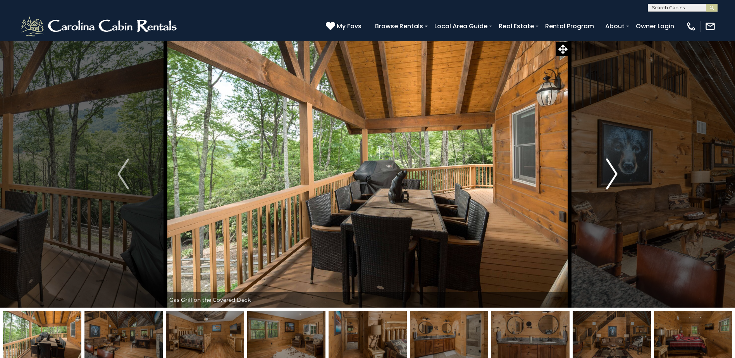
click at [609, 168] on img "Next" at bounding box center [612, 174] width 12 height 31
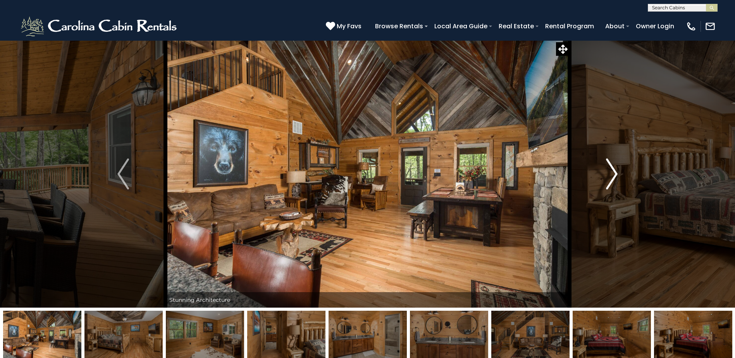
click at [609, 168] on img "Next" at bounding box center [612, 174] width 12 height 31
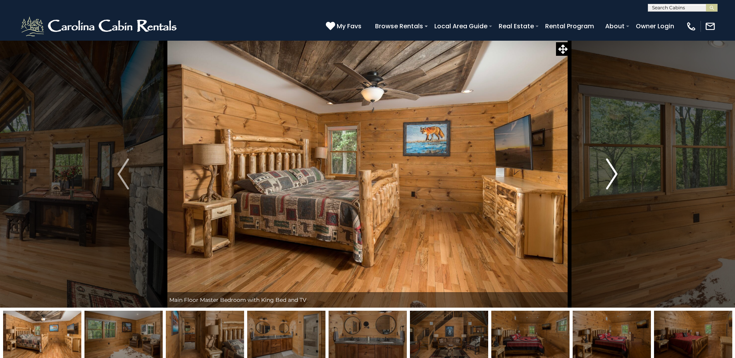
click at [609, 168] on img "Next" at bounding box center [612, 174] width 12 height 31
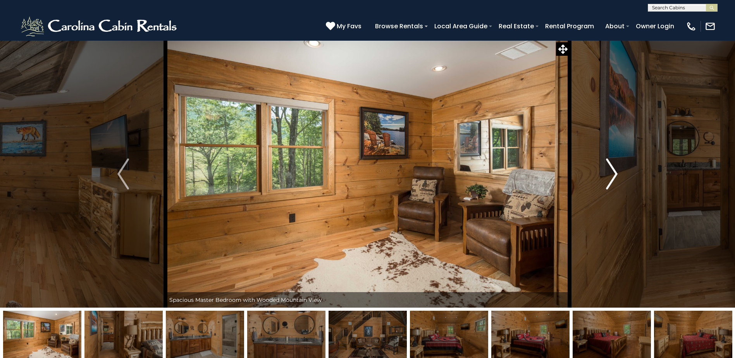
click at [609, 168] on img "Next" at bounding box center [612, 174] width 12 height 31
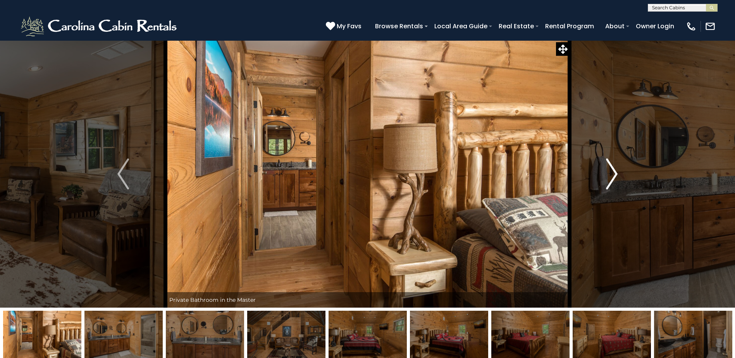
click at [609, 168] on img "Next" at bounding box center [612, 174] width 12 height 31
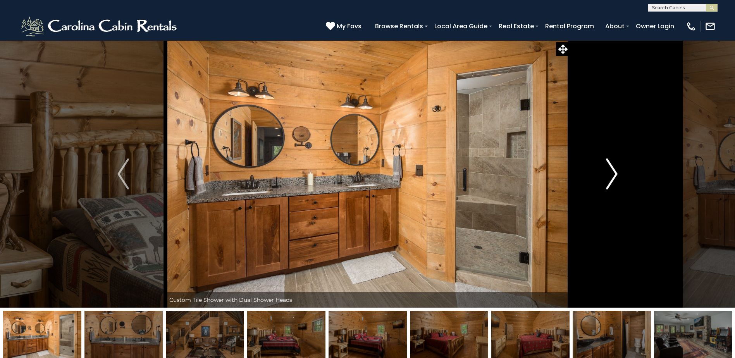
click at [609, 168] on img "Next" at bounding box center [612, 174] width 12 height 31
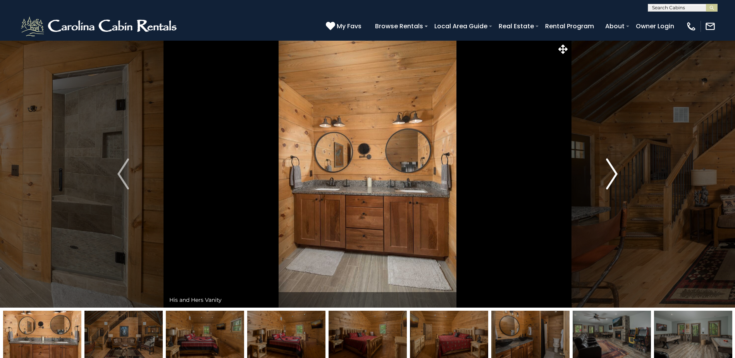
click at [609, 168] on img "Next" at bounding box center [612, 174] width 12 height 31
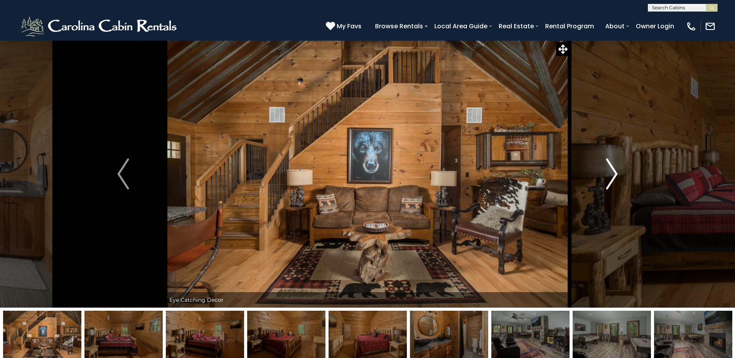
click at [609, 168] on img "Next" at bounding box center [612, 174] width 12 height 31
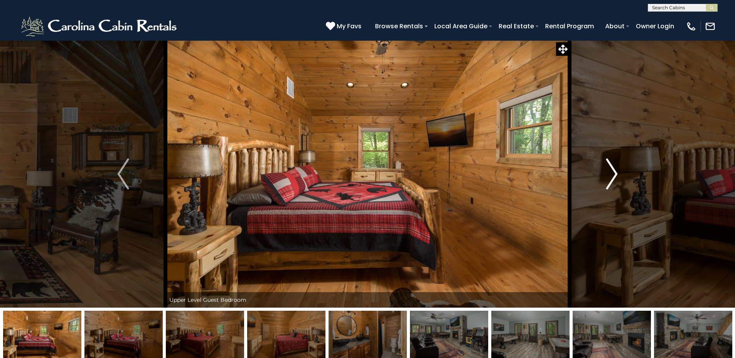
click at [609, 168] on img "Next" at bounding box center [612, 174] width 12 height 31
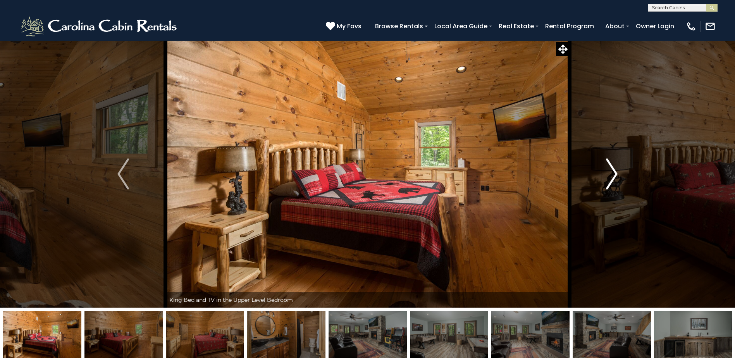
click at [609, 168] on img "Next" at bounding box center [612, 174] width 12 height 31
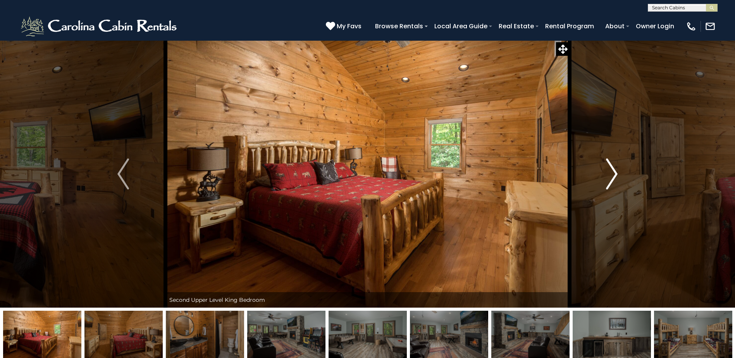
click at [609, 168] on img "Next" at bounding box center [612, 174] width 12 height 31
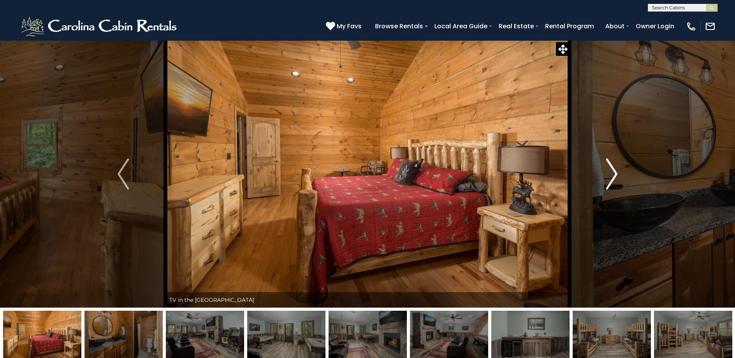
click at [609, 168] on img "Next" at bounding box center [612, 174] width 12 height 31
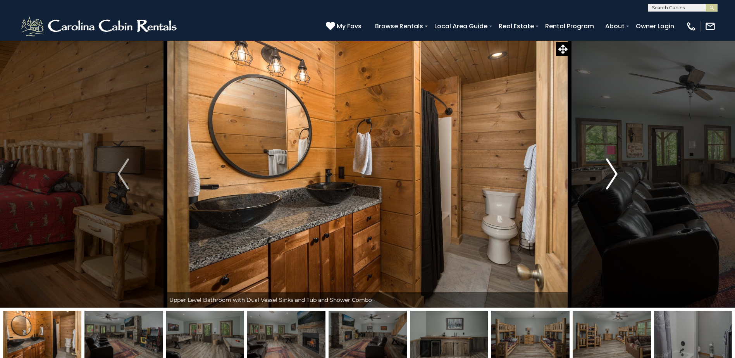
click at [609, 168] on img "Next" at bounding box center [612, 174] width 12 height 31
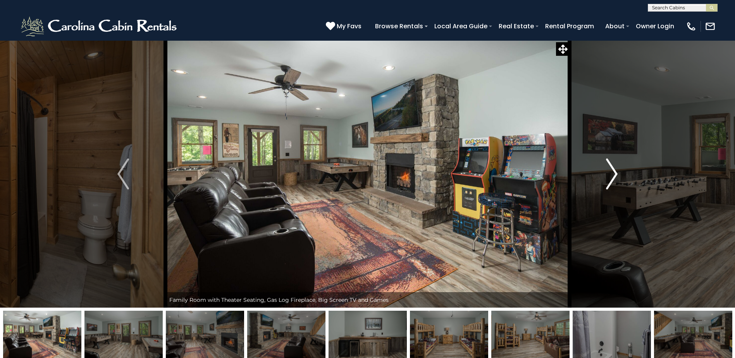
click at [609, 168] on img "Next" at bounding box center [612, 174] width 12 height 31
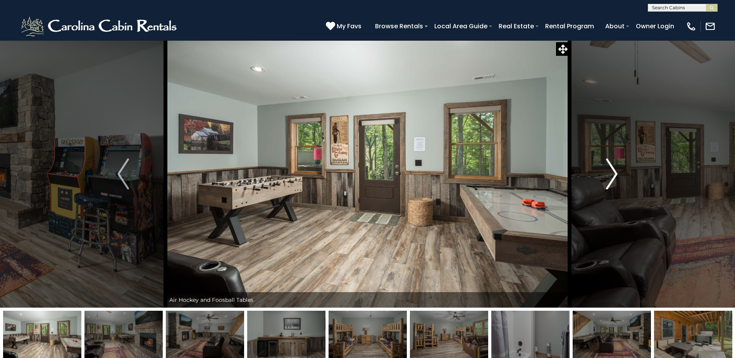
click at [609, 168] on img "Next" at bounding box center [612, 174] width 12 height 31
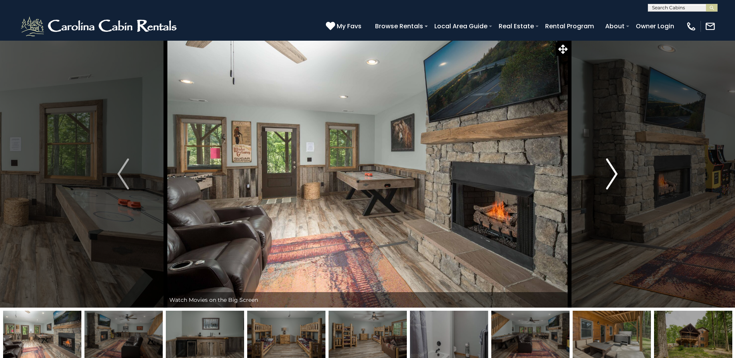
click at [609, 168] on img "Next" at bounding box center [612, 174] width 12 height 31
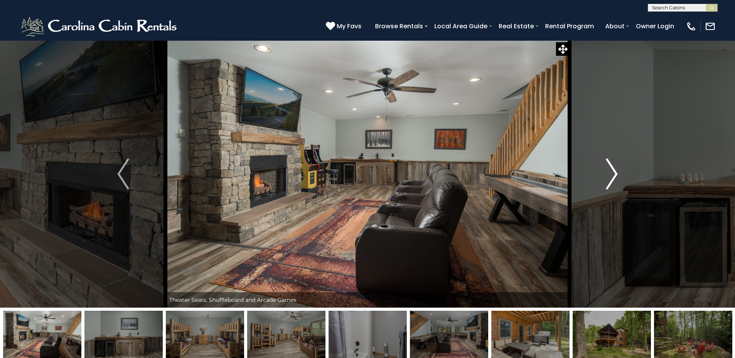
click at [609, 168] on img "Next" at bounding box center [612, 174] width 12 height 31
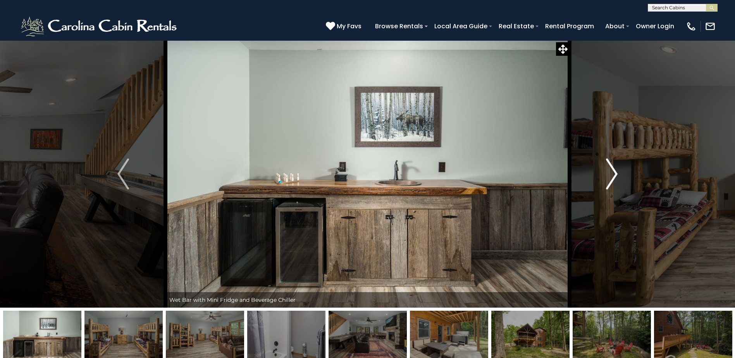
click at [609, 168] on img "Next" at bounding box center [612, 174] width 12 height 31
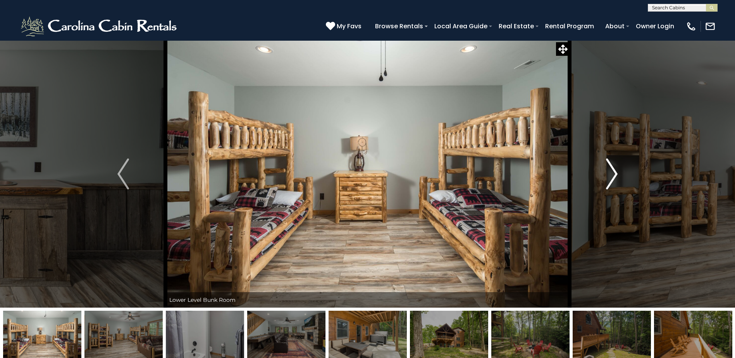
click at [609, 168] on img "Next" at bounding box center [612, 174] width 12 height 31
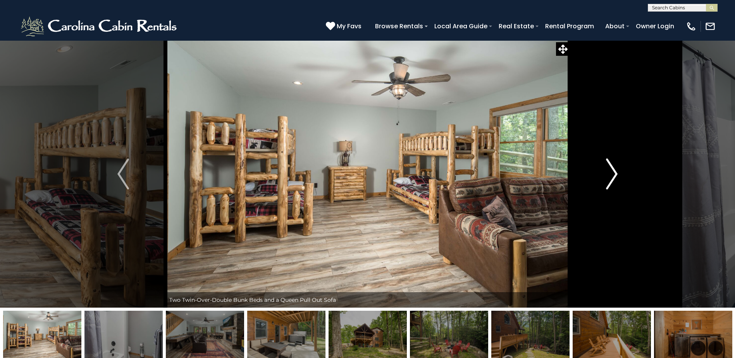
click at [609, 168] on img "Next" at bounding box center [612, 174] width 12 height 31
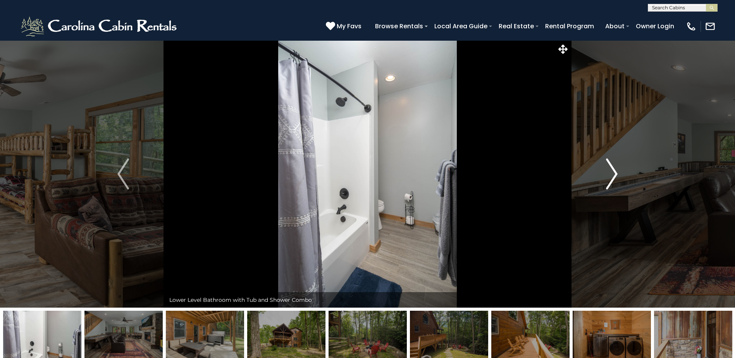
click at [609, 168] on img "Next" at bounding box center [612, 174] width 12 height 31
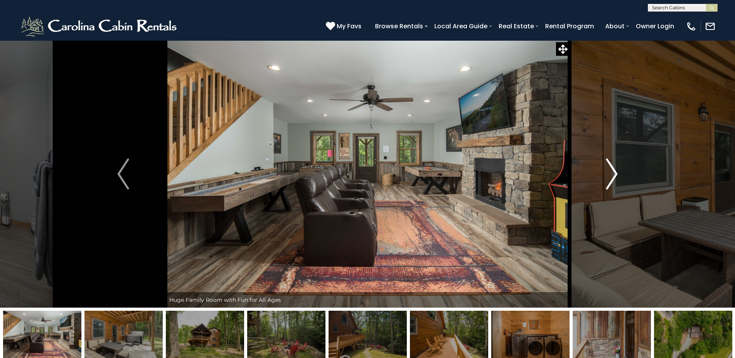
click at [609, 168] on img "Next" at bounding box center [612, 174] width 12 height 31
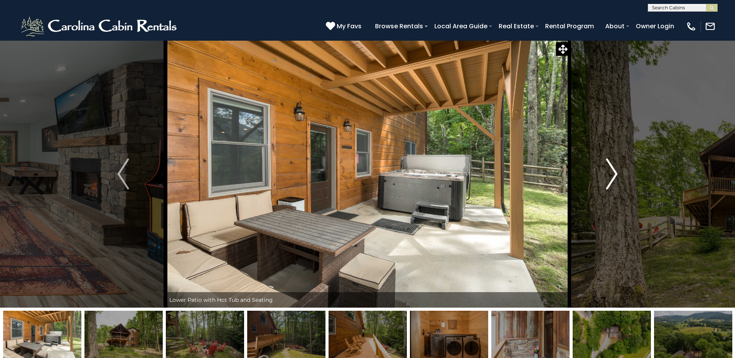
click at [609, 168] on img "Next" at bounding box center [612, 174] width 12 height 31
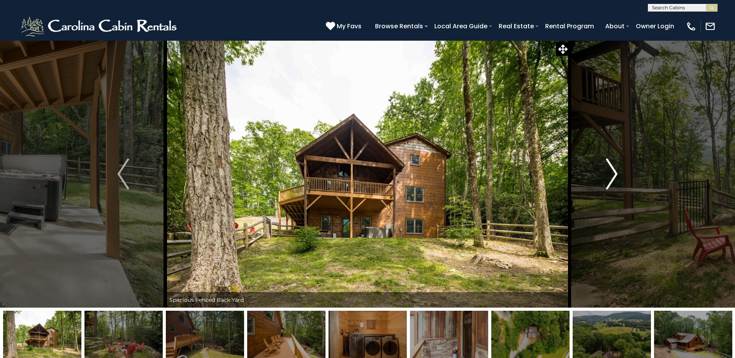
click at [609, 168] on img "Next" at bounding box center [612, 174] width 12 height 31
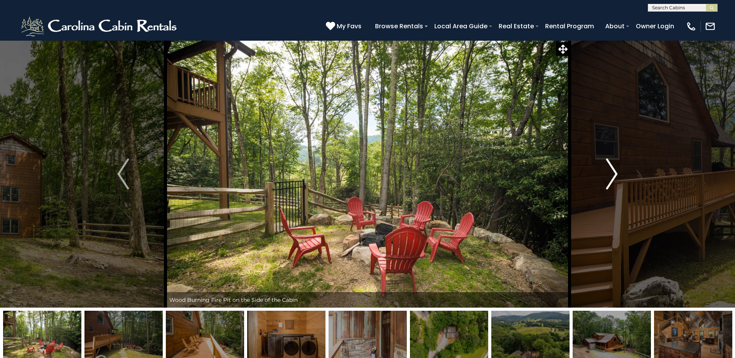
click at [609, 168] on img "Next" at bounding box center [612, 174] width 12 height 31
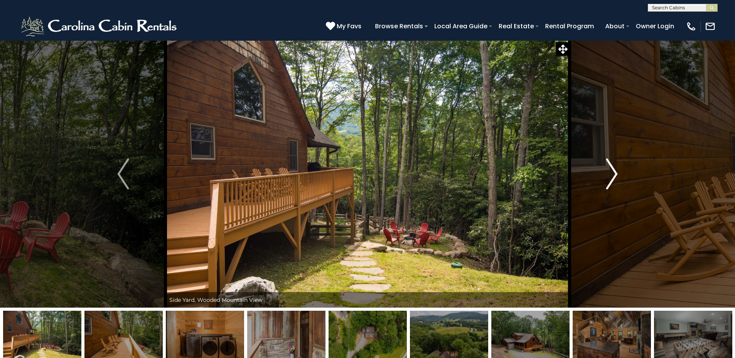
click at [609, 168] on img "Next" at bounding box center [612, 174] width 12 height 31
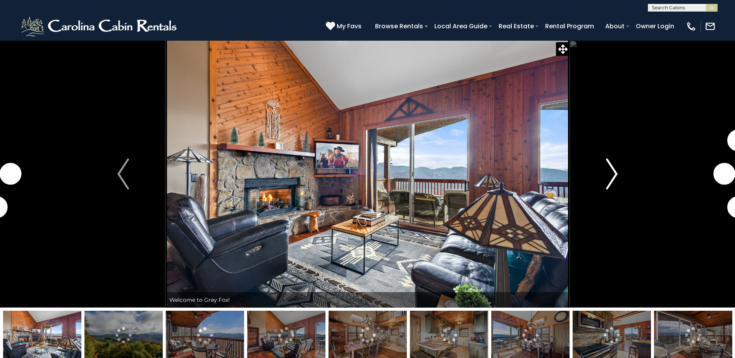
click at [613, 177] on img "Next" at bounding box center [612, 174] width 12 height 31
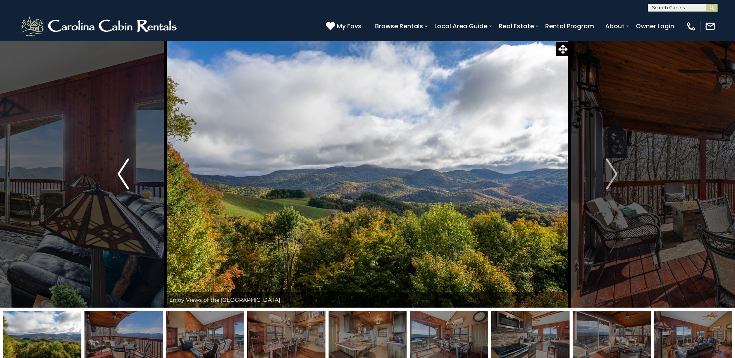
click at [124, 170] on img "Previous" at bounding box center [123, 174] width 12 height 31
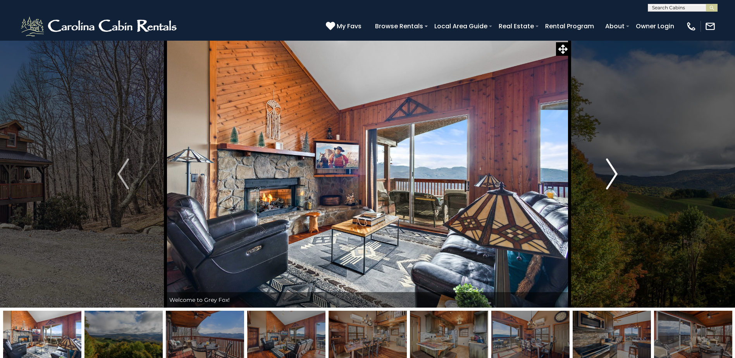
click at [607, 172] on img "Next" at bounding box center [612, 174] width 12 height 31
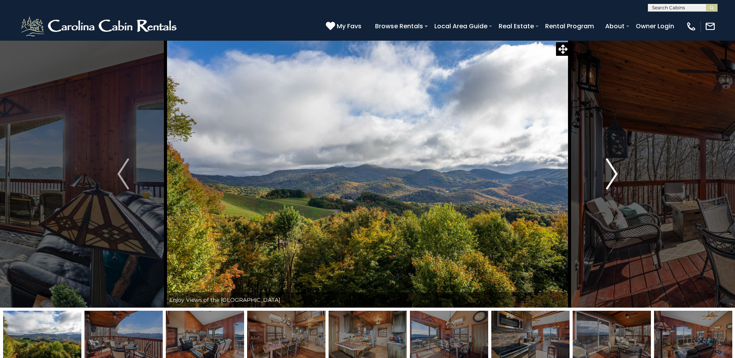
click at [607, 174] on img "Next" at bounding box center [612, 174] width 12 height 31
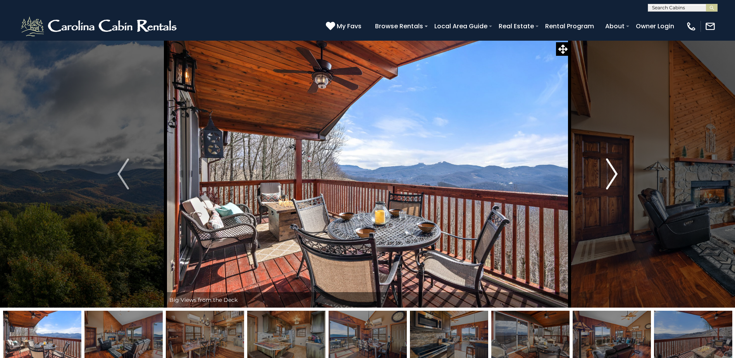
click at [607, 176] on img "Next" at bounding box center [612, 174] width 12 height 31
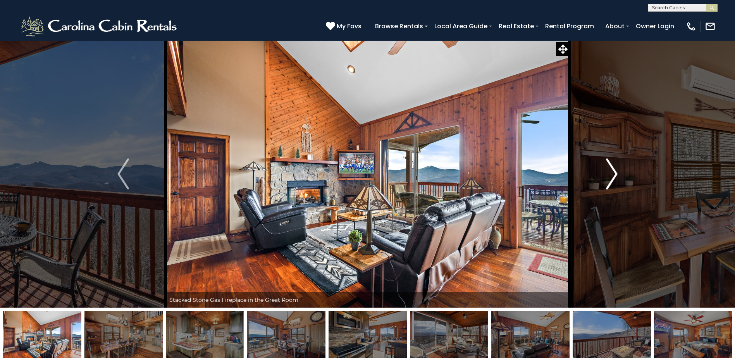
click at [607, 176] on img "Next" at bounding box center [612, 174] width 12 height 31
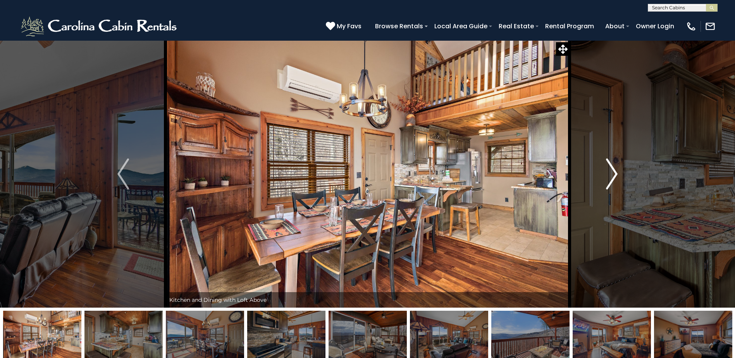
click at [607, 176] on img "Next" at bounding box center [612, 174] width 12 height 31
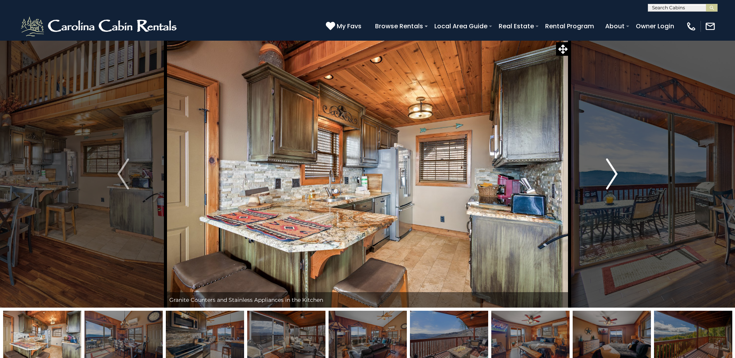
click at [607, 176] on img "Next" at bounding box center [612, 174] width 12 height 31
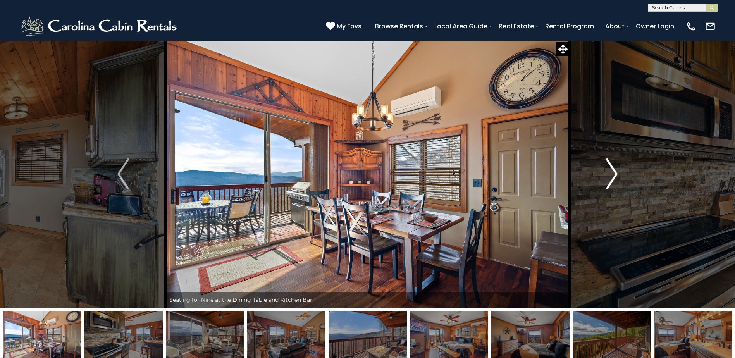
click at [607, 176] on img "Next" at bounding box center [612, 174] width 12 height 31
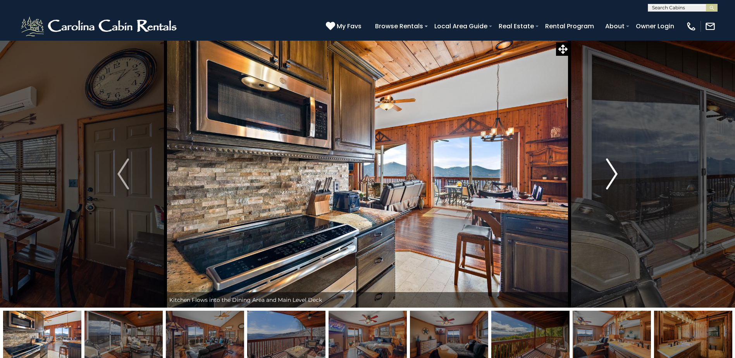
click at [607, 176] on img "Next" at bounding box center [612, 174] width 12 height 31
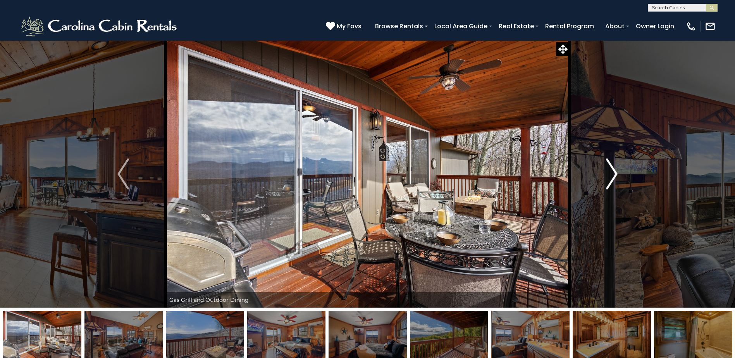
click at [607, 185] on img "Next" at bounding box center [612, 174] width 12 height 31
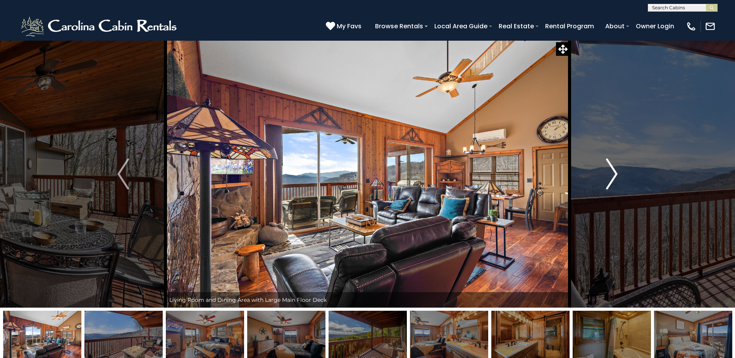
click at [607, 185] on img "Next" at bounding box center [612, 174] width 12 height 31
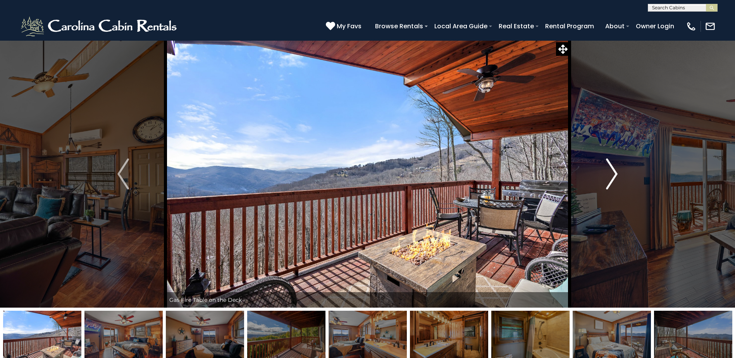
click at [607, 185] on img "Next" at bounding box center [612, 174] width 12 height 31
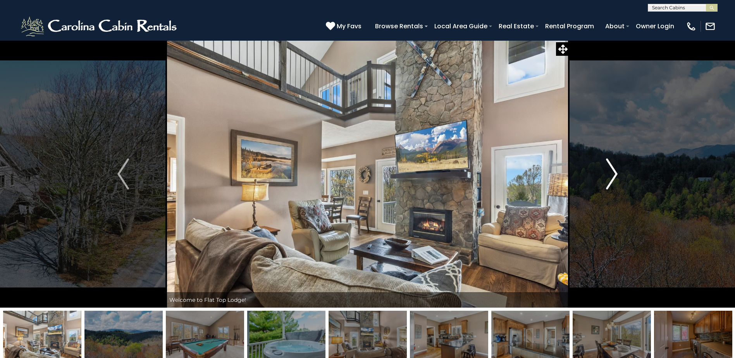
click at [611, 175] on img "Next" at bounding box center [612, 174] width 12 height 31
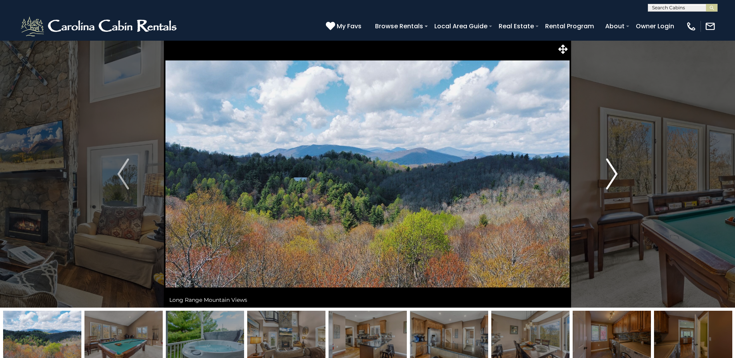
click at [611, 174] on img "Next" at bounding box center [612, 174] width 12 height 31
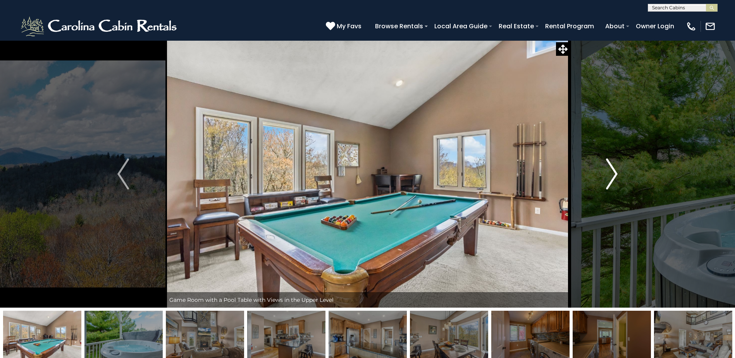
click at [611, 174] on img "Next" at bounding box center [612, 174] width 12 height 31
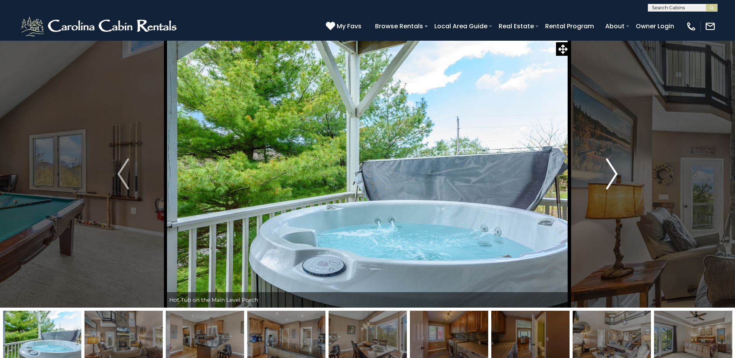
click at [611, 174] on img "Next" at bounding box center [612, 174] width 12 height 31
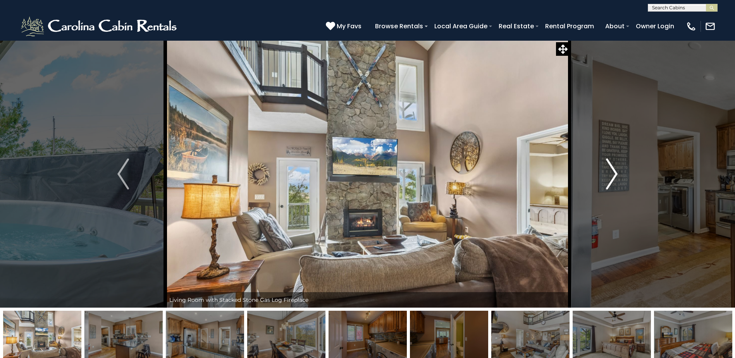
click at [611, 174] on img "Next" at bounding box center [612, 174] width 12 height 31
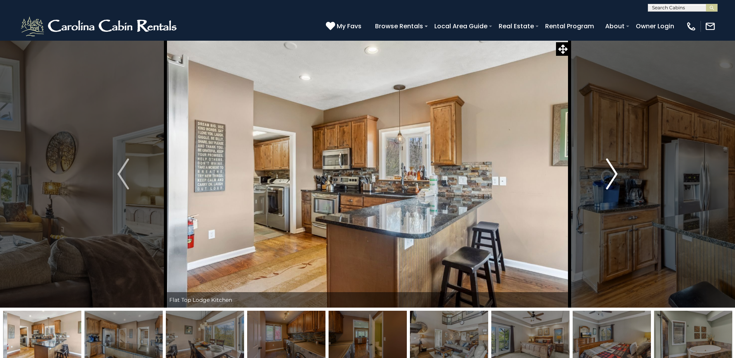
click at [611, 174] on img "Next" at bounding box center [612, 174] width 12 height 31
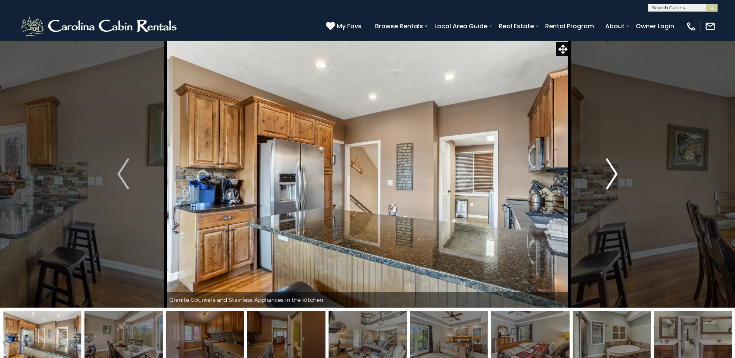
click at [611, 174] on img "Next" at bounding box center [612, 174] width 12 height 31
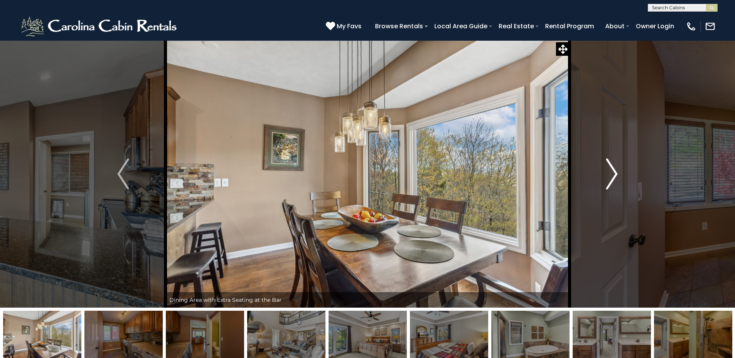
click at [611, 174] on img "Next" at bounding box center [612, 174] width 12 height 31
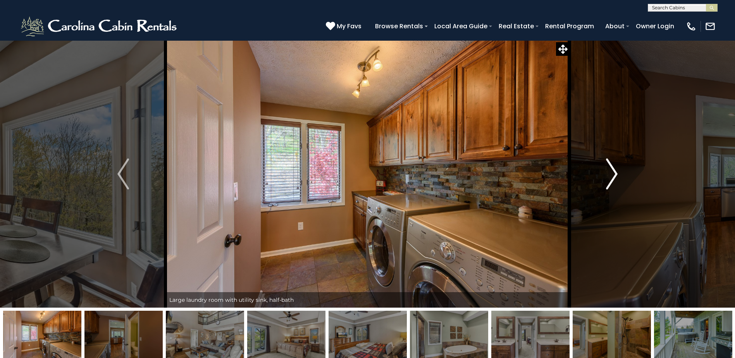
click at [611, 174] on img "Next" at bounding box center [612, 174] width 12 height 31
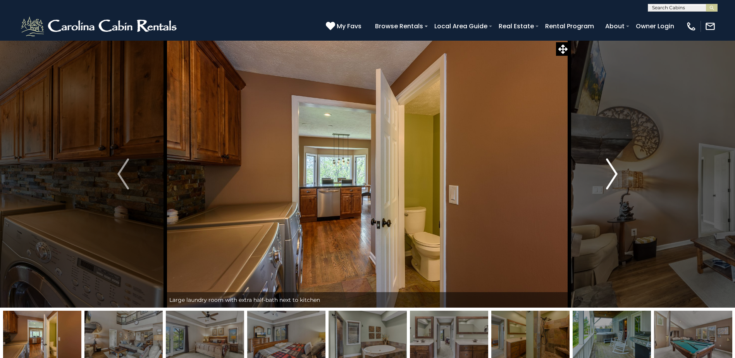
click at [611, 174] on img "Next" at bounding box center [612, 174] width 12 height 31
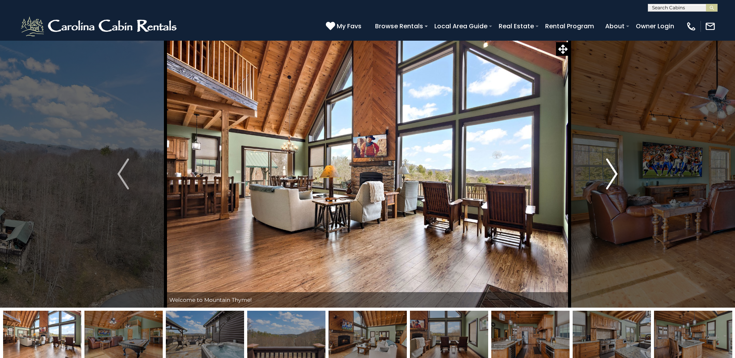
click at [613, 176] on img "Next" at bounding box center [612, 174] width 12 height 31
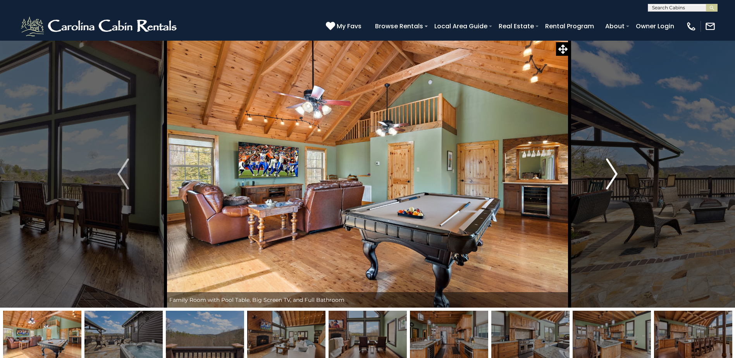
click at [614, 173] on img "Next" at bounding box center [612, 174] width 12 height 31
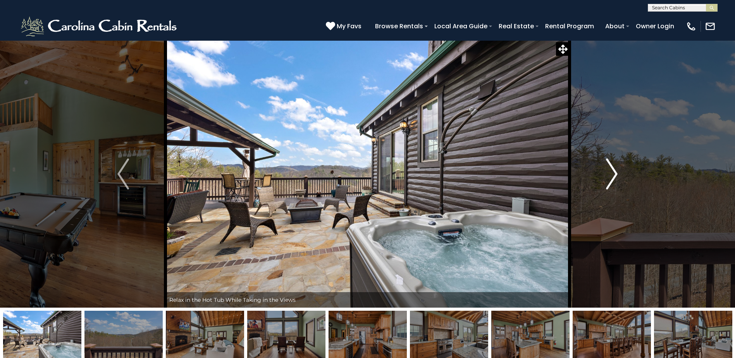
click at [614, 173] on img "Next" at bounding box center [612, 174] width 12 height 31
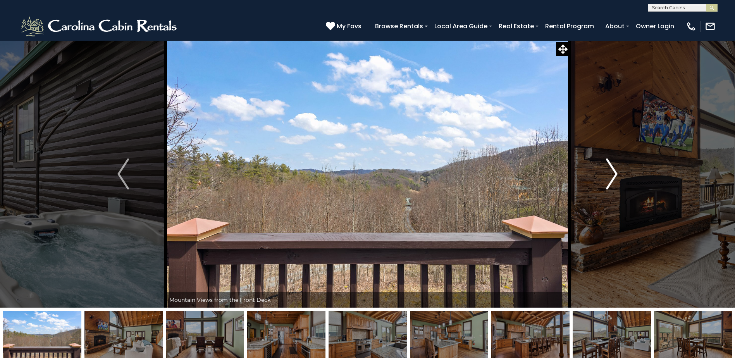
click at [614, 173] on img "Next" at bounding box center [612, 174] width 12 height 31
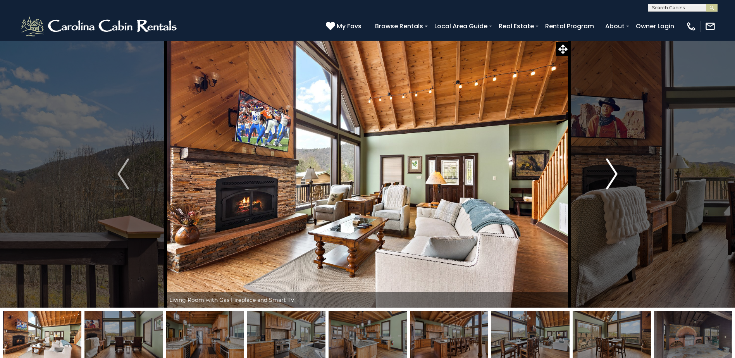
click at [614, 173] on img "Next" at bounding box center [612, 174] width 12 height 31
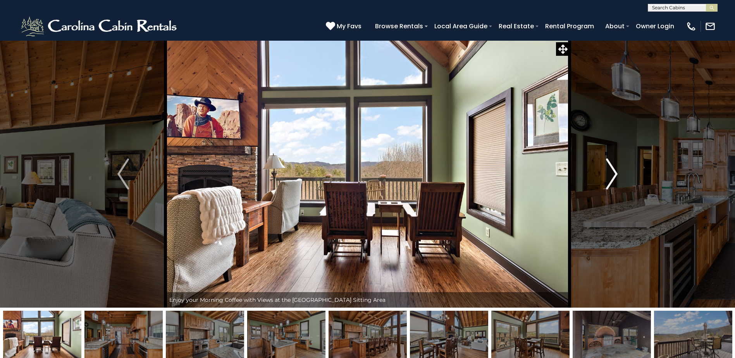
click at [614, 173] on img "Next" at bounding box center [612, 174] width 12 height 31
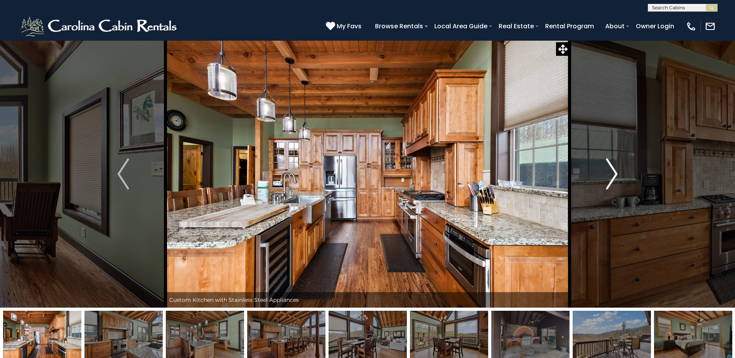
click at [614, 173] on img "Next" at bounding box center [612, 174] width 12 height 31
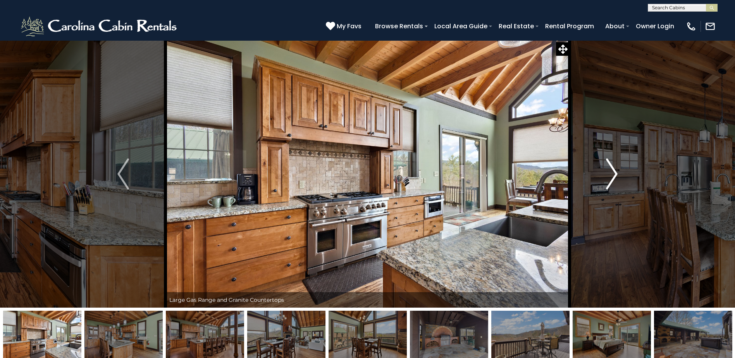
click at [611, 173] on img "Next" at bounding box center [612, 174] width 12 height 31
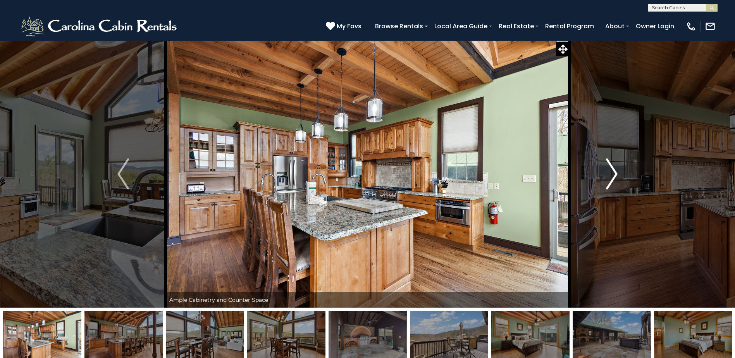
click at [611, 173] on img "Next" at bounding box center [612, 174] width 12 height 31
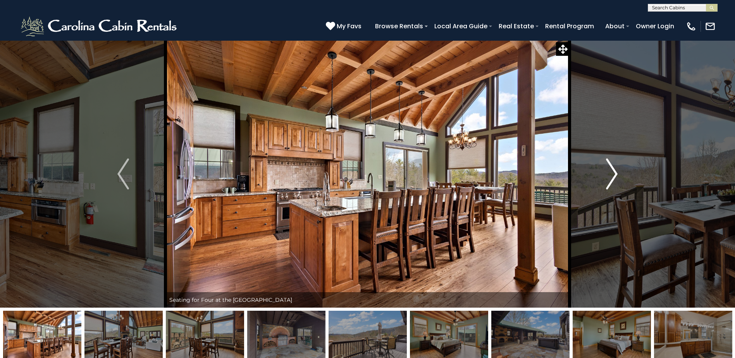
click at [611, 173] on img "Next" at bounding box center [612, 174] width 12 height 31
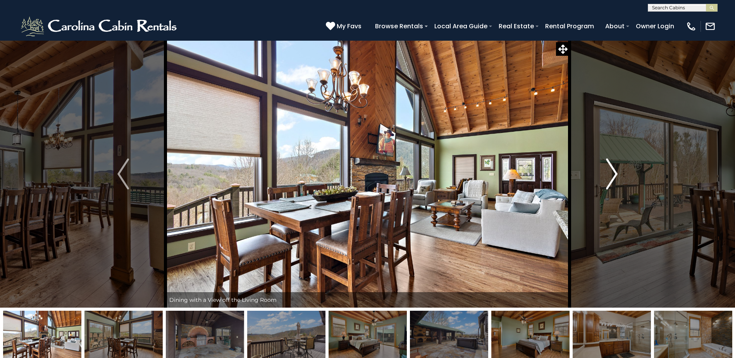
click at [611, 173] on img "Next" at bounding box center [612, 174] width 12 height 31
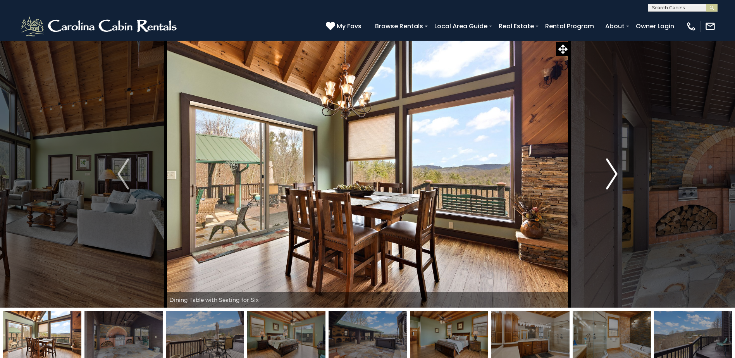
click at [611, 173] on img "Next" at bounding box center [612, 174] width 12 height 31
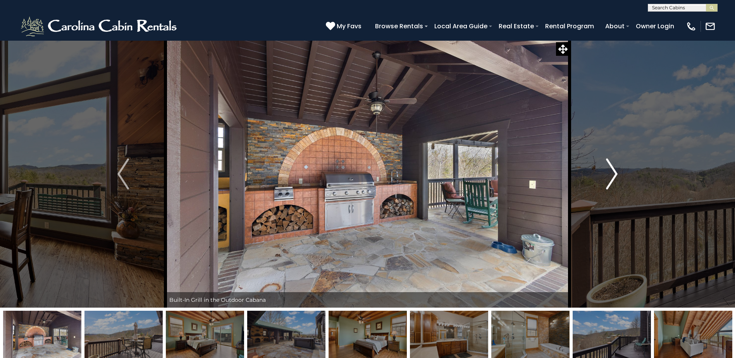
click at [609, 173] on img "Next" at bounding box center [612, 174] width 12 height 31
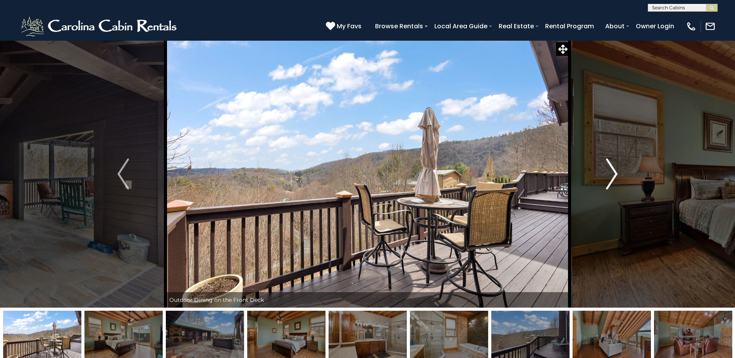
click at [609, 173] on img "Next" at bounding box center [612, 174] width 12 height 31
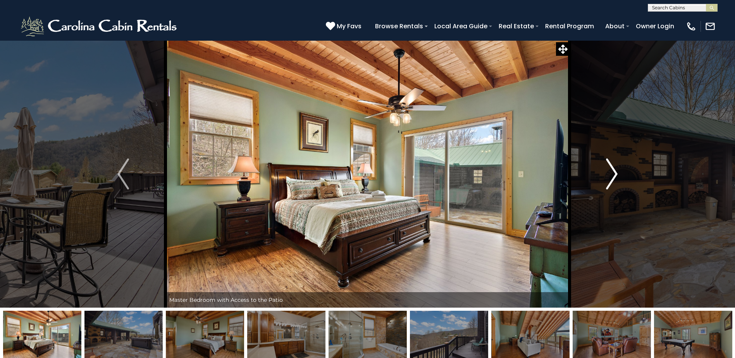
click at [609, 173] on img "Next" at bounding box center [612, 174] width 12 height 31
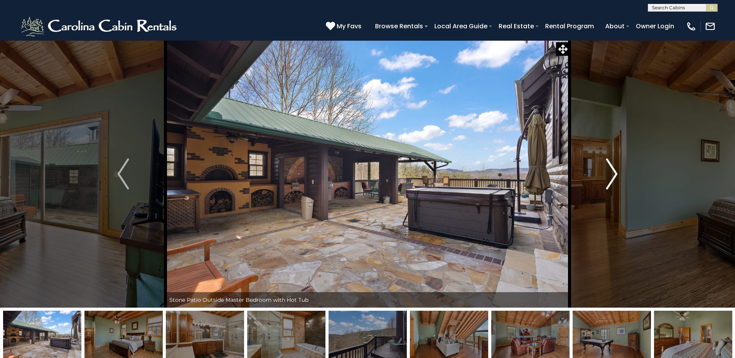
click at [609, 173] on img "Next" at bounding box center [612, 174] width 12 height 31
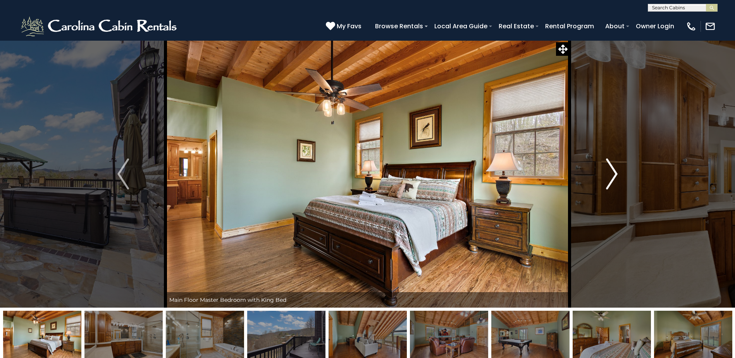
click at [609, 173] on img "Next" at bounding box center [612, 174] width 12 height 31
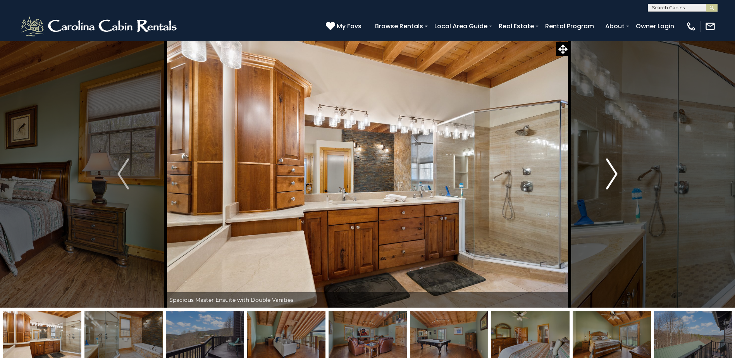
click at [609, 173] on img "Next" at bounding box center [612, 174] width 12 height 31
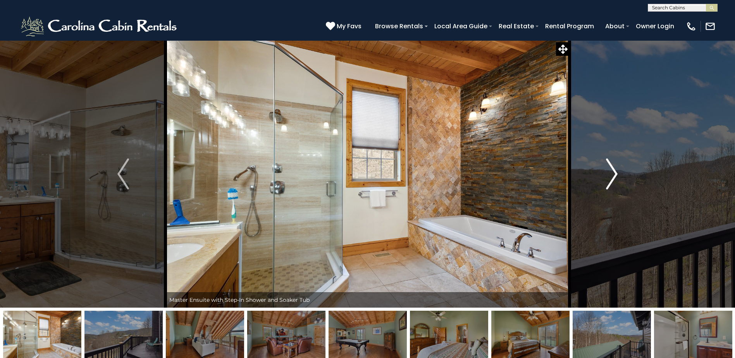
click at [609, 173] on img "Next" at bounding box center [612, 174] width 12 height 31
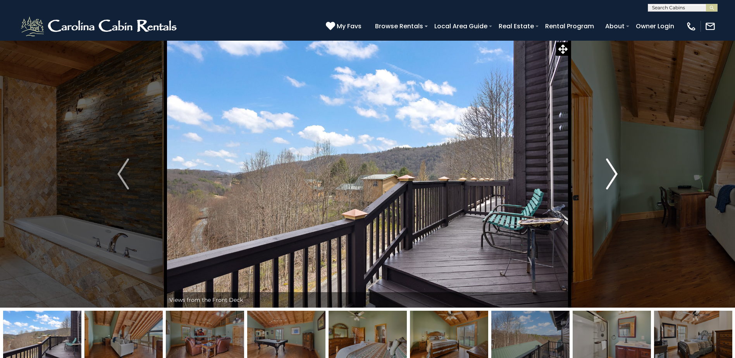
click at [609, 173] on img "Next" at bounding box center [612, 174] width 12 height 31
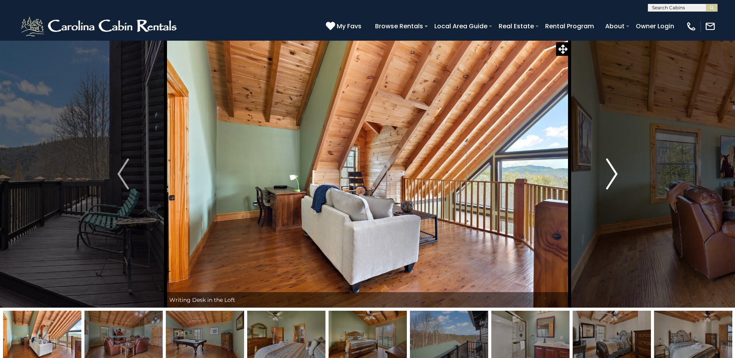
click at [609, 173] on img "Next" at bounding box center [612, 174] width 12 height 31
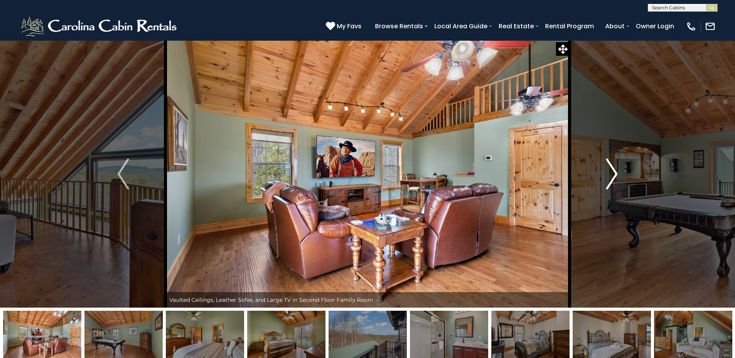
click at [609, 173] on img "Next" at bounding box center [612, 174] width 12 height 31
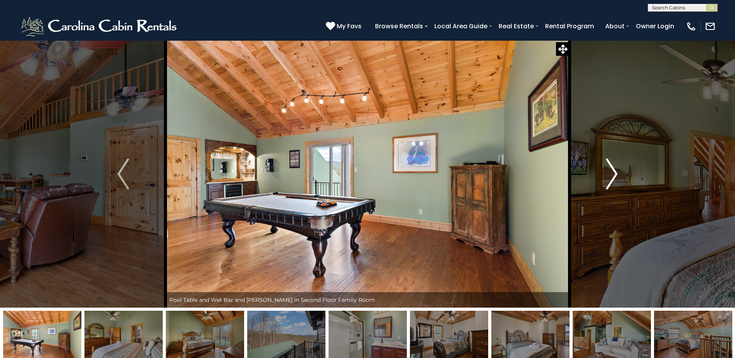
click at [609, 173] on img "Next" at bounding box center [612, 174] width 12 height 31
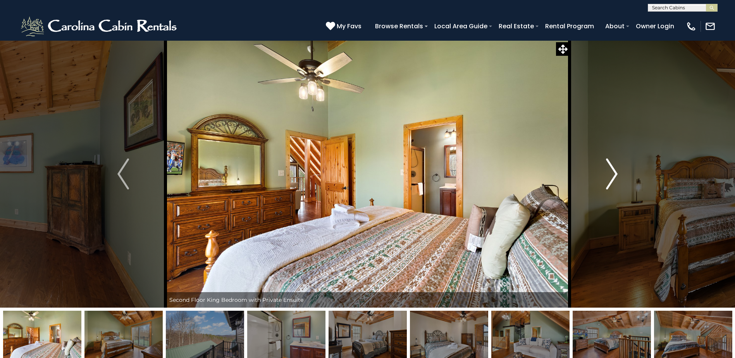
click at [609, 173] on img "Next" at bounding box center [612, 174] width 12 height 31
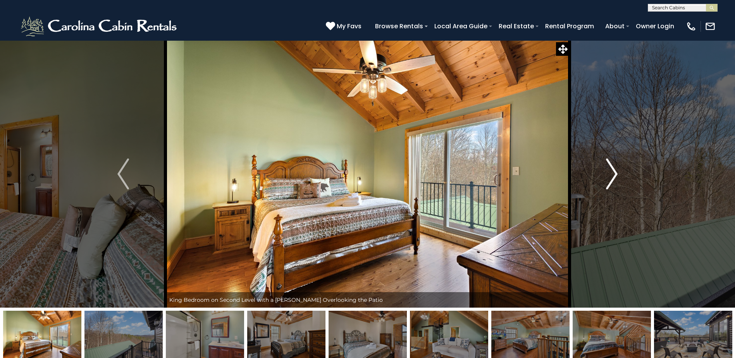
click at [609, 173] on img "Next" at bounding box center [612, 174] width 12 height 31
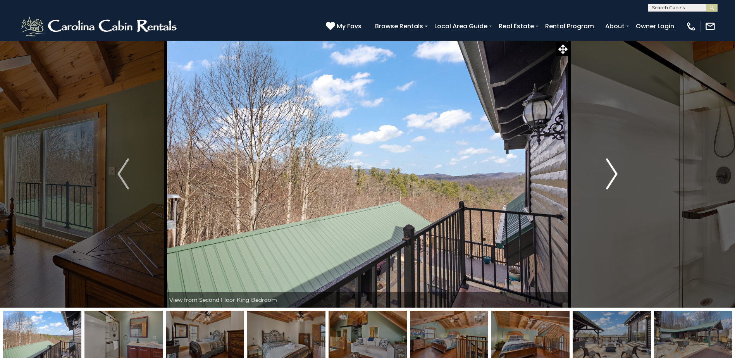
click at [609, 173] on img "Next" at bounding box center [612, 174] width 12 height 31
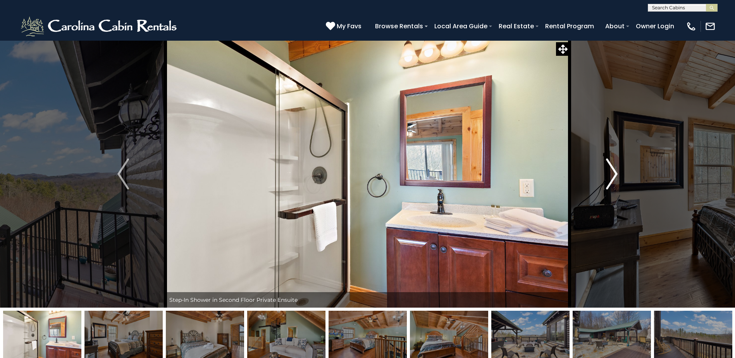
click at [609, 173] on img "Next" at bounding box center [612, 174] width 12 height 31
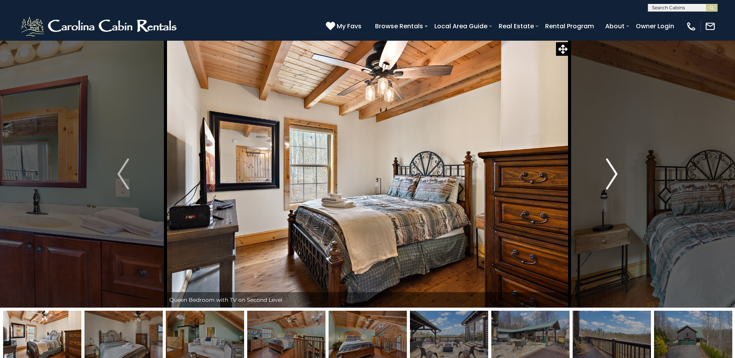
click at [609, 173] on img "Next" at bounding box center [612, 174] width 12 height 31
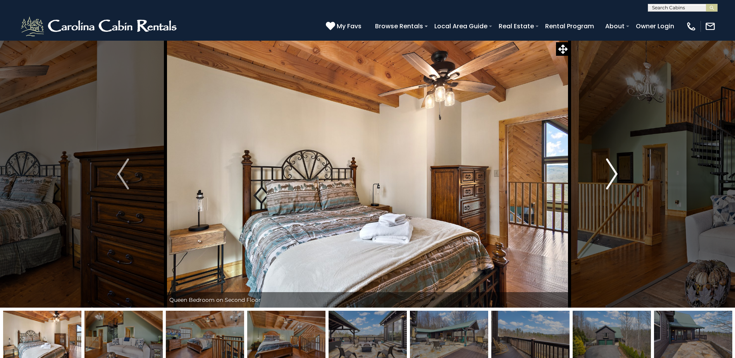
click at [609, 173] on img "Next" at bounding box center [612, 174] width 12 height 31
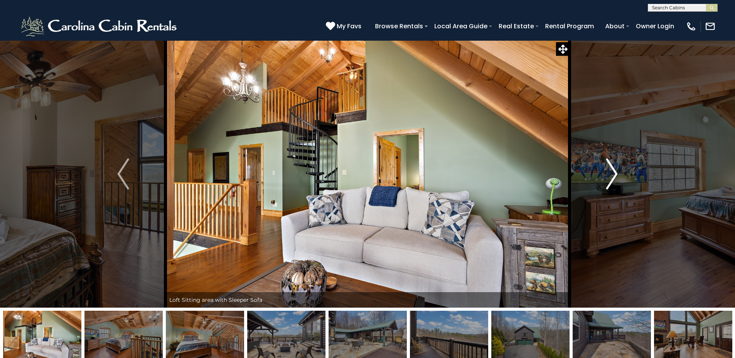
click at [609, 173] on img "Next" at bounding box center [612, 174] width 12 height 31
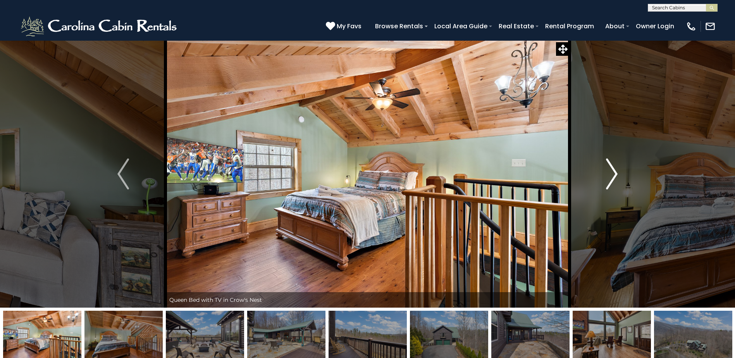
click at [609, 173] on img "Next" at bounding box center [612, 174] width 12 height 31
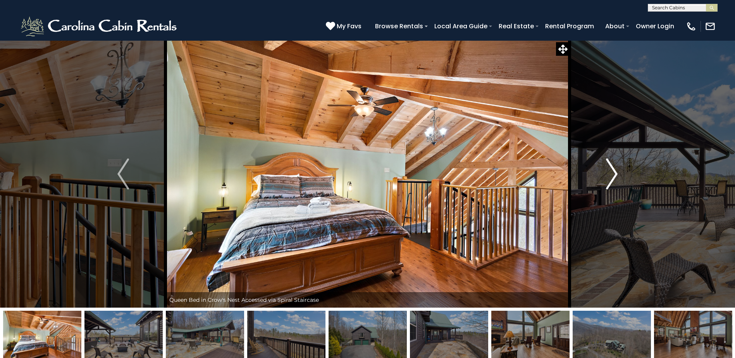
click at [609, 173] on img "Next" at bounding box center [612, 174] width 12 height 31
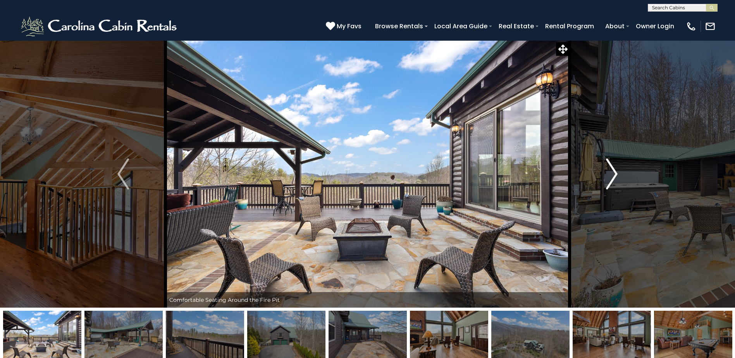
click at [603, 191] on button "Next" at bounding box center [612, 173] width 85 height 267
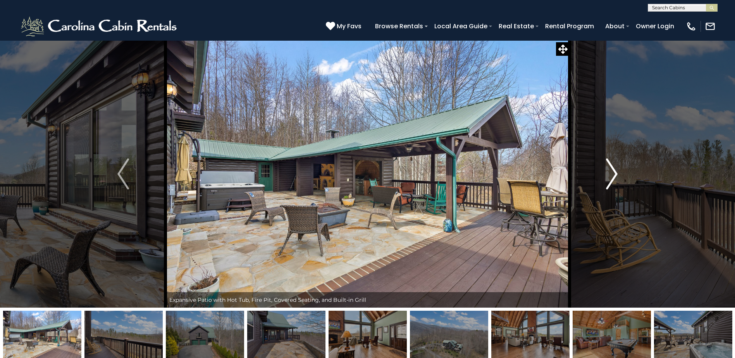
click at [603, 191] on button "Next" at bounding box center [612, 173] width 85 height 267
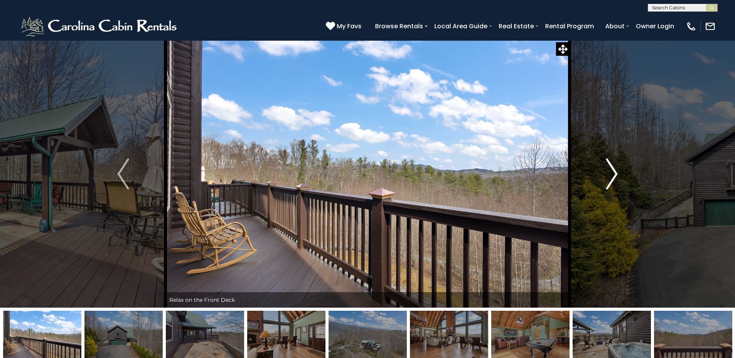
click at [603, 191] on button "Next" at bounding box center [612, 173] width 85 height 267
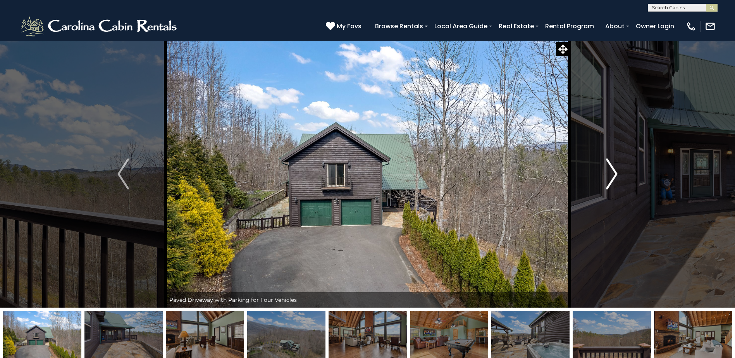
click at [603, 191] on button "Next" at bounding box center [612, 173] width 85 height 267
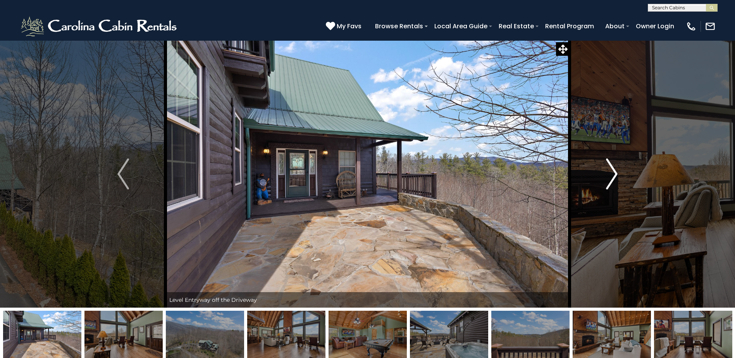
click at [603, 191] on button "Next" at bounding box center [612, 173] width 85 height 267
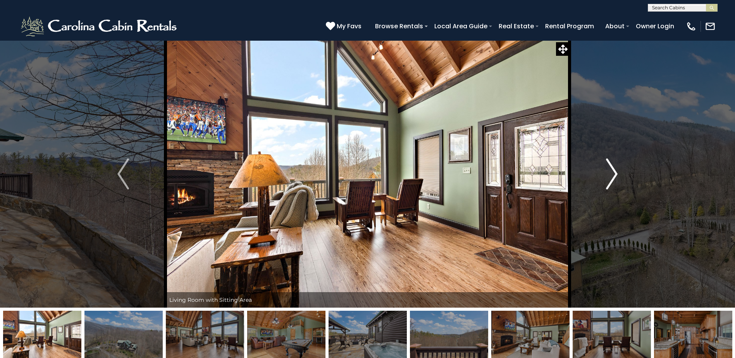
click at [603, 191] on button "Next" at bounding box center [612, 173] width 85 height 267
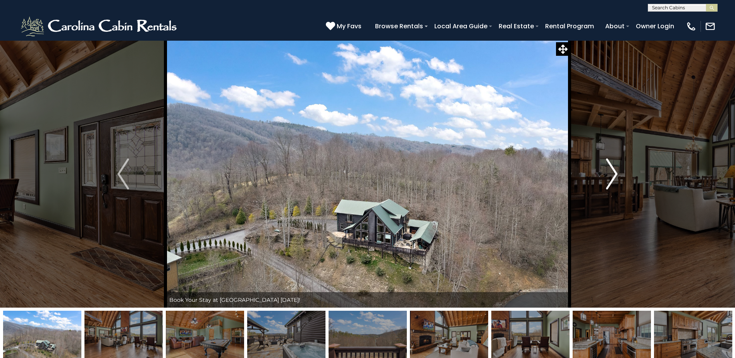
click at [603, 191] on button "Next" at bounding box center [612, 173] width 85 height 267
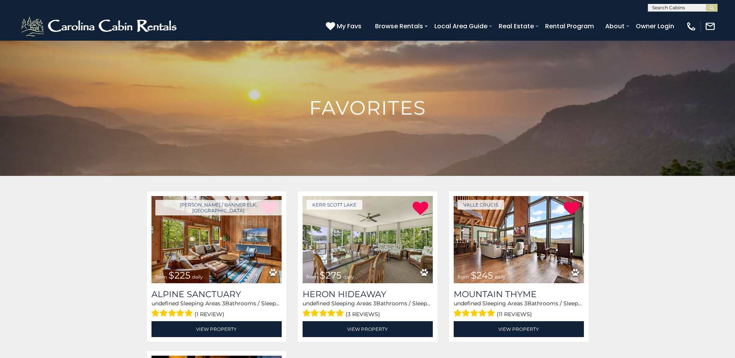
drag, startPoint x: 452, startPoint y: 68, endPoint x: 349, endPoint y: 73, distance: 103.6
drag, startPoint x: 349, startPoint y: 73, endPoint x: 90, endPoint y: 229, distance: 301.7
